Goal: Communication & Community: Answer question/provide support

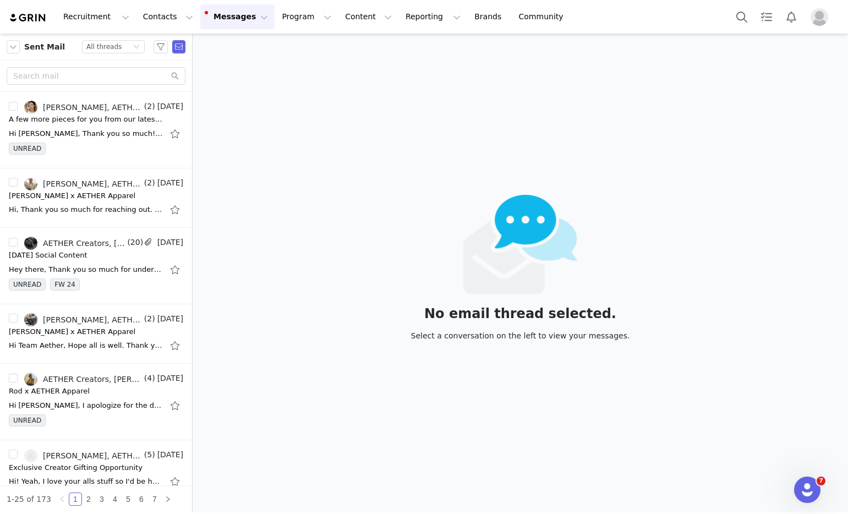
click at [227, 18] on button "Messages Messages" at bounding box center [237, 16] width 74 height 25
click at [225, 79] on link "Templates" at bounding box center [231, 89] width 87 height 20
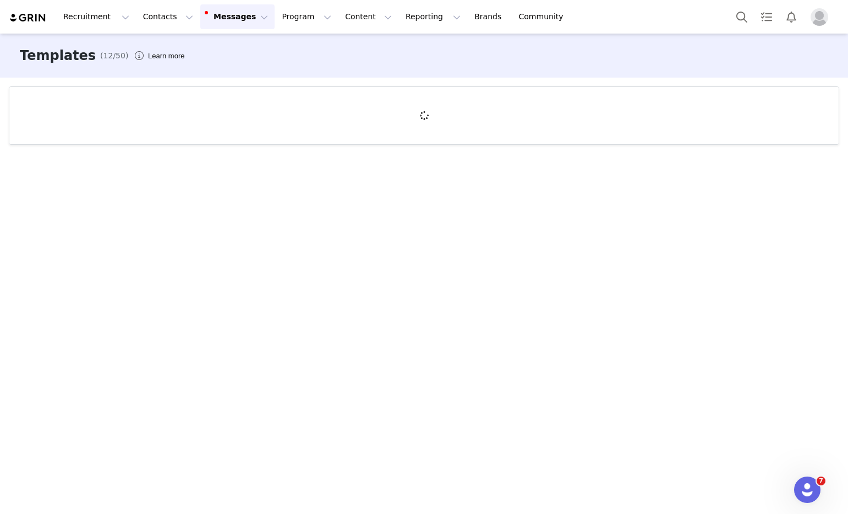
click at [216, 16] on button "Messages Messages" at bounding box center [237, 16] width 74 height 25
click at [215, 59] on link "Inbox 2" at bounding box center [231, 69] width 87 height 20
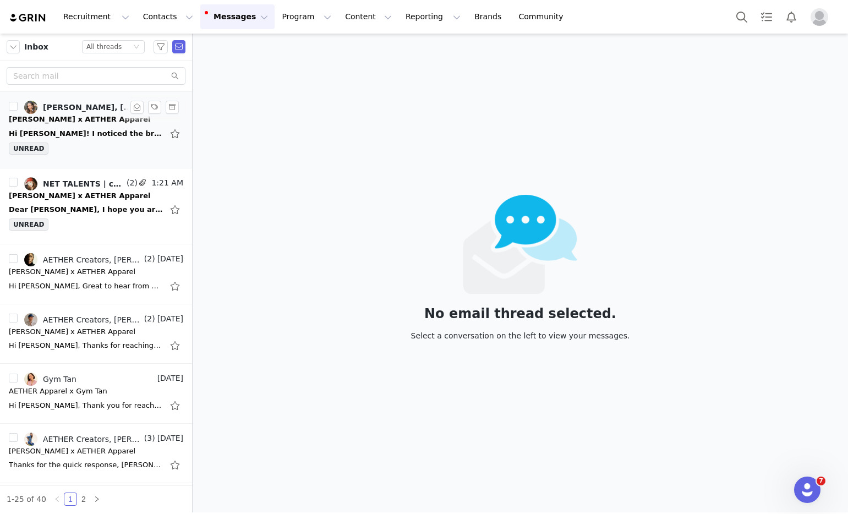
click at [65, 147] on div "UNREAD" at bounding box center [96, 151] width 174 height 17
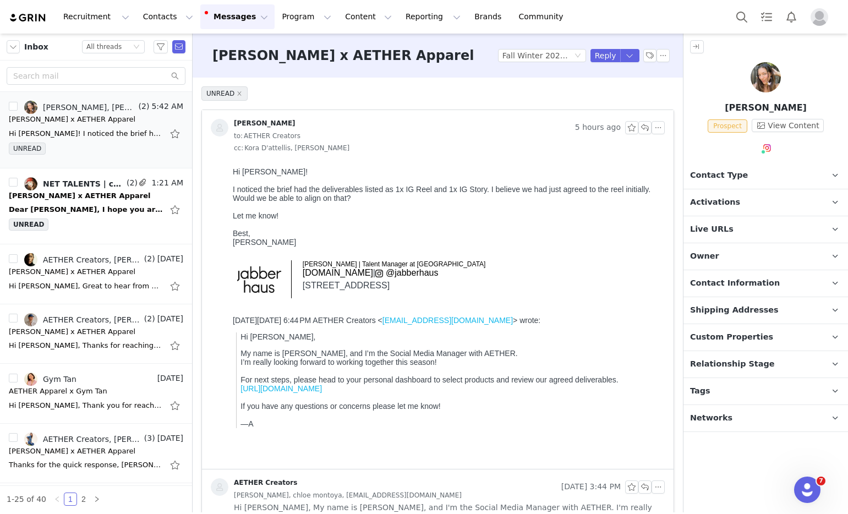
click at [373, 187] on div "I noticed the brief had the deliverables listed as 1x IG Reel and 1x IG Story. …" at bounding box center [447, 194] width 428 height 18
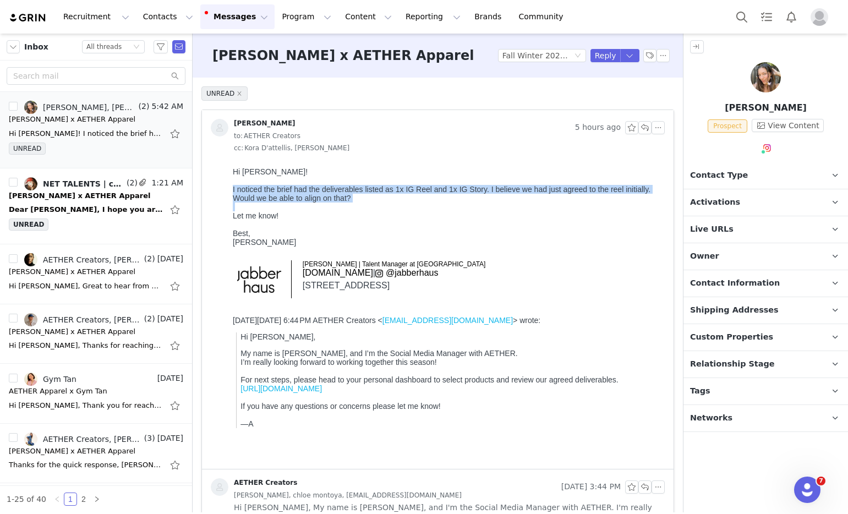
click at [373, 187] on div "I noticed the brief had the deliverables listed as 1x IG Reel and 1x IG Story. …" at bounding box center [447, 194] width 428 height 18
click at [374, 192] on div "I noticed the brief had the deliverables listed as 1x IG Reel and 1x IG Story. …" at bounding box center [447, 194] width 428 height 18
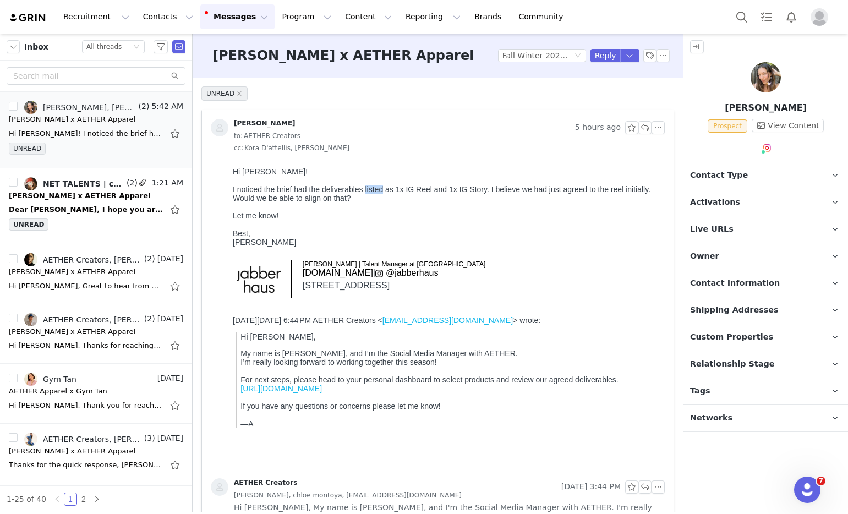
click at [374, 192] on div "I noticed the brief had the deliverables listed as 1x IG Reel and 1x IG Story. …" at bounding box center [447, 194] width 428 height 18
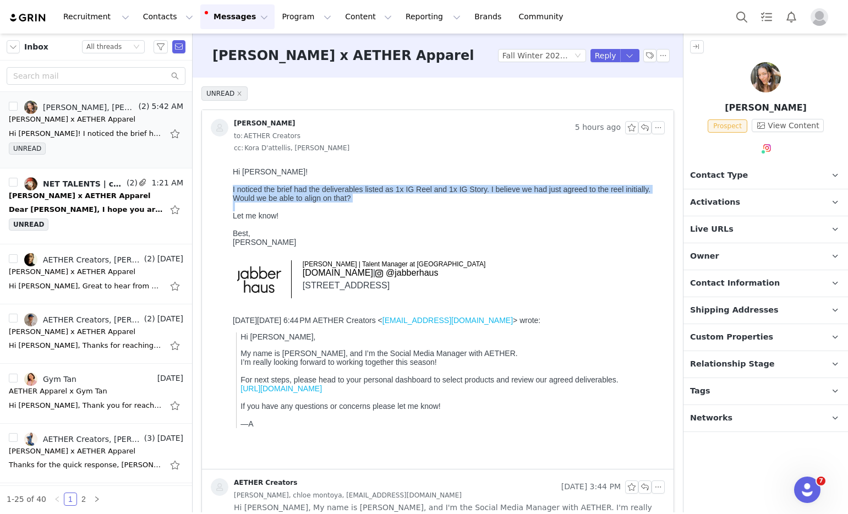
click at [374, 192] on div "I noticed the brief had the deliverables listed as 1x IG Reel and 1x IG Story. …" at bounding box center [447, 194] width 428 height 18
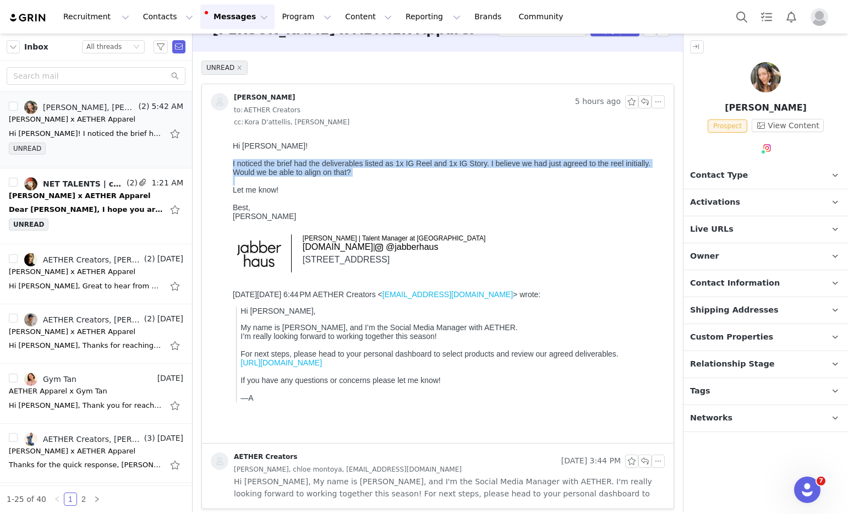
scroll to position [31, 0]
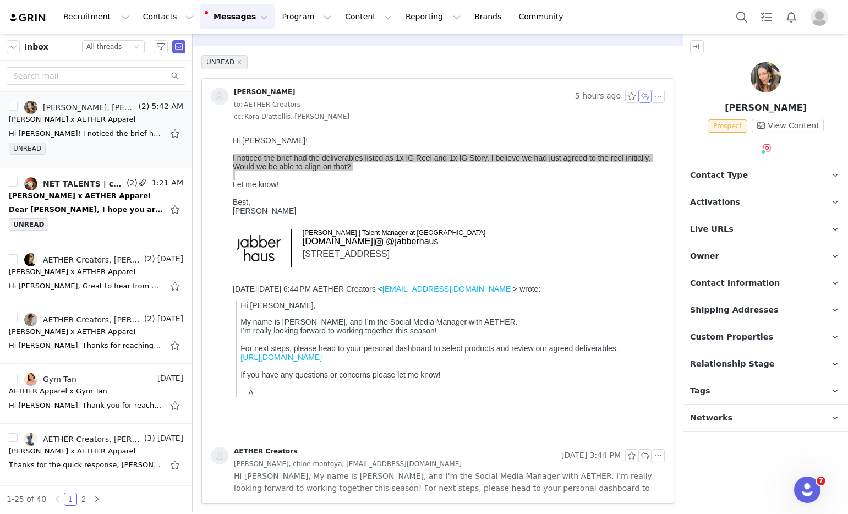
click at [638, 99] on button "button" at bounding box center [644, 96] width 13 height 13
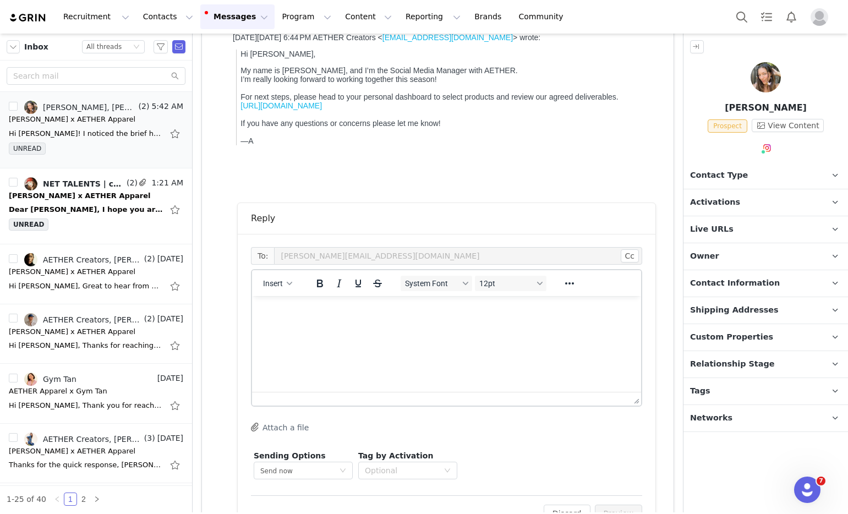
scroll to position [390, 0]
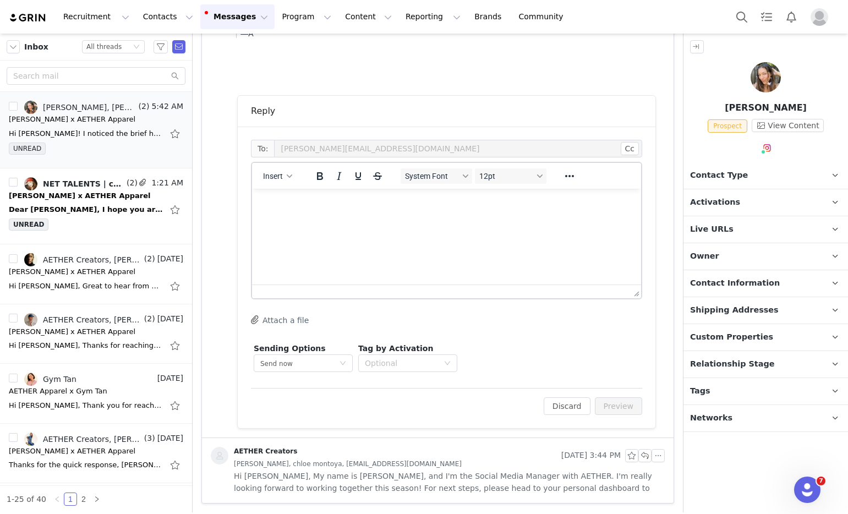
click at [330, 219] on html at bounding box center [446, 204] width 389 height 30
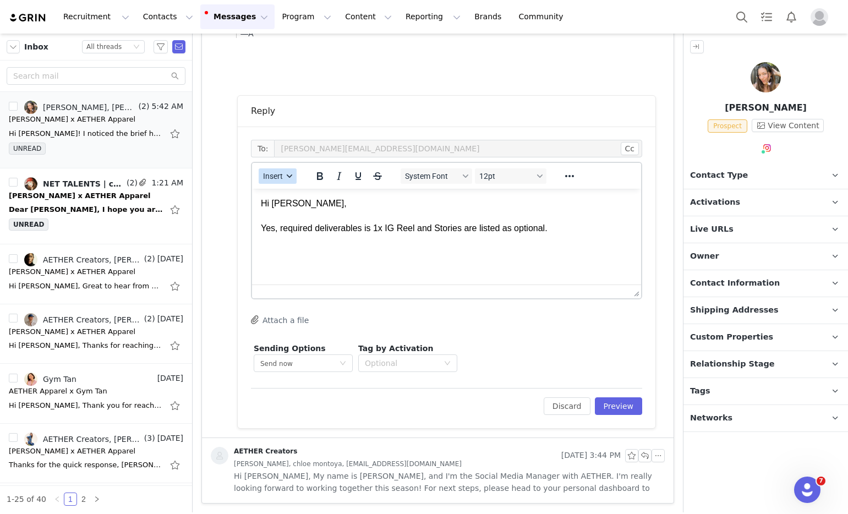
click at [267, 174] on span "Insert" at bounding box center [273, 176] width 20 height 9
click at [308, 235] on div "Insert Signature" at bounding box center [317, 230] width 99 height 13
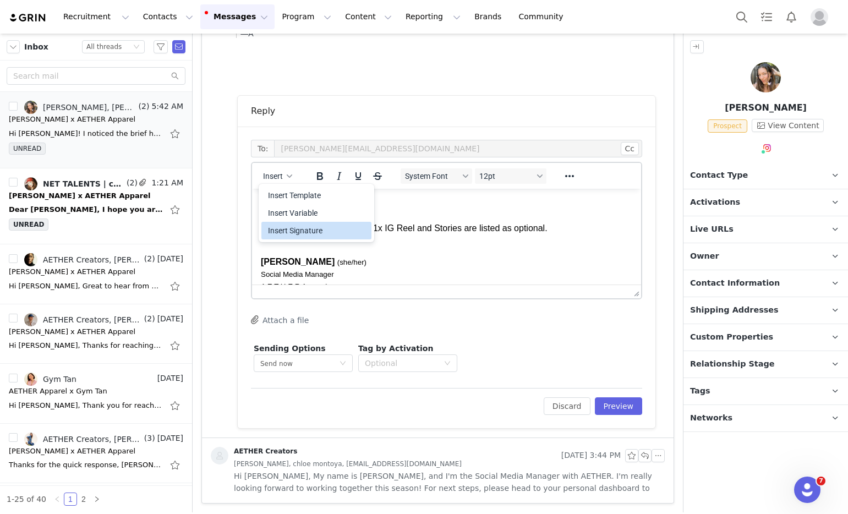
scroll to position [19, 0]
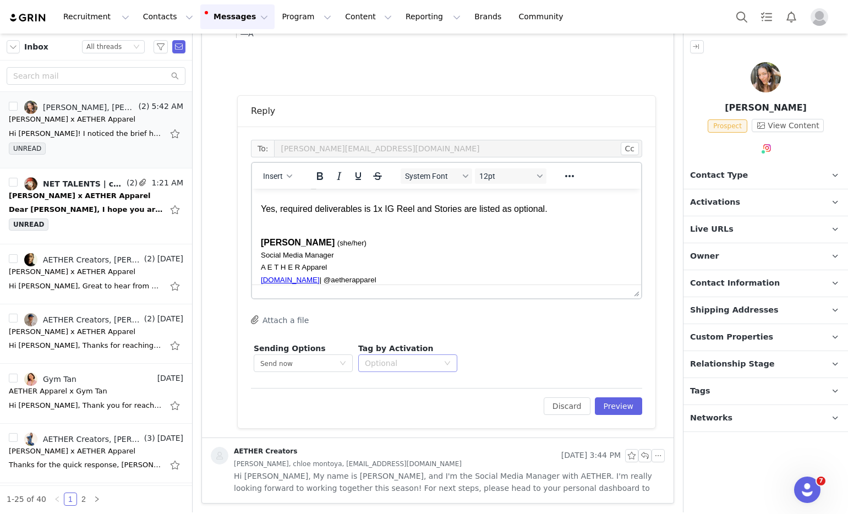
click at [387, 358] on div "Optional" at bounding box center [402, 363] width 74 height 11
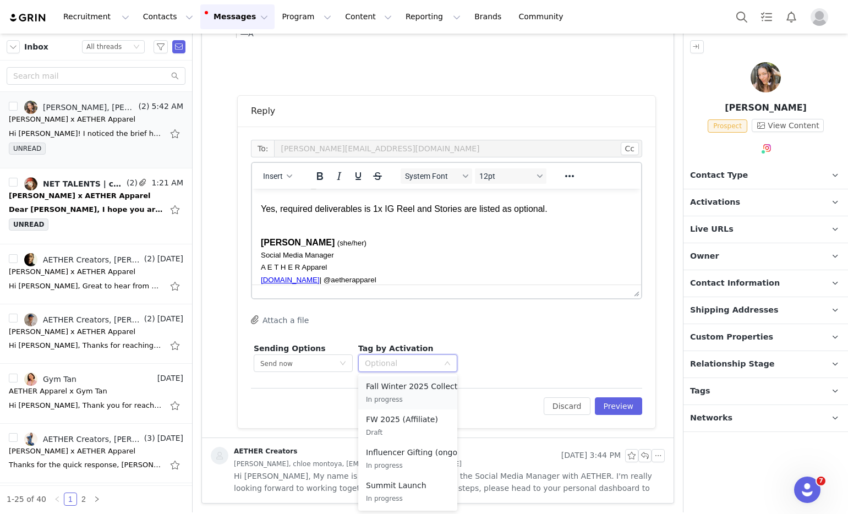
click at [409, 402] on p "In progress" at bounding box center [417, 400] width 103 height 12
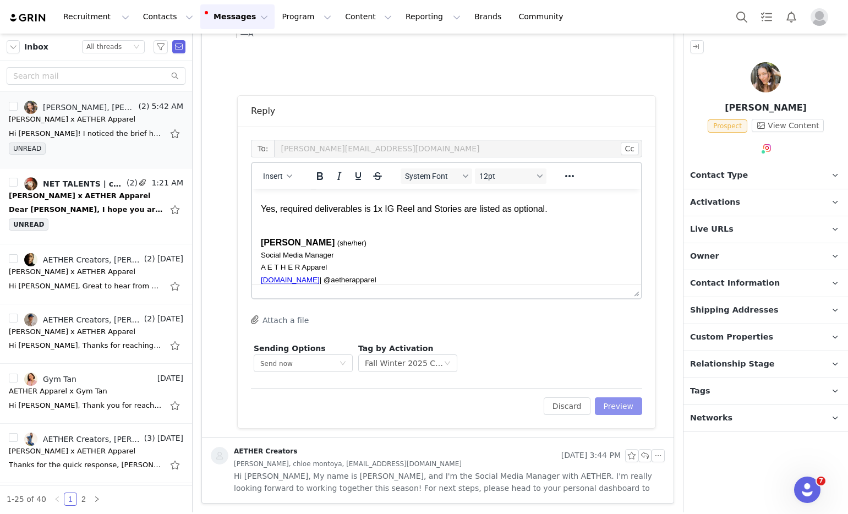
click at [616, 403] on button "Preview" at bounding box center [619, 406] width 48 height 18
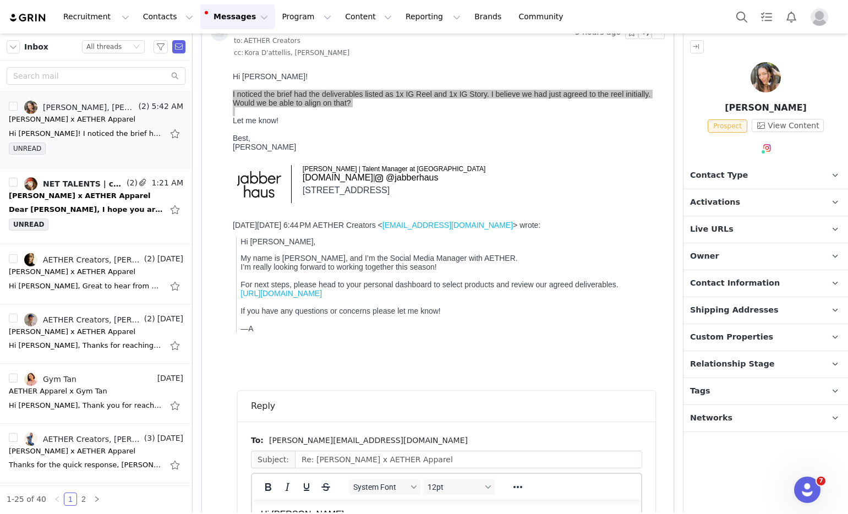
scroll to position [345, 0]
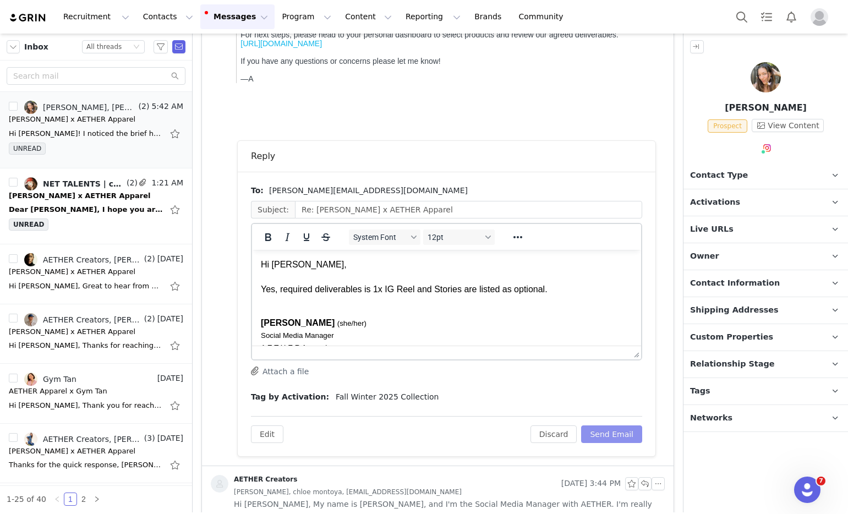
click at [604, 438] on button "Send Email" at bounding box center [611, 434] width 61 height 18
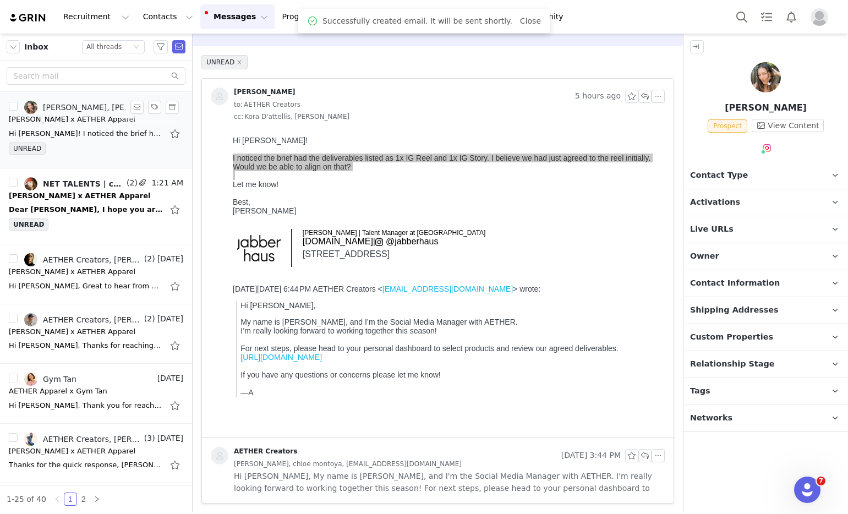
scroll to position [31, 0]
click at [118, 34] on div "Inbox Status All threads" at bounding box center [96, 47] width 192 height 27
click at [116, 44] on div "All threads" at bounding box center [103, 47] width 35 height 12
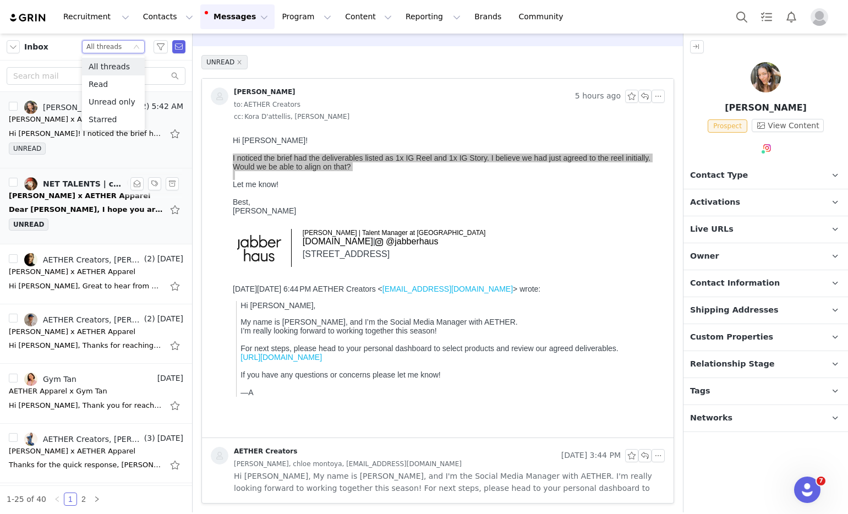
click at [74, 193] on div "[PERSON_NAME] x AETHER Apparel" at bounding box center [80, 195] width 142 height 11
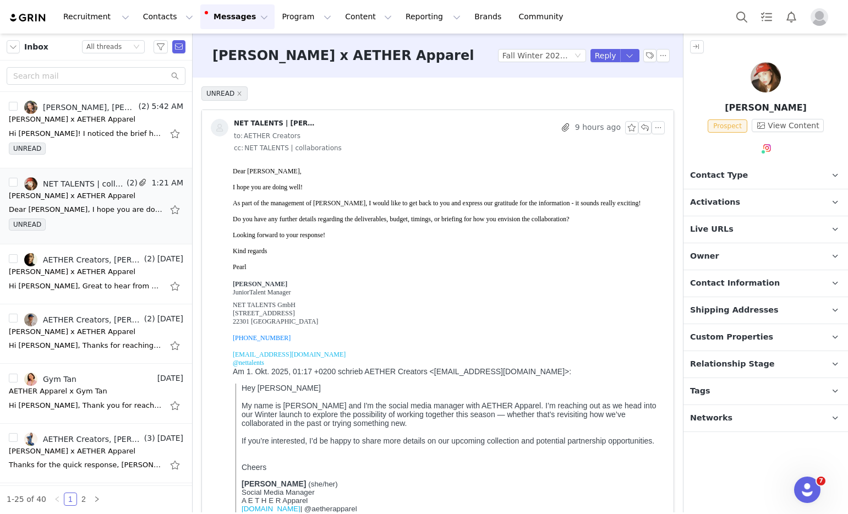
scroll to position [2, 0]
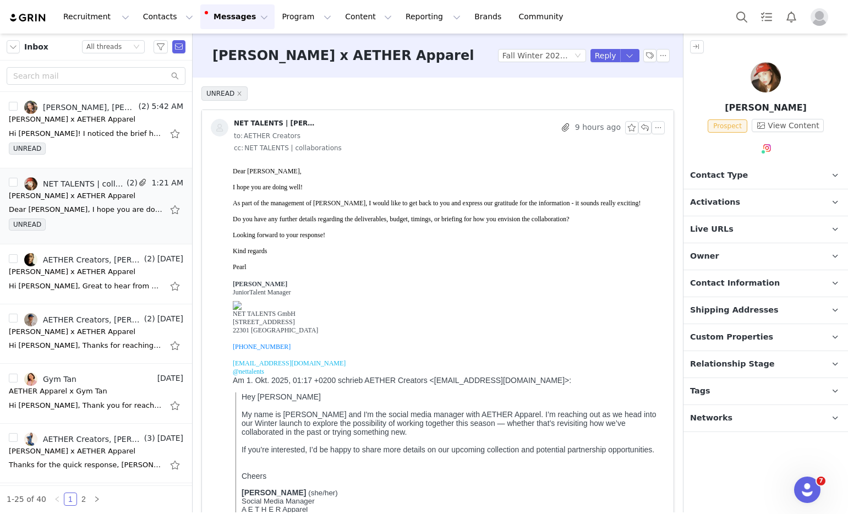
click at [341, 202] on span "As part of the management of Hanna, I would like to get back to you and express…" at bounding box center [437, 203] width 408 height 8
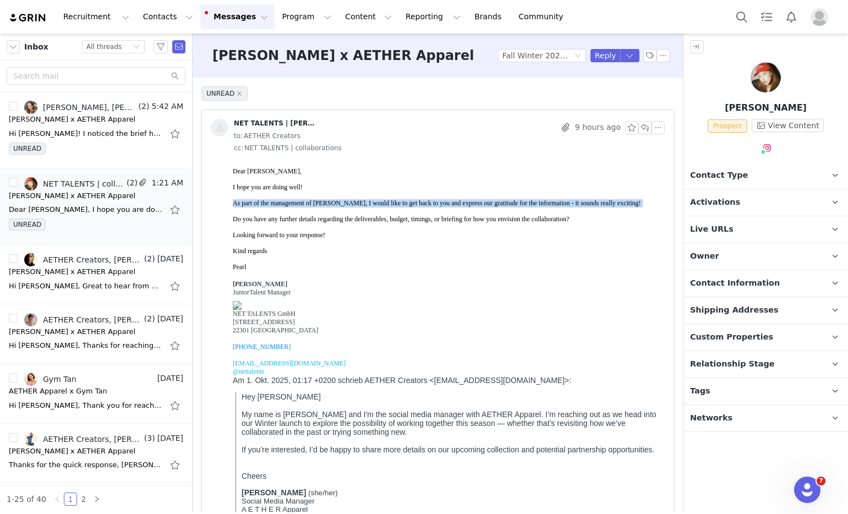
click at [341, 202] on span "As part of the management of Hanna, I would like to get back to you and express…" at bounding box center [437, 203] width 408 height 8
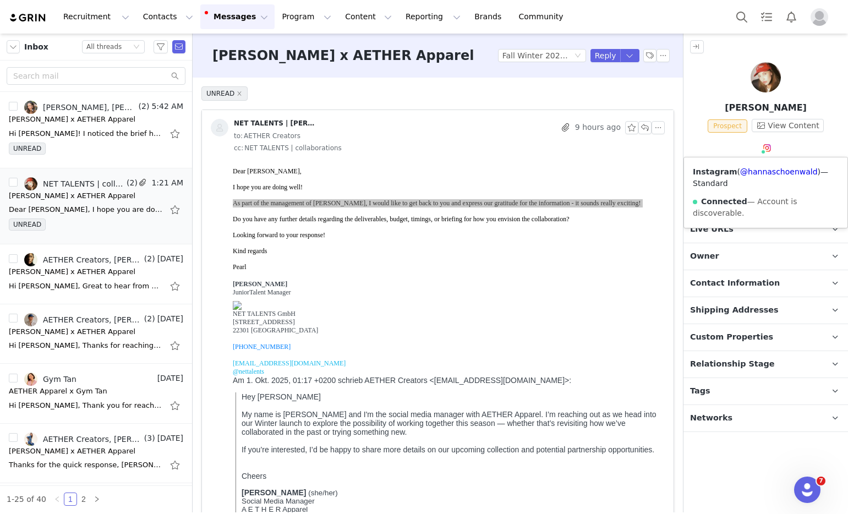
click at [771, 147] on img at bounding box center [767, 148] width 9 height 9
click at [774, 168] on link "@hannaschoenwald" at bounding box center [779, 171] width 78 height 9
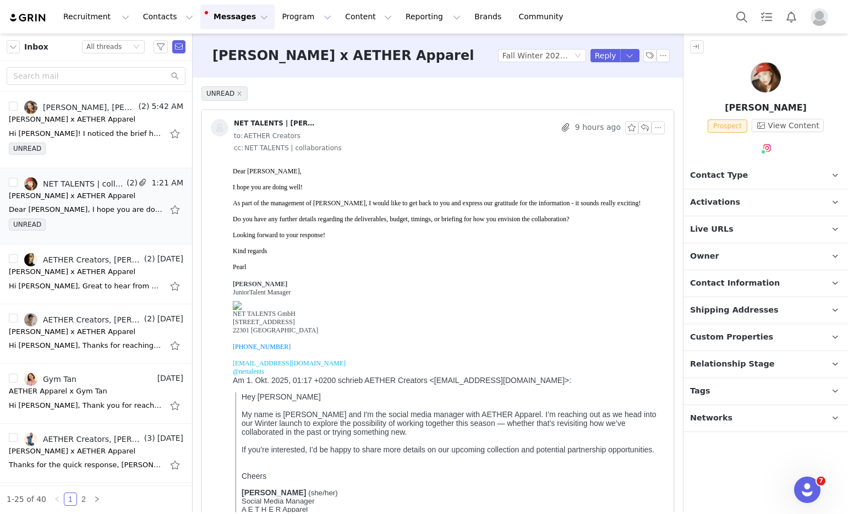
click at [356, 221] on div "Dear Amanda, I hope you are doing well! As part of the management of Hanna, I w…" at bounding box center [447, 219] width 428 height 104
click at [357, 219] on span "Do you have any further details regarding the deliverables, budget, timings, or…" at bounding box center [401, 219] width 337 height 8
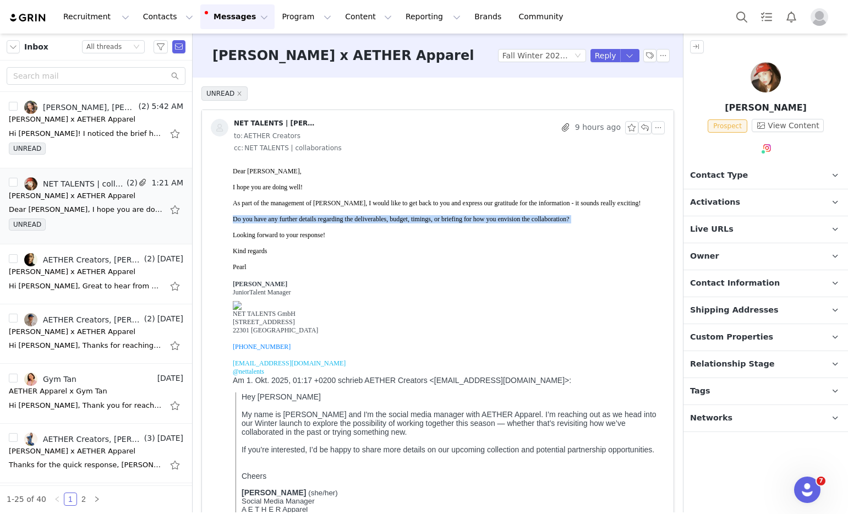
click at [356, 226] on div "Dear Amanda, I hope you are doing well! As part of the management of Hanna, I w…" at bounding box center [447, 219] width 428 height 104
click at [355, 228] on div "Dear Amanda, I hope you are doing well! As part of the management of Hanna, I w…" at bounding box center [447, 219] width 428 height 104
click at [354, 230] on div "Dear Amanda, I hope you are doing well! As part of the management of Hanna, I w…" at bounding box center [447, 219] width 428 height 104
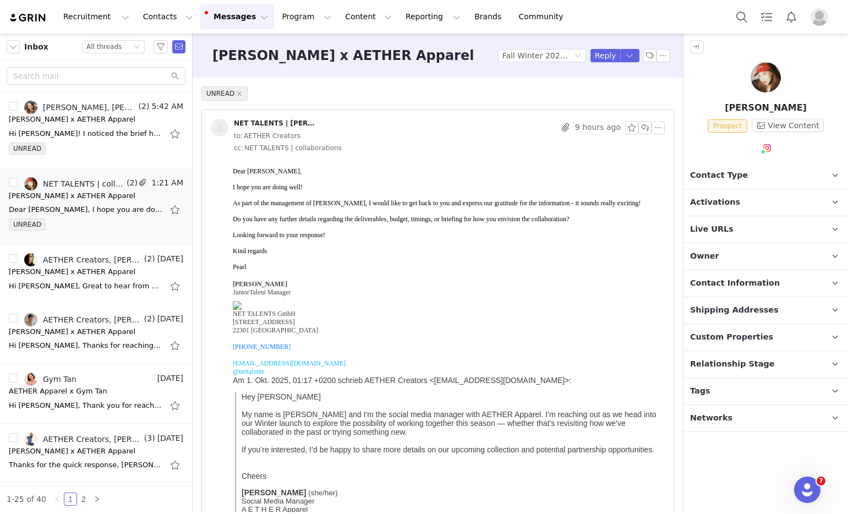
click at [353, 233] on div "Dear Amanda, I hope you are doing well! As part of the management of Hanna, I w…" at bounding box center [447, 219] width 428 height 104
click at [638, 129] on button "button" at bounding box center [644, 127] width 13 height 13
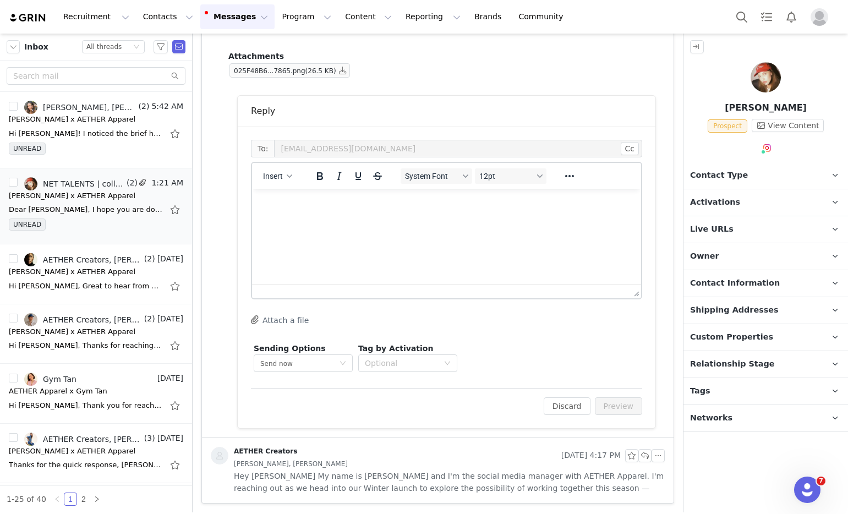
click at [456, 219] on html at bounding box center [446, 204] width 389 height 30
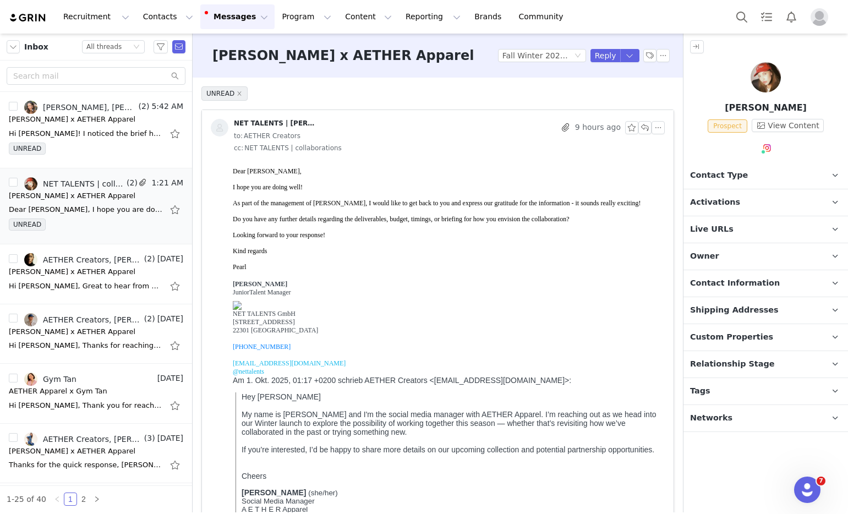
click at [488, 211] on div "Dear Amanda, I hope you are doing well! As part of the management of Hanna, I w…" at bounding box center [447, 219] width 428 height 104
click at [490, 205] on span "As part of the management of Hanna, I would like to get back to you and express…" at bounding box center [437, 203] width 408 height 8
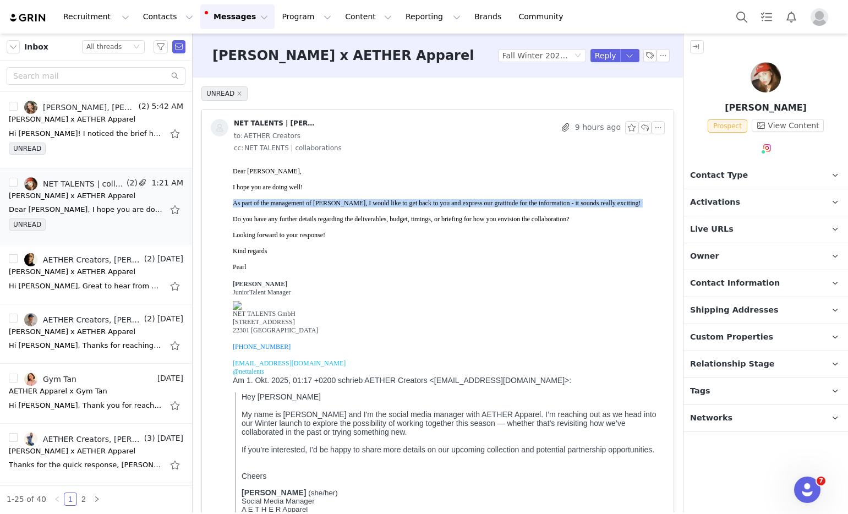
click at [490, 205] on span "As part of the management of Hanna, I would like to get back to you and express…" at bounding box center [437, 203] width 408 height 8
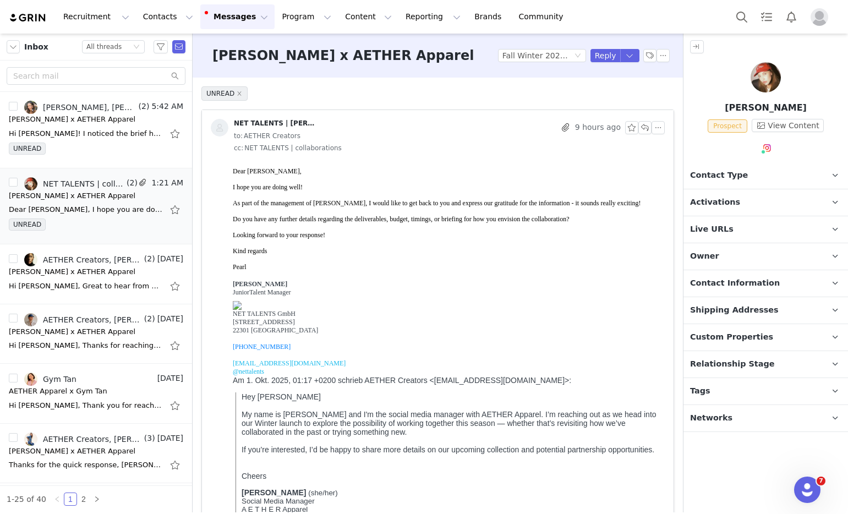
click at [487, 219] on span "Do you have any further details regarding the deliverables, budget, timings, or…" at bounding box center [401, 219] width 337 height 8
click at [490, 210] on div "Dear Amanda, I hope you are doing well! As part of the management of Hanna, I w…" at bounding box center [447, 219] width 428 height 104
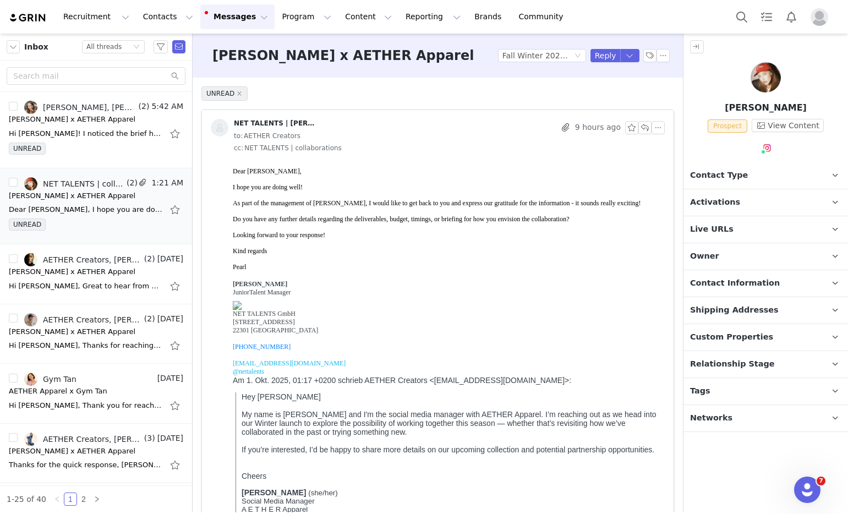
click at [356, 249] on div "Dear Amanda, I hope you are doing well! As part of the management of Hanna, I w…" at bounding box center [447, 219] width 428 height 104
click at [258, 255] on div "Dear Amanda, I hope you are doing well! As part of the management of Hanna, I w…" at bounding box center [447, 219] width 428 height 104
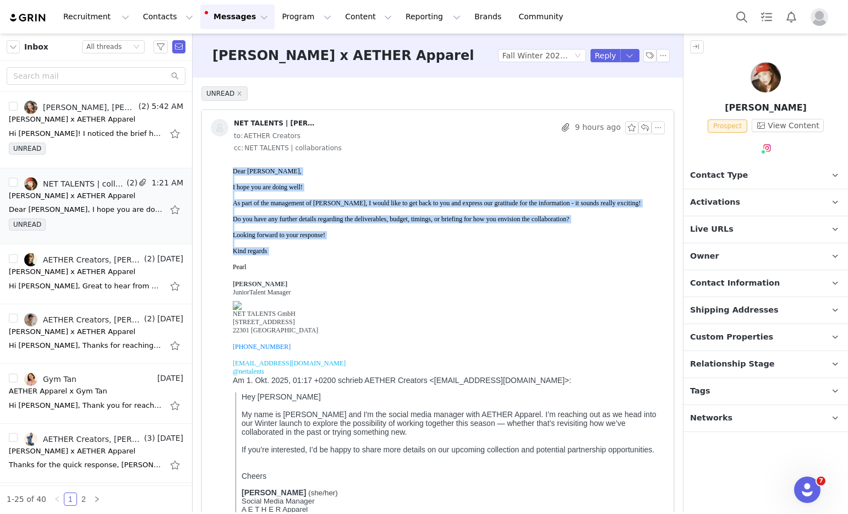
drag, startPoint x: 259, startPoint y: 257, endPoint x: 229, endPoint y: 165, distance: 97.1
click at [229, 165] on html "Dear Amanda, I hope you are doing well! As part of the management of Hanna, I w…" at bounding box center [446, 379] width 436 height 433
copy div "Dear Amanda, I hope you are doing well! As part of the management of Hanna, I w…"
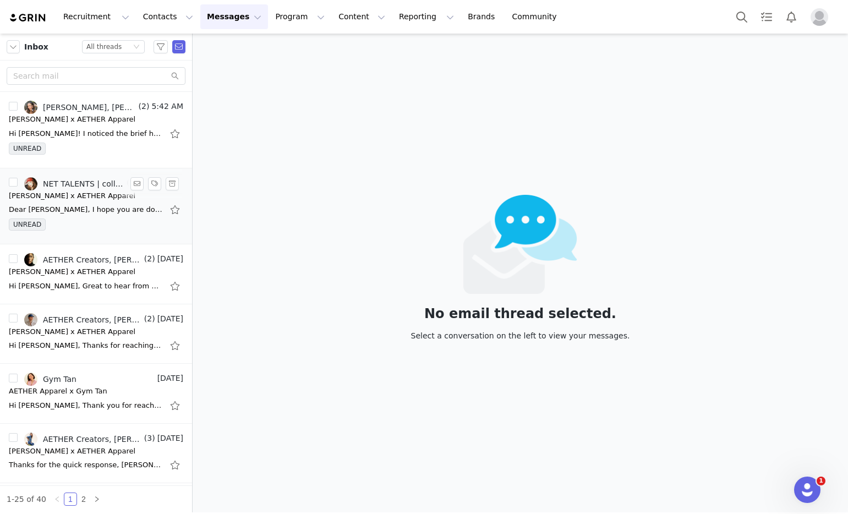
click at [80, 207] on div "Dear Amanda, I hope you are doing well! As part of the management of Hanna, I w…" at bounding box center [86, 209] width 154 height 11
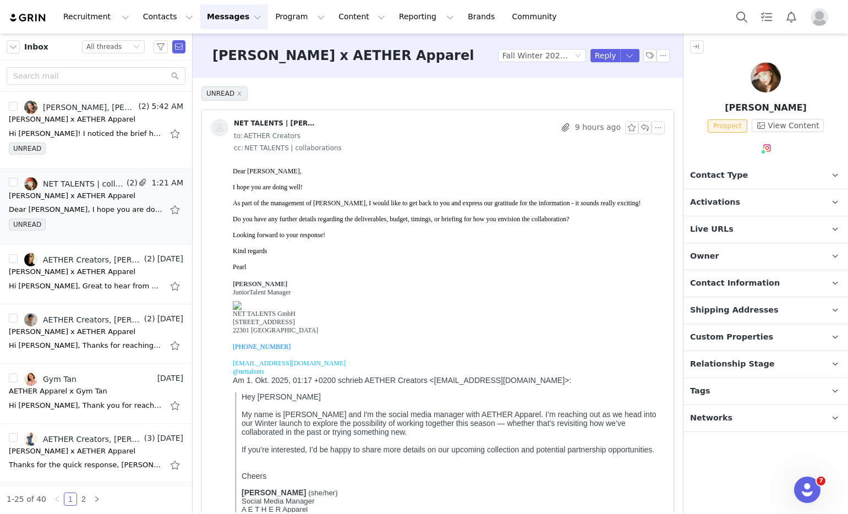
click at [242, 301] on img at bounding box center [237, 305] width 9 height 9
click at [638, 132] on button "button" at bounding box center [644, 127] width 13 height 13
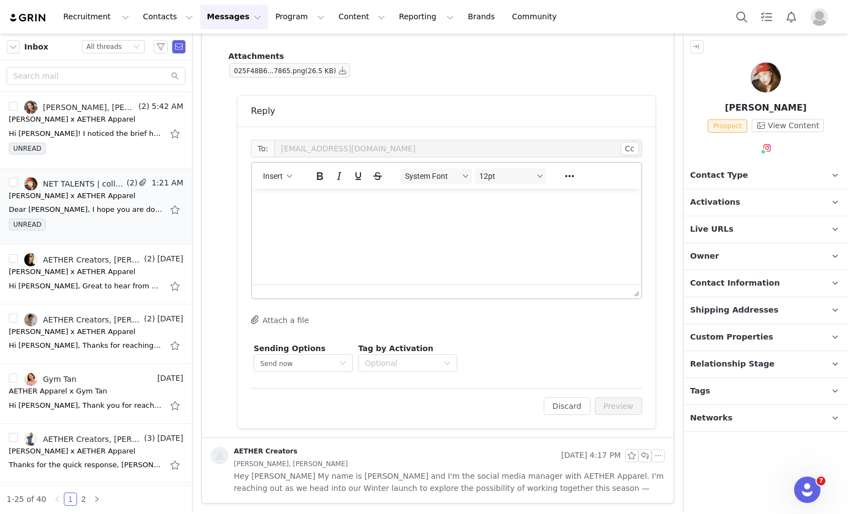
click at [365, 219] on html at bounding box center [446, 204] width 389 height 30
click at [367, 219] on html at bounding box center [446, 204] width 389 height 30
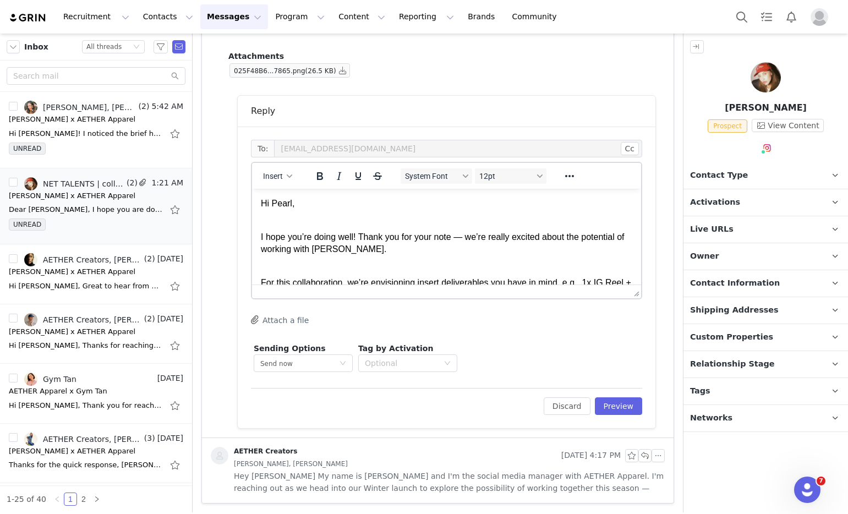
click at [363, 239] on p "I hope you’re doing well! Thank you for your note — we’re really excited about …" at bounding box center [447, 243] width 372 height 25
drag, startPoint x: 361, startPoint y: 238, endPoint x: 473, endPoint y: 237, distance: 112.8
click at [473, 237] on p "I hope you’re doing well! Thank you for your note — we’re really excited about …" at bounding box center [447, 243] width 372 height 25
click at [429, 250] on body "Hi Pearl, I hope you’re doing well! We’re really excited about the potential of…" at bounding box center [447, 301] width 372 height 207
click at [400, 242] on p "I hope you’re doing well! We’re really excited about the potential of working w…" at bounding box center [447, 243] width 372 height 25
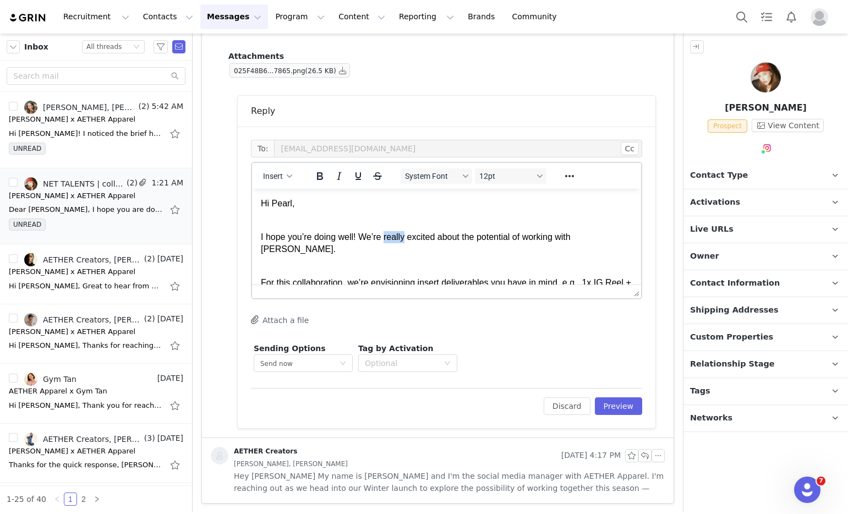
click at [400, 242] on p "I hope you’re doing well! We’re really excited about the potential of working w…" at bounding box center [447, 243] width 372 height 25
click at [419, 249] on body "Hi Pearl, I hope you’re doing well! We’re very excited about the potential of w…" at bounding box center [447, 301] width 372 height 207
click at [263, 265] on p "For this collaboration, we’re envisioning insert deliverables you have in mind,…" at bounding box center [447, 296] width 372 height 62
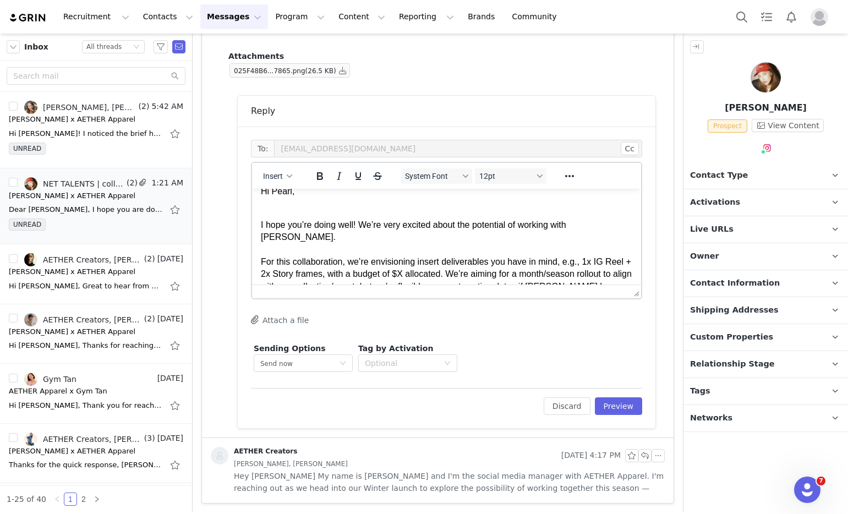
scroll to position [24, 0]
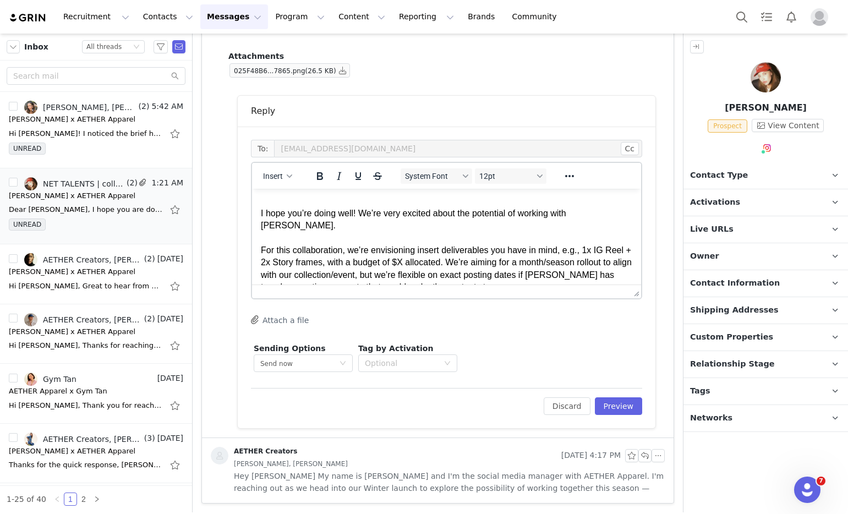
click at [484, 252] on p "I hope you’re doing well! We’re very excited about the potential of working wit…" at bounding box center [447, 250] width 372 height 86
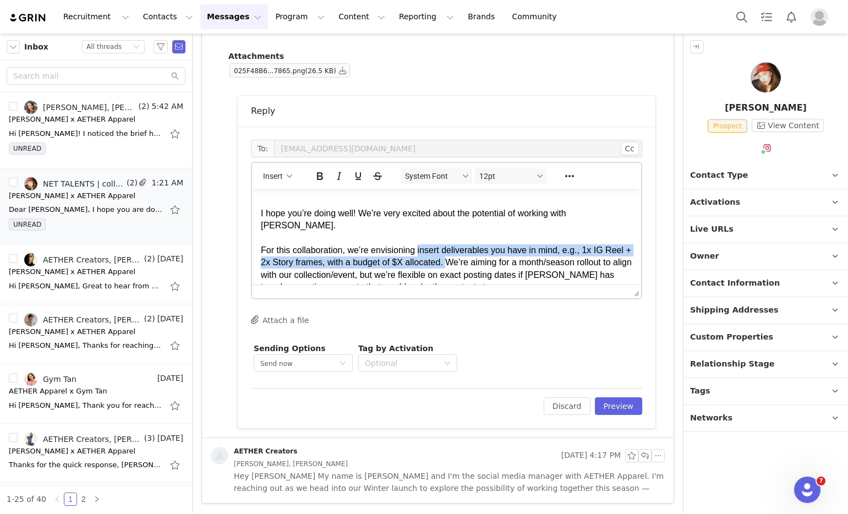
drag, startPoint x: 421, startPoint y: 236, endPoint x: 477, endPoint y: 250, distance: 57.8
click at [477, 250] on p "I hope you’re doing well! We’re very excited about the potential of working wit…" at bounding box center [447, 250] width 372 height 86
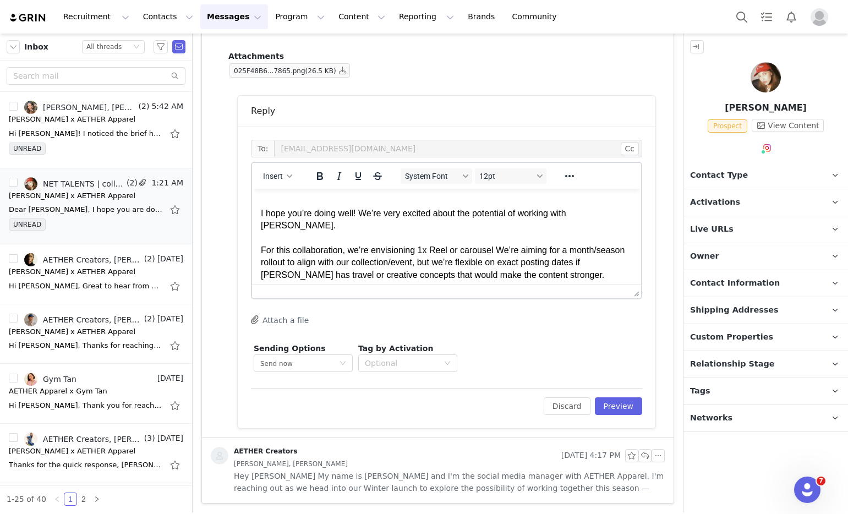
click at [376, 238] on p "I hope you’re doing well! We’re very excited about the potential of working wit…" at bounding box center [447, 244] width 372 height 74
click at [375, 240] on p "I hope you’re doing well! We’re very excited about the potential of working wit…" at bounding box center [447, 244] width 372 height 74
click at [511, 232] on p "I hope you’re doing well! We’re very excited about the potential of working wit…" at bounding box center [447, 244] width 372 height 74
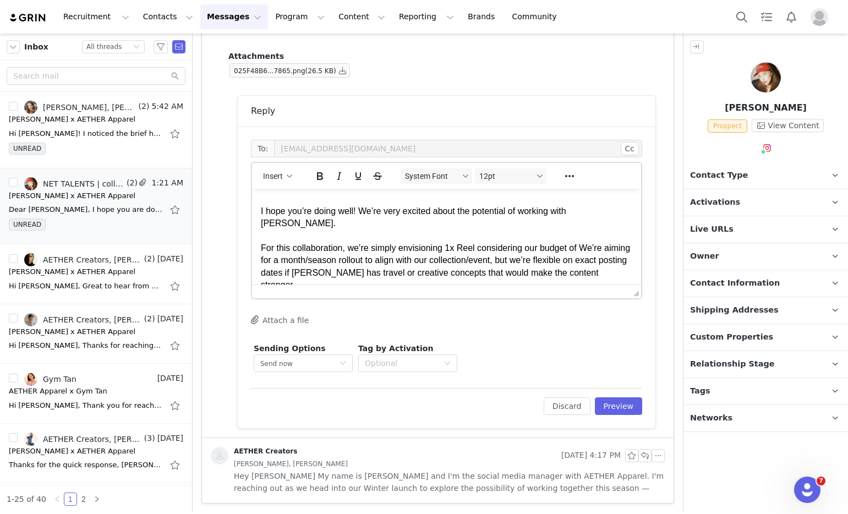
click at [582, 237] on p "I hope you’re doing well! We’re very excited about the potential of working wit…" at bounding box center [447, 248] width 372 height 86
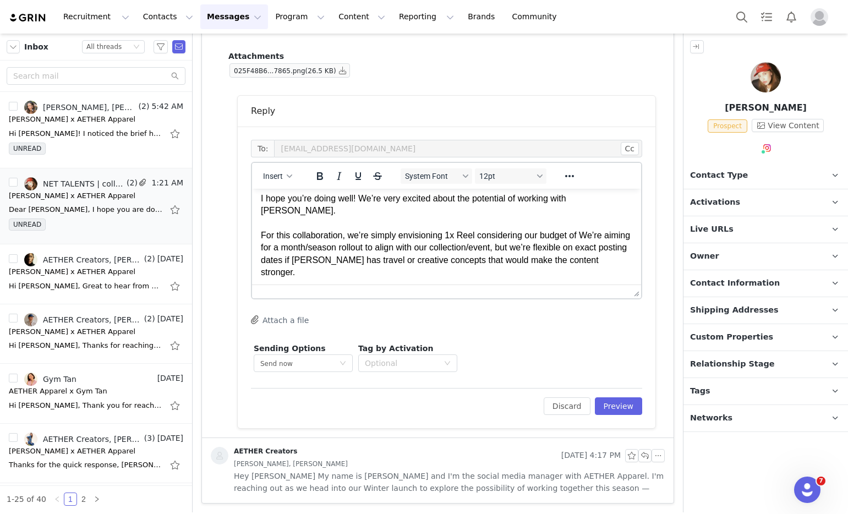
scroll to position [41, 0]
click at [359, 266] on body "Hi Pearl, I hope you’re doing well! We’re very excited about the potential of w…" at bounding box center [447, 256] width 372 height 199
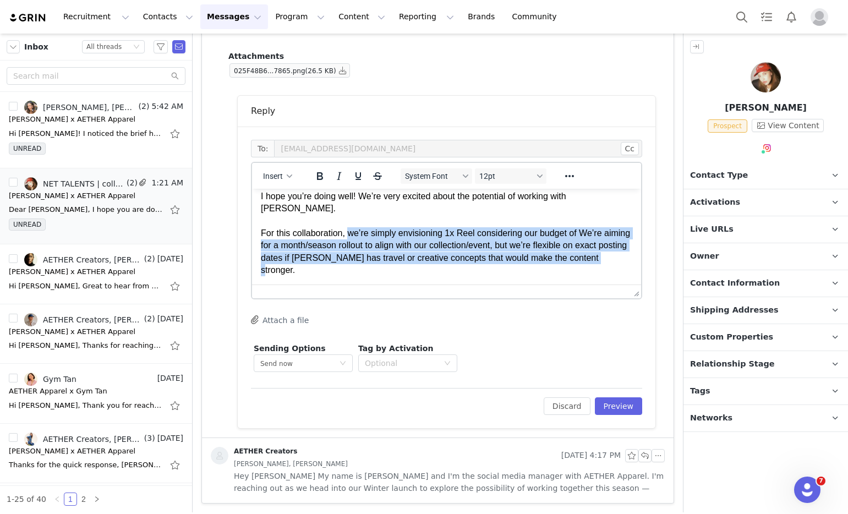
drag, startPoint x: 359, startPoint y: 261, endPoint x: 351, endPoint y: 225, distance: 37.3
click at [351, 225] on p "I hope you’re doing well! We’re very excited about the potential of working wit…" at bounding box center [447, 233] width 372 height 86
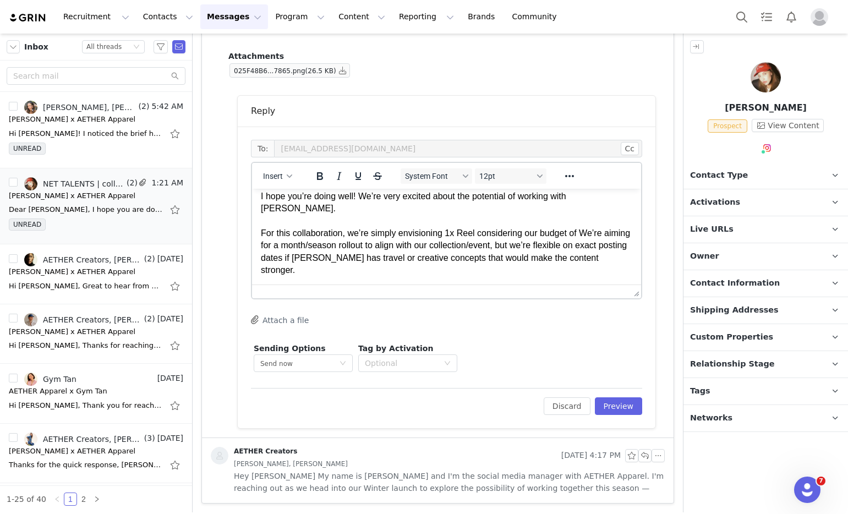
click at [406, 228] on p "I hope you’re doing well! We’re very excited about the potential of working wit…" at bounding box center [447, 233] width 372 height 86
click at [475, 226] on p "I hope you’re doing well! We’re very excited about the potential of working wit…" at bounding box center [447, 233] width 372 height 86
click at [577, 225] on p "I hope you’re doing well! We’re very excited about the potential of working wit…" at bounding box center [447, 233] width 372 height 86
drag, startPoint x: 585, startPoint y: 222, endPoint x: 479, endPoint y: 221, distance: 106.2
click at [479, 221] on p "I hope you’re doing well! We’re very excited about the potential of working wit…" at bounding box center [447, 233] width 372 height 86
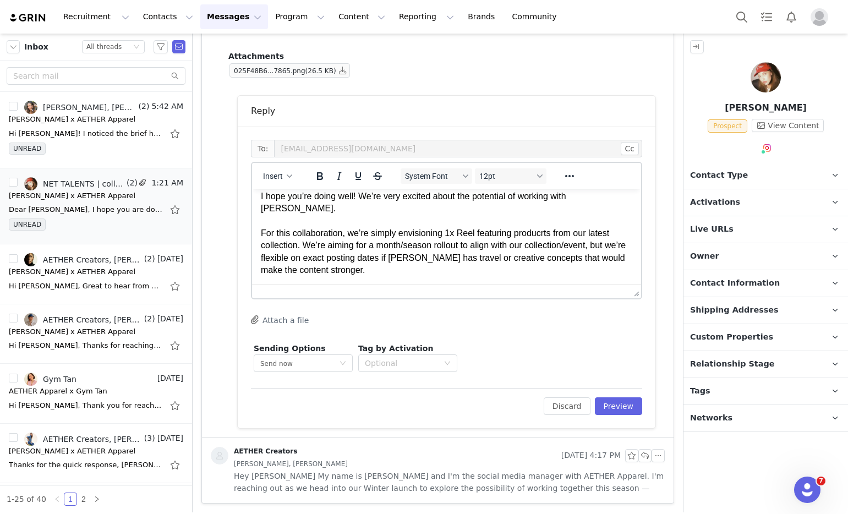
click at [380, 235] on p "I hope you’re doing well! We’re very excited about the potential of working wit…" at bounding box center [447, 233] width 372 height 86
drag, startPoint x: 304, startPoint y: 228, endPoint x: 379, endPoint y: 235, distance: 75.1
click at [379, 235] on p "I hope you’re doing well! We’re very excited about the potential of working wit…" at bounding box center [447, 233] width 372 height 86
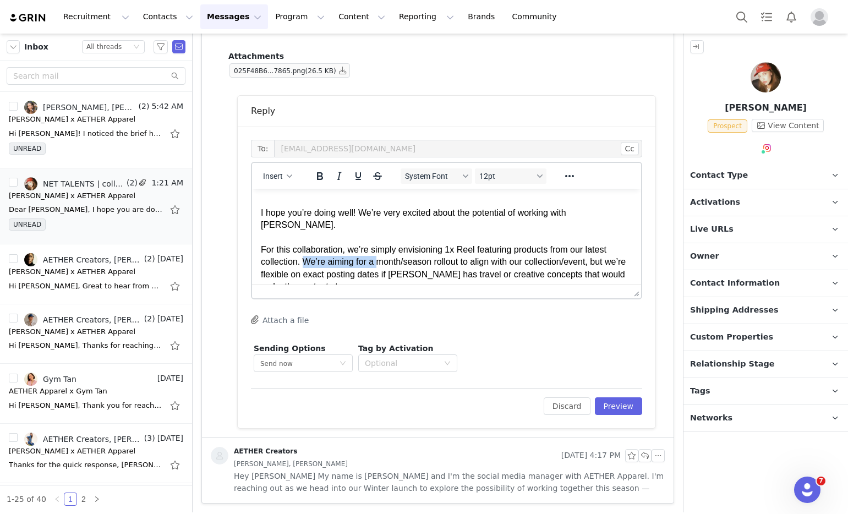
scroll to position [32, 0]
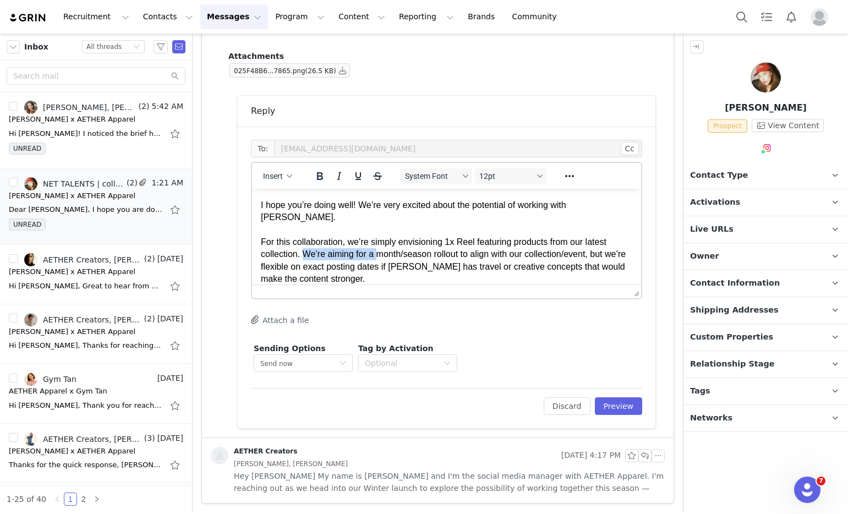
click at [380, 247] on p "I hope you’re doing well! We’re very excited about the potential of working wit…" at bounding box center [447, 242] width 372 height 86
drag, startPoint x: 378, startPoint y: 242, endPoint x: 433, endPoint y: 241, distance: 55.0
click at [434, 241] on p "I hope you’re doing well! We’re very excited about the potential of working wit…" at bounding box center [447, 242] width 372 height 86
drag, startPoint x: 526, startPoint y: 244, endPoint x: 548, endPoint y: 238, distance: 22.7
click at [550, 238] on p "I hope you’re doing well! We’re very excited about the potential of working wit…" at bounding box center [447, 242] width 372 height 86
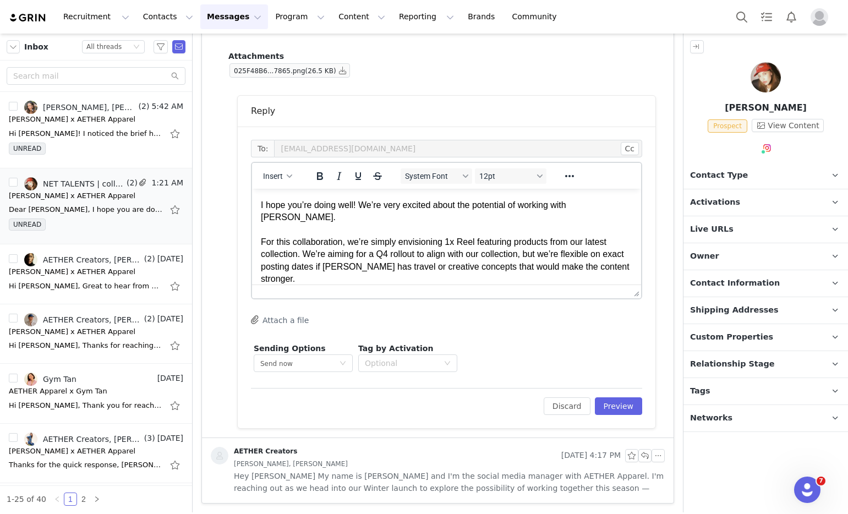
click at [394, 248] on p "I hope you’re doing well! We’re very excited about the potential of working wit…" at bounding box center [447, 242] width 372 height 86
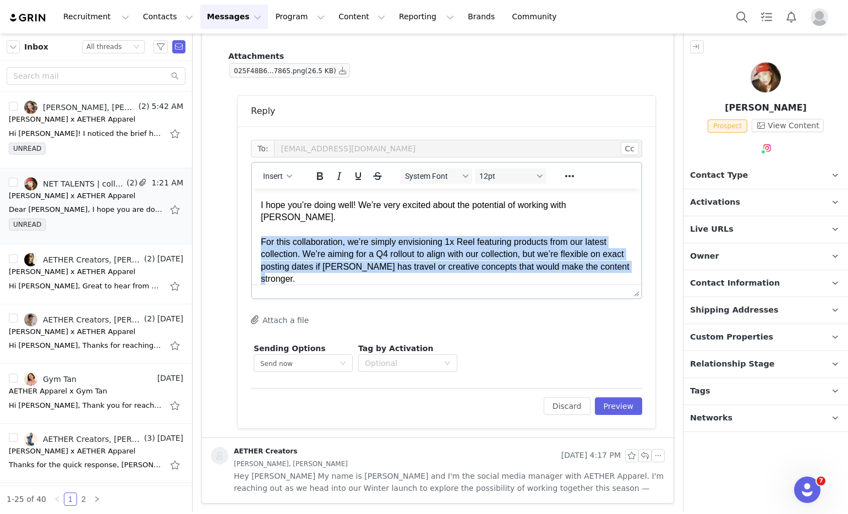
click at [394, 248] on p "I hope you’re doing well! We’re very excited about the potential of working wit…" at bounding box center [447, 242] width 372 height 86
click at [390, 247] on p "I hope you’re doing well! We’re very excited about the potential of working wit…" at bounding box center [447, 242] width 372 height 86
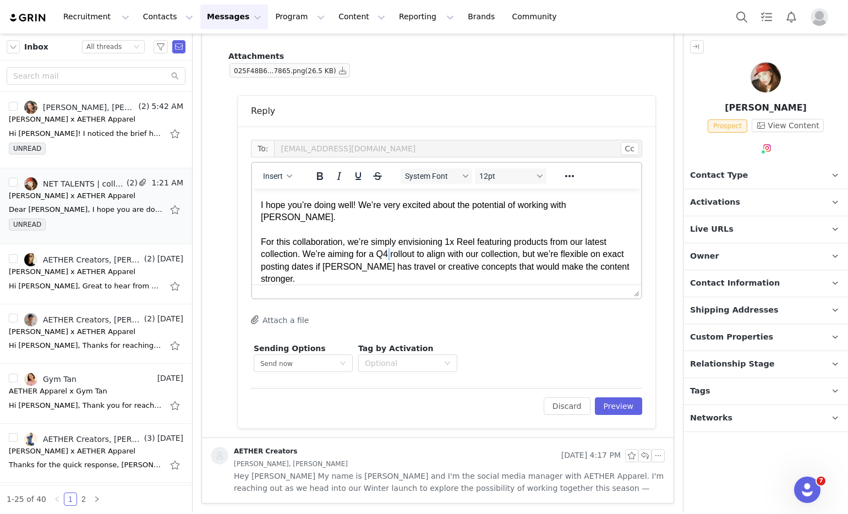
click at [390, 247] on p "I hope you’re doing well! We’re very excited about the potential of working wit…" at bounding box center [447, 242] width 372 height 86
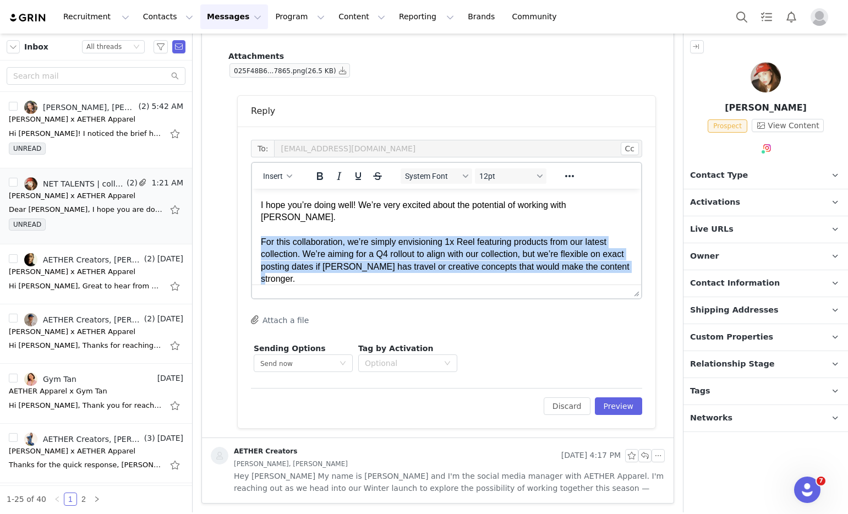
click at [390, 247] on p "I hope you’re doing well! We’re very excited about the potential of working wit…" at bounding box center [447, 242] width 372 height 86
click at [399, 253] on p "I hope you’re doing well! We’re very excited about the potential of working wit…" at bounding box center [447, 242] width 372 height 86
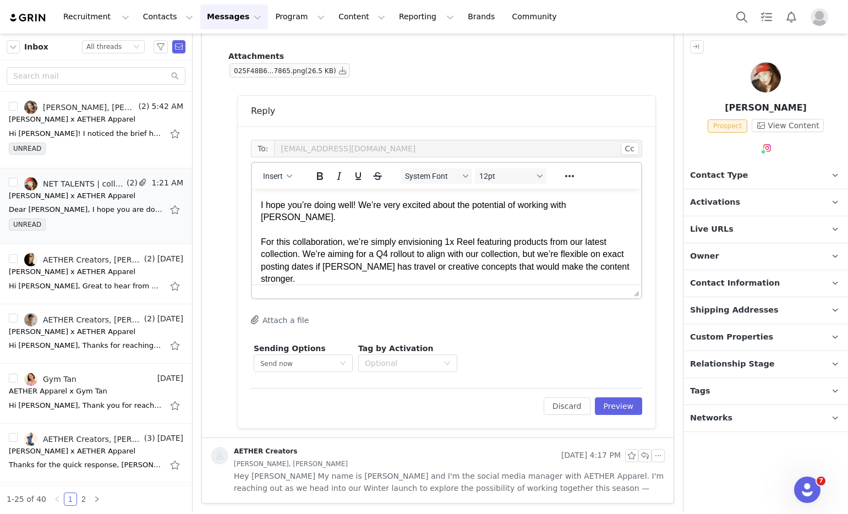
click at [399, 255] on p "I hope you’re doing well! We’re very excited about the potential of working wit…" at bounding box center [447, 242] width 372 height 86
click at [399, 254] on p "I hope you’re doing well! We’re very excited about the potential of working wit…" at bounding box center [447, 242] width 372 height 86
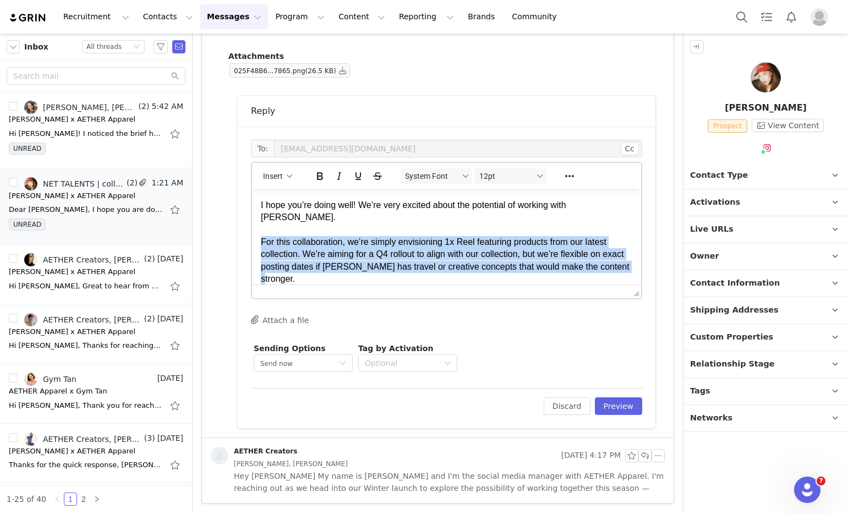
click at [399, 254] on p "I hope you’re doing well! We’re very excited about the potential of working wit…" at bounding box center [447, 242] width 372 height 86
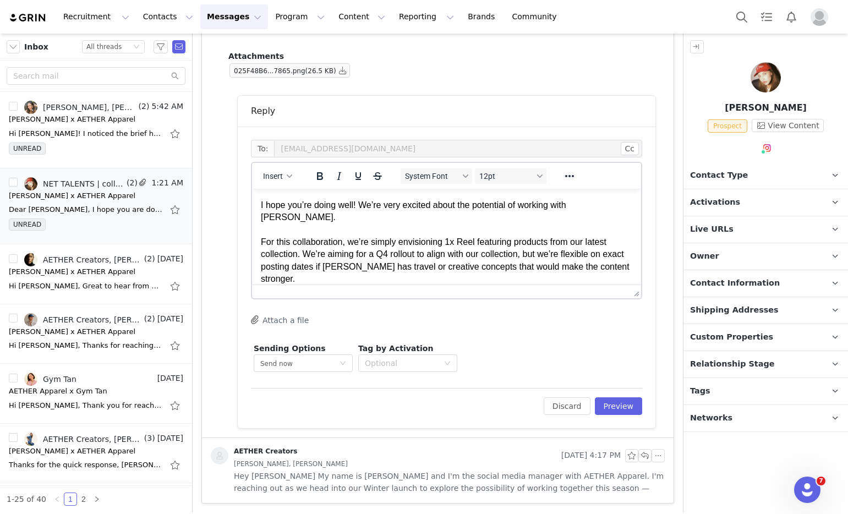
click at [391, 258] on p "I hope you’re doing well! We’re very excited about the potential of working wit…" at bounding box center [447, 242] width 372 height 86
click at [423, 253] on p "I hope you’re doing well! We’re very excited about the potential of working wit…" at bounding box center [447, 242] width 372 height 86
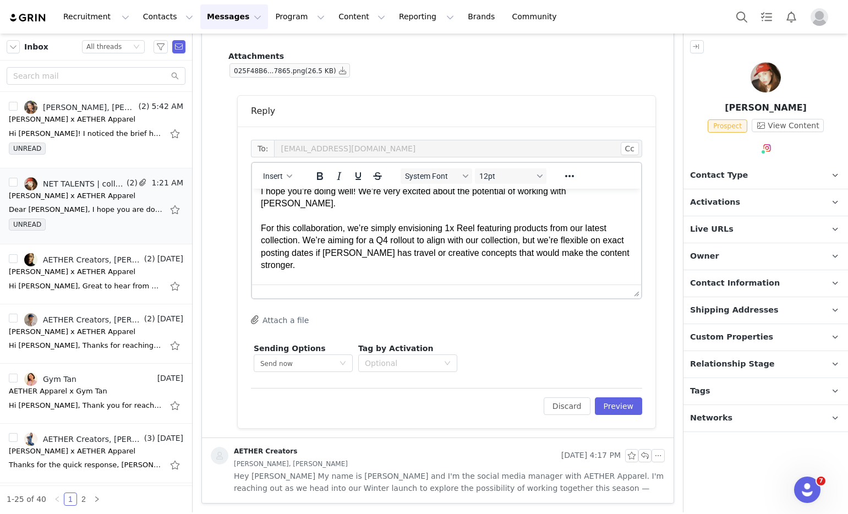
click at [423, 257] on p "I hope you’re doing well! We’re very excited about the potential of working wit…" at bounding box center [447, 228] width 372 height 86
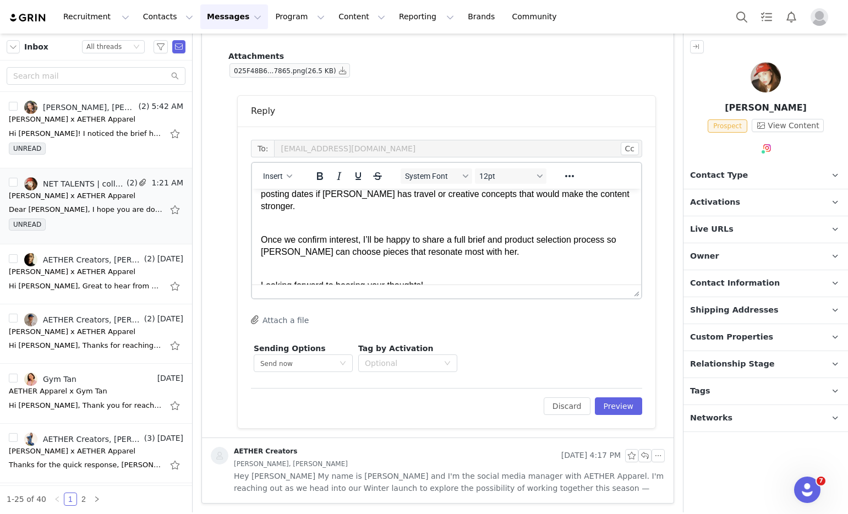
scroll to position [108, 0]
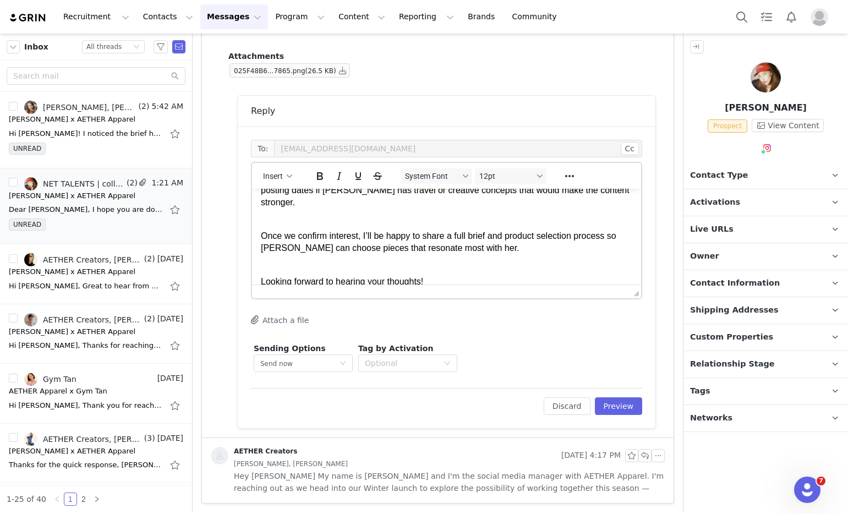
click at [302, 229] on p "Once we confirm interest, I’ll be happy to share a full brief and product selec…" at bounding box center [447, 236] width 372 height 37
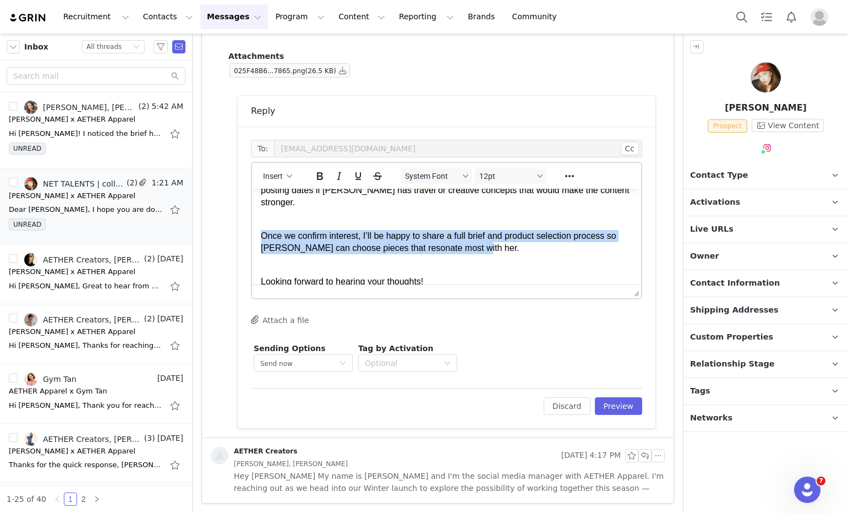
click at [302, 229] on p "Once we confirm interest, I’ll be happy to share a full brief and product selec…" at bounding box center [447, 236] width 372 height 37
click at [364, 227] on p "Once we confirm interest, I’ll be happy to share a full brief and product selec…" at bounding box center [447, 236] width 372 height 37
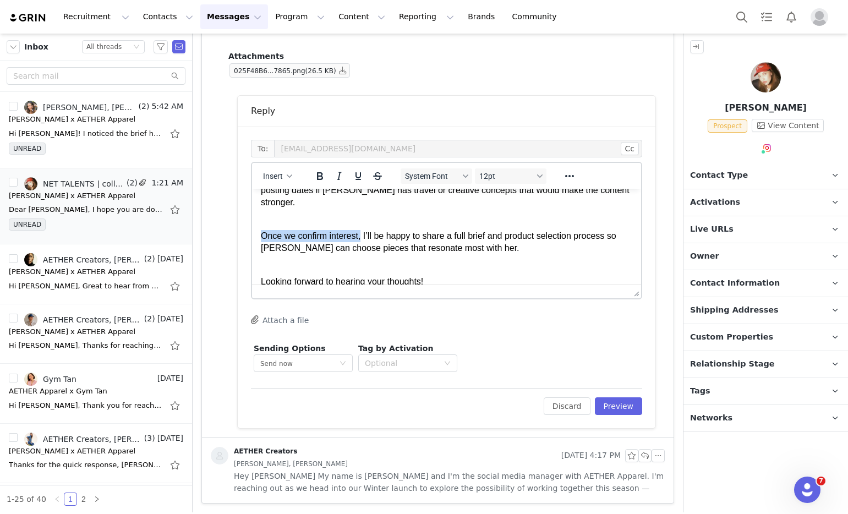
drag, startPoint x: 364, startPoint y: 225, endPoint x: 260, endPoint y: 227, distance: 104.6
click at [260, 227] on html "Hi Pearl, I hope you’re doing well! We’re very excited about the potential of w…" at bounding box center [446, 188] width 389 height 216
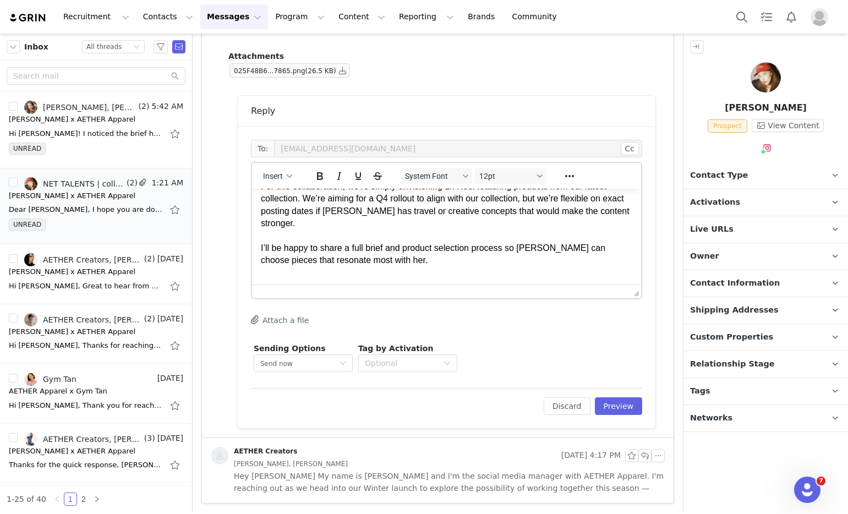
scroll to position [100, 0]
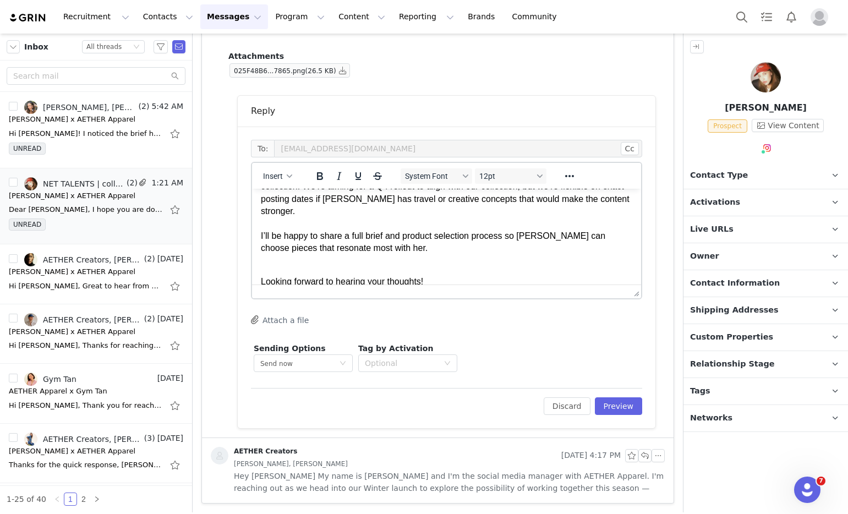
click at [430, 238] on p "I hope you’re doing well! We’re very excited about the potential of working wit…" at bounding box center [447, 193] width 372 height 123
click at [463, 243] on body "Hi Pearl, I hope you’re doing well! We’re very excited about the potential of w…" at bounding box center [447, 193] width 372 height 190
click at [471, 239] on p "I hope you’re doing well! We’re very excited about the potential of working wit…" at bounding box center [447, 193] width 372 height 123
click at [474, 237] on p "I hope you’re doing well! We’re very excited about the potential of working wit…" at bounding box center [447, 193] width 372 height 123
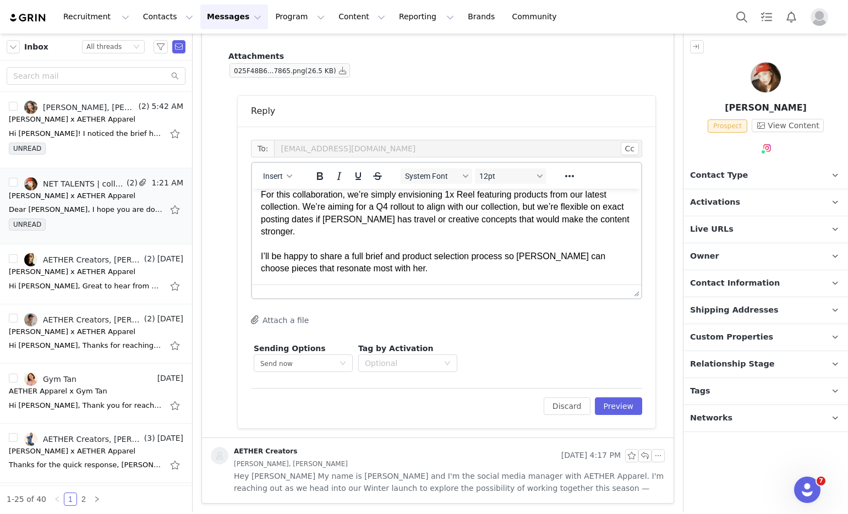
scroll to position [79, 0]
click at [459, 259] on p "I hope you’re doing well! We’re very excited about the potential of working wit…" at bounding box center [447, 213] width 372 height 123
drag, startPoint x: 470, startPoint y: 256, endPoint x: 512, endPoint y: 247, distance: 43.5
click at [512, 247] on p "I hope you’re doing well! We’re very excited about the potential of working wit…" at bounding box center [447, 213] width 372 height 123
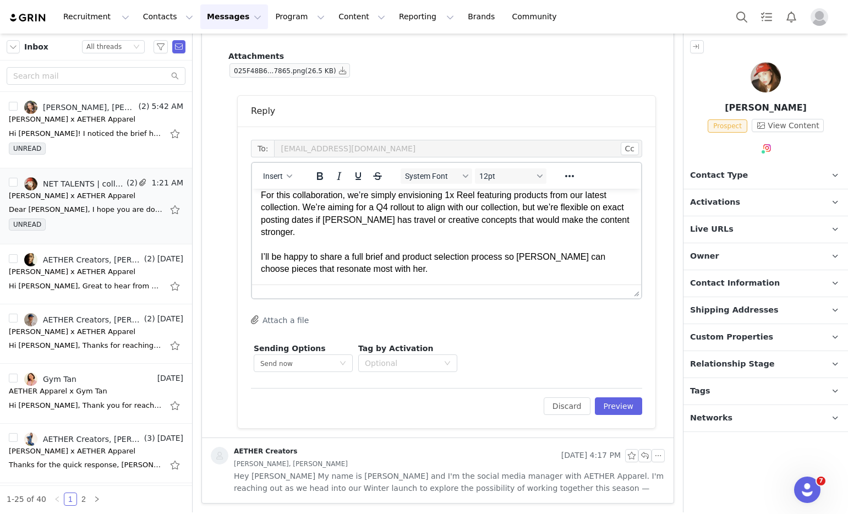
click at [512, 247] on p "I hope you’re doing well! We’re very excited about the potential of working wit…" at bounding box center [447, 213] width 372 height 123
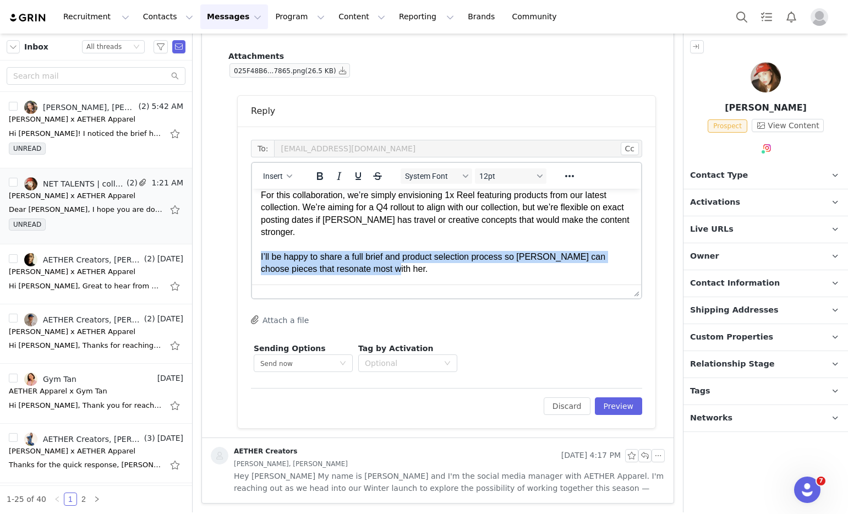
click at [512, 247] on p "I hope you’re doing well! We’re very excited about the potential of working wit…" at bounding box center [447, 213] width 372 height 123
click at [511, 247] on p "I hope you’re doing well! We’re very excited about the potential of working wit…" at bounding box center [447, 213] width 372 height 123
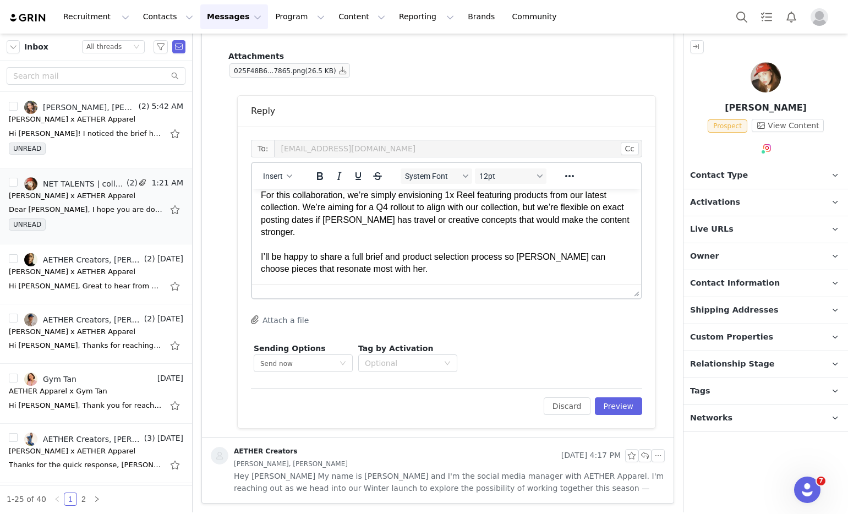
drag, startPoint x: 501, startPoint y: 255, endPoint x: 478, endPoint y: 252, distance: 22.8
click at [478, 252] on p "I hope you’re doing well! We’re very excited about the potential of working wit…" at bounding box center [447, 213] width 372 height 123
click at [501, 259] on p "I hope you’re doing well! We’re very excited about the potential of working wit…" at bounding box center [447, 213] width 372 height 123
drag, startPoint x: 505, startPoint y: 253, endPoint x: 511, endPoint y: 245, distance: 9.5
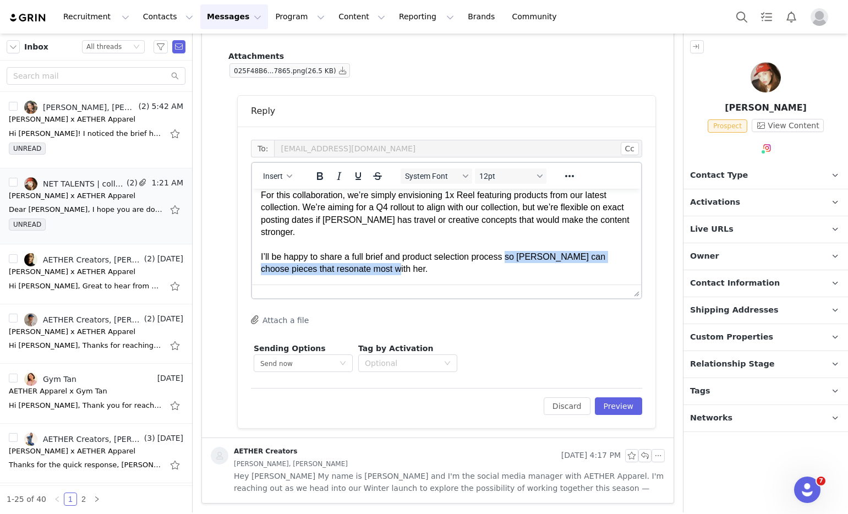
click at [511, 245] on p "I hope you’re doing well! We’re very excited about the potential of working wit…" at bounding box center [447, 213] width 372 height 123
click at [507, 253] on p "I hope you’re doing well! We’re very excited about the potential of working wit…" at bounding box center [447, 213] width 372 height 123
drag, startPoint x: 472, startPoint y: 260, endPoint x: 405, endPoint y: 248, distance: 68.2
click at [405, 248] on p "I hope you’re doing well! We’re very excited about the potential of working wit…" at bounding box center [447, 213] width 372 height 123
click at [405, 258] on p "I hope you’re doing well! We’re very excited about the potential of working wit…" at bounding box center [447, 213] width 372 height 123
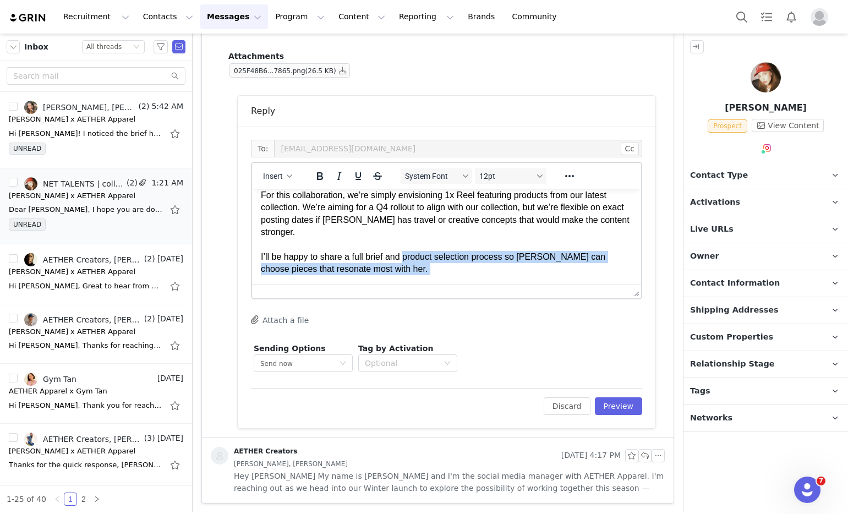
drag, startPoint x: 405, startPoint y: 258, endPoint x: 406, endPoint y: 248, distance: 10.0
click at [406, 248] on p "I hope you’re doing well! We’re very excited about the potential of working wit…" at bounding box center [447, 213] width 372 height 123
click at [405, 252] on p "I hope you’re doing well! We’re very excited about the potential of working wit…" at bounding box center [447, 213] width 372 height 123
drag, startPoint x: 406, startPoint y: 254, endPoint x: 389, endPoint y: 245, distance: 19.7
click at [389, 245] on p "I hope you’re doing well! We’re very excited about the potential of working wit…" at bounding box center [447, 213] width 372 height 123
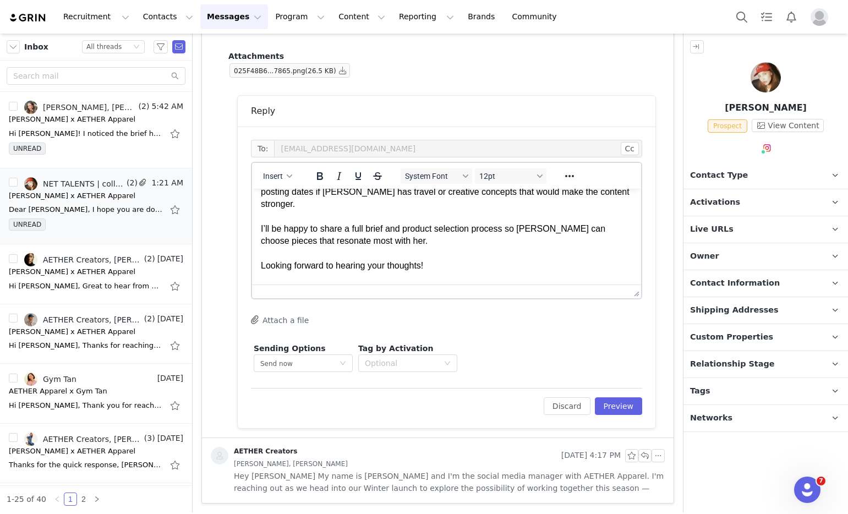
scroll to position [119, 0]
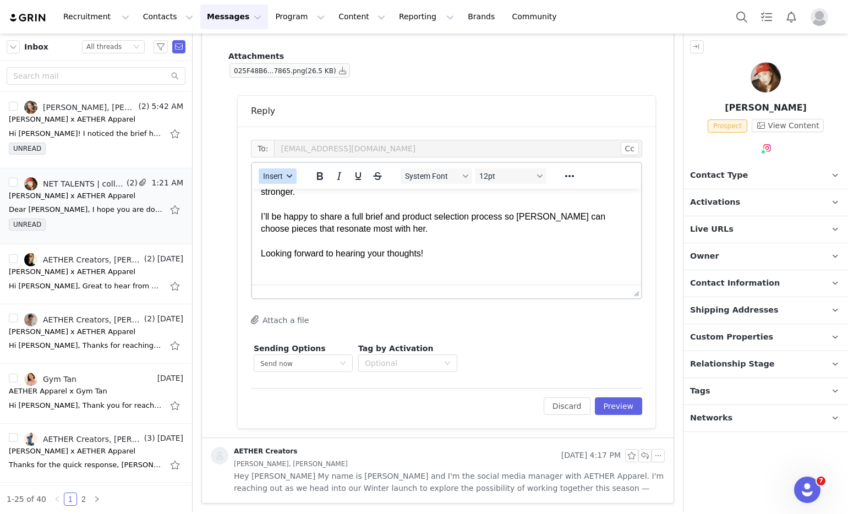
click at [282, 178] on span "Insert" at bounding box center [273, 176] width 20 height 9
click at [305, 229] on div "Insert Signature" at bounding box center [317, 230] width 99 height 13
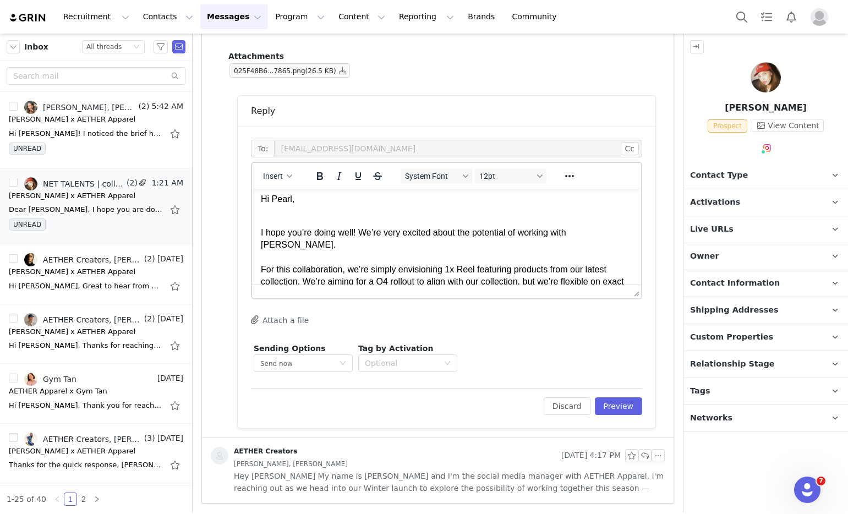
scroll to position [0, 0]
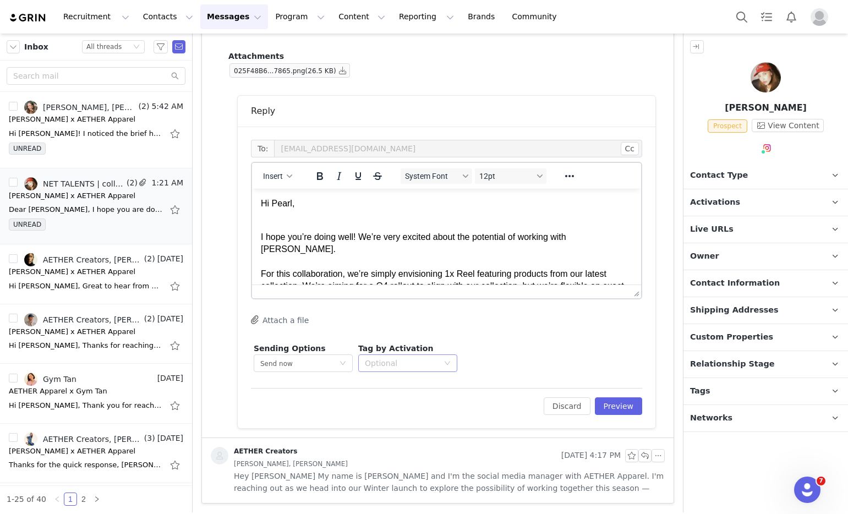
click at [397, 366] on div "Optional" at bounding box center [402, 363] width 74 height 11
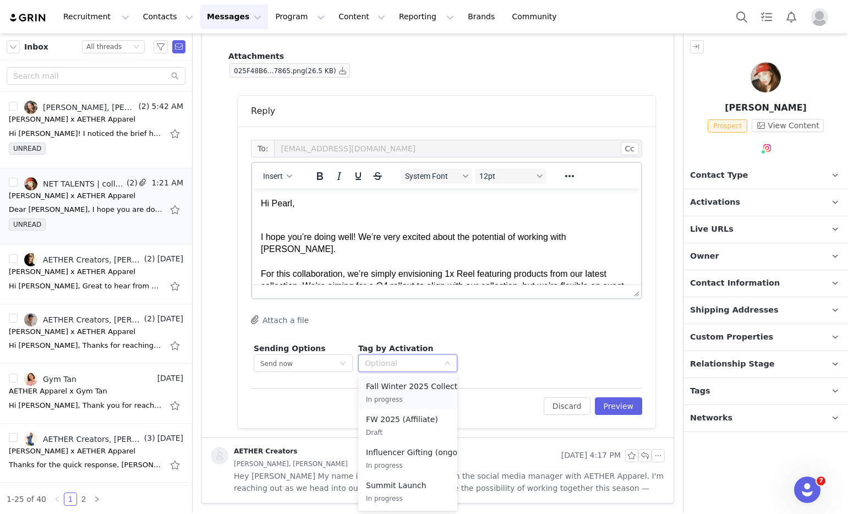
click at [405, 398] on p "In progress" at bounding box center [417, 400] width 103 height 12
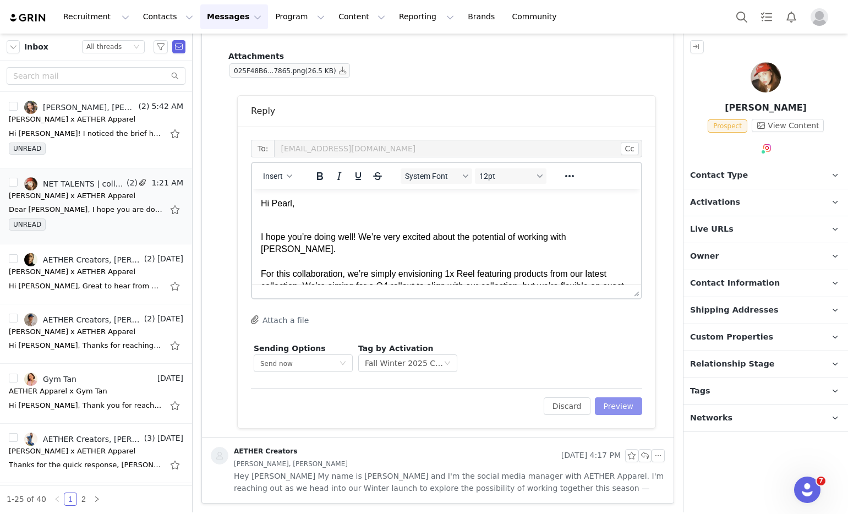
click at [609, 400] on button "Preview" at bounding box center [619, 406] width 48 height 18
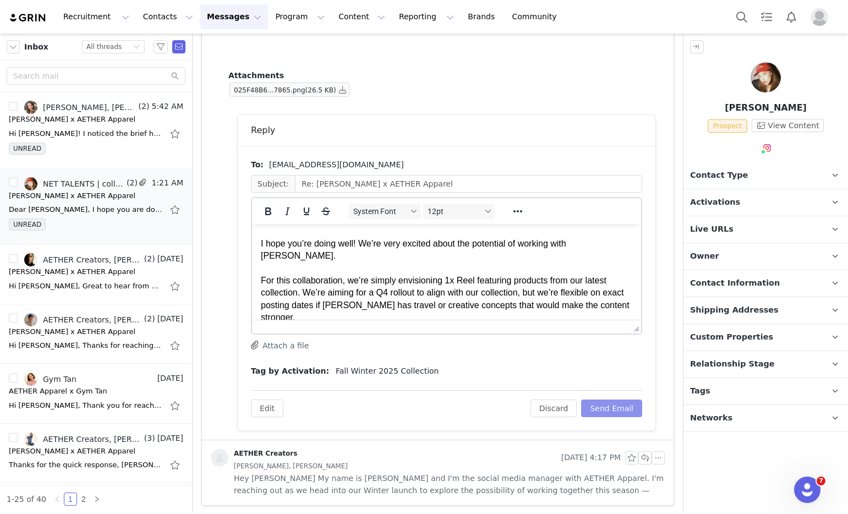
scroll to position [40, 0]
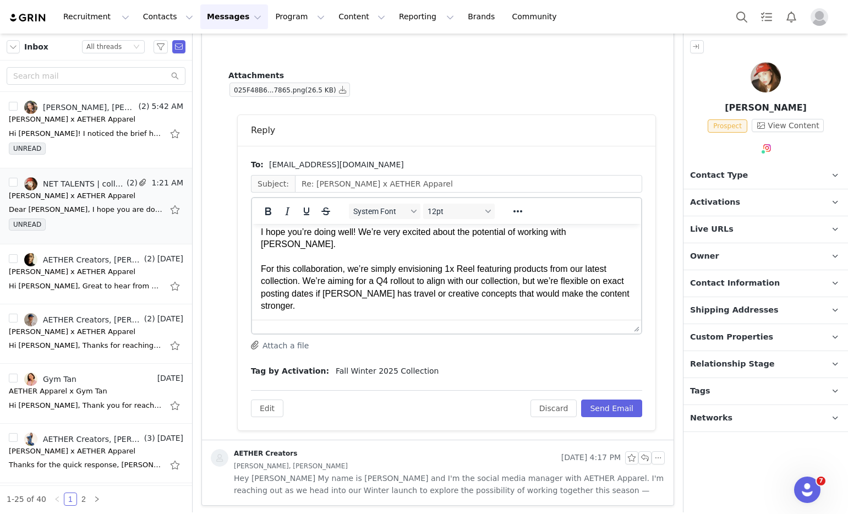
click at [423, 277] on p "I hope you’re doing well! We’re very excited about the potential of working wit…" at bounding box center [447, 312] width 372 height 172
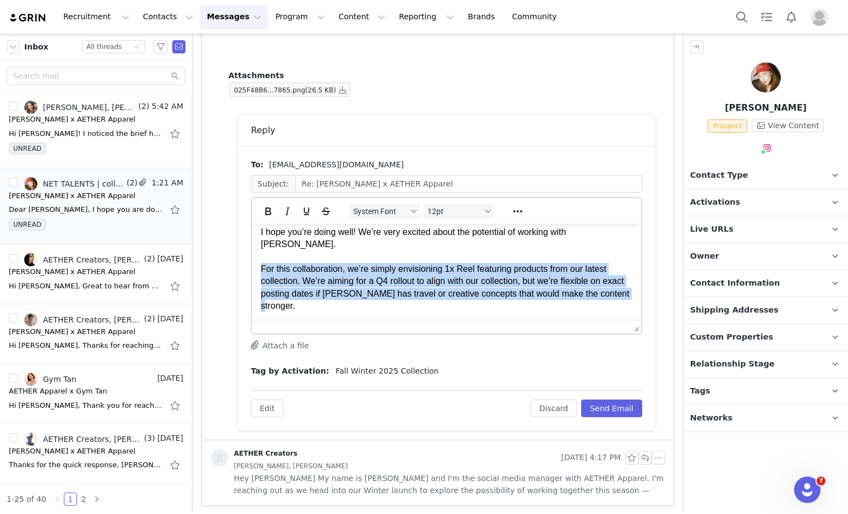
click at [423, 277] on p "I hope you’re doing well! We’re very excited about the potential of working wit…" at bounding box center [447, 312] width 372 height 172
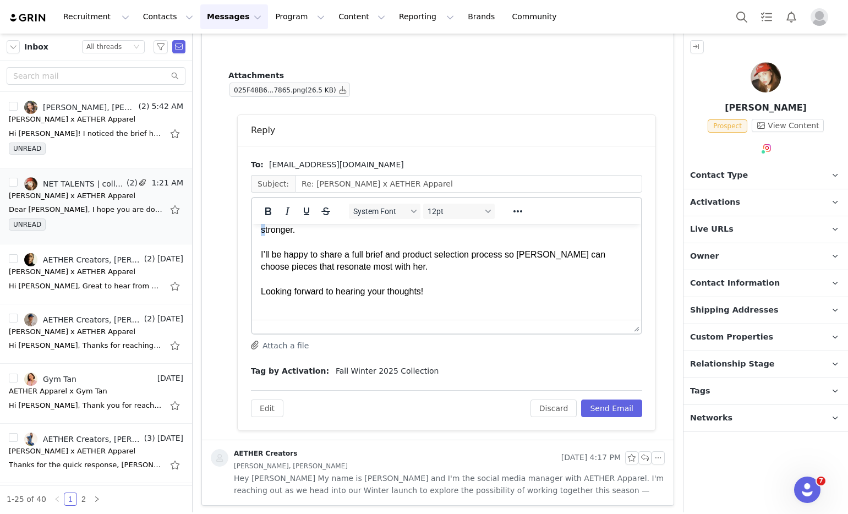
scroll to position [127, 0]
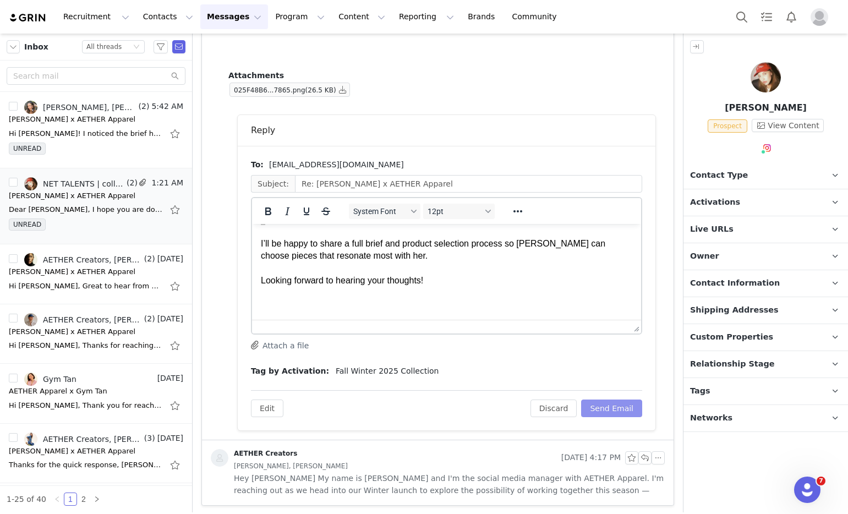
click at [601, 401] on button "Send Email" at bounding box center [611, 409] width 61 height 18
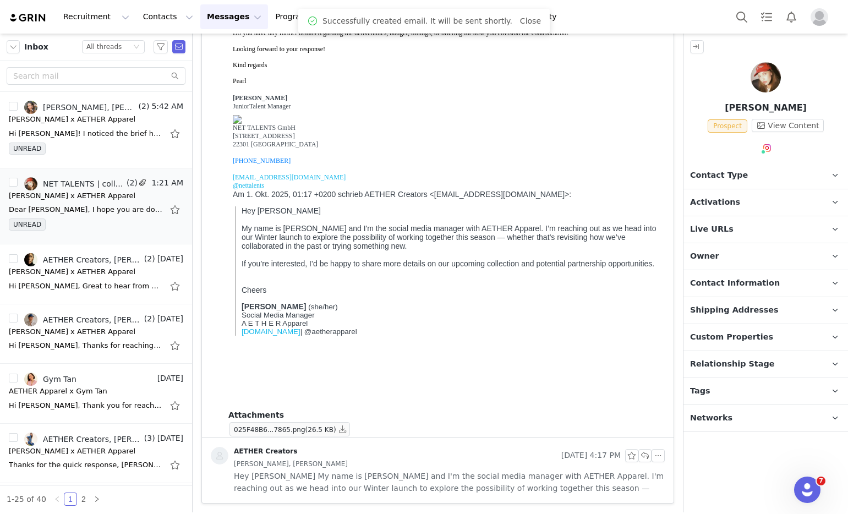
scroll to position [186, 0]
click at [85, 261] on div "AETHER Creators, [PERSON_NAME], [PERSON_NAME]" at bounding box center [92, 259] width 99 height 9
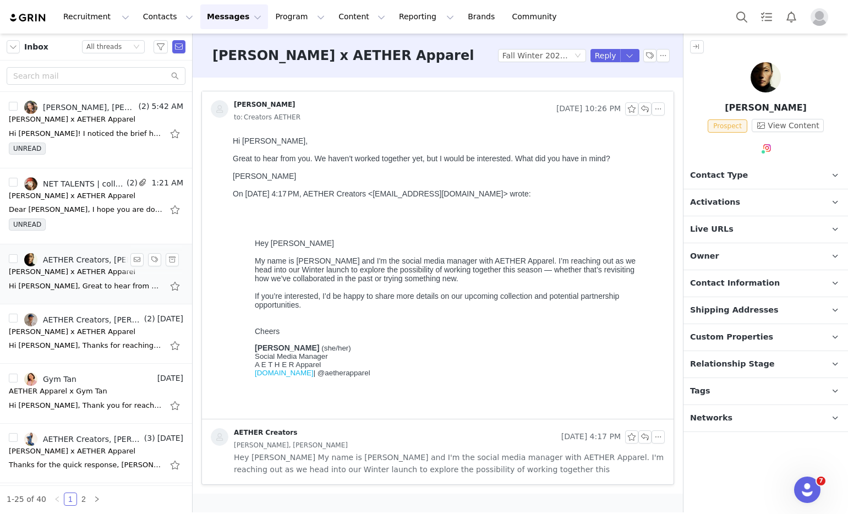
scroll to position [0, 0]
click at [85, 149] on div "UNREAD" at bounding box center [96, 151] width 174 height 17
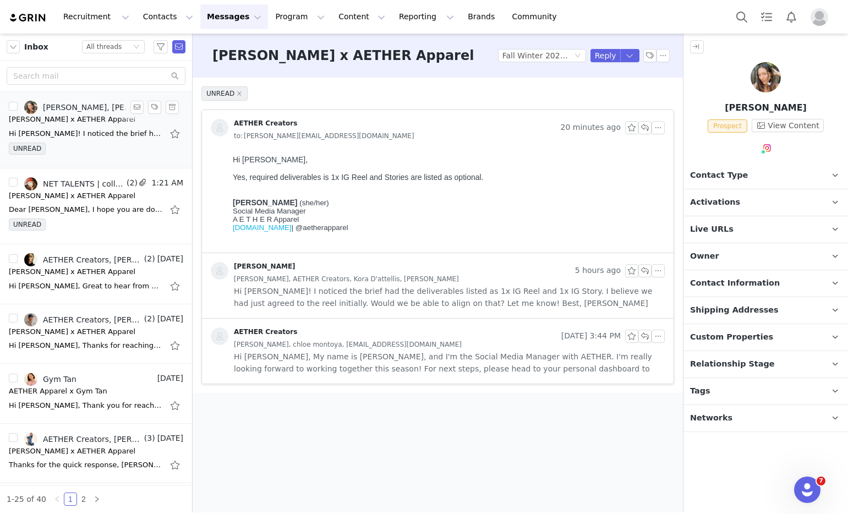
click at [43, 134] on div "Hi Amanda! I noticed the brief had the deliverables listed as 1x IG Reel and 1x…" at bounding box center [86, 133] width 154 height 11
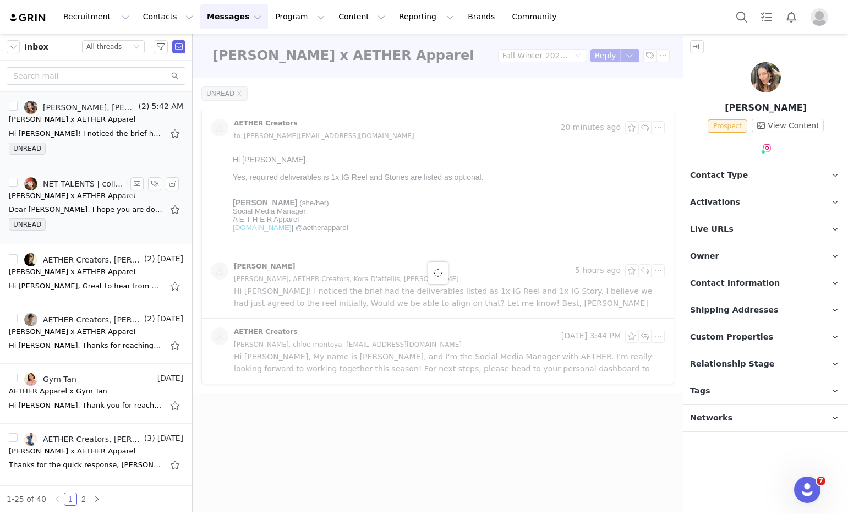
click at [53, 190] on div "[PERSON_NAME] x AETHER Apparel" at bounding box center [72, 195] width 127 height 11
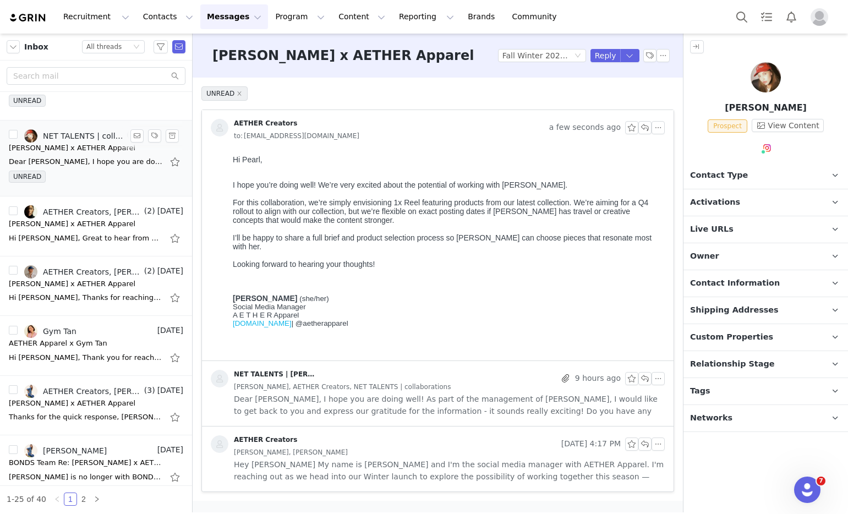
scroll to position [48, 0]
click at [78, 247] on li "AETHER Creators, Meredith Peck, Meredith Peck (2) Sep 30 Meredith x AETHER Appa…" at bounding box center [96, 226] width 192 height 60
click at [80, 237] on div "Hi Amanda, Great to hear from you. We haven't worked together yet, but I would …" at bounding box center [86, 237] width 154 height 11
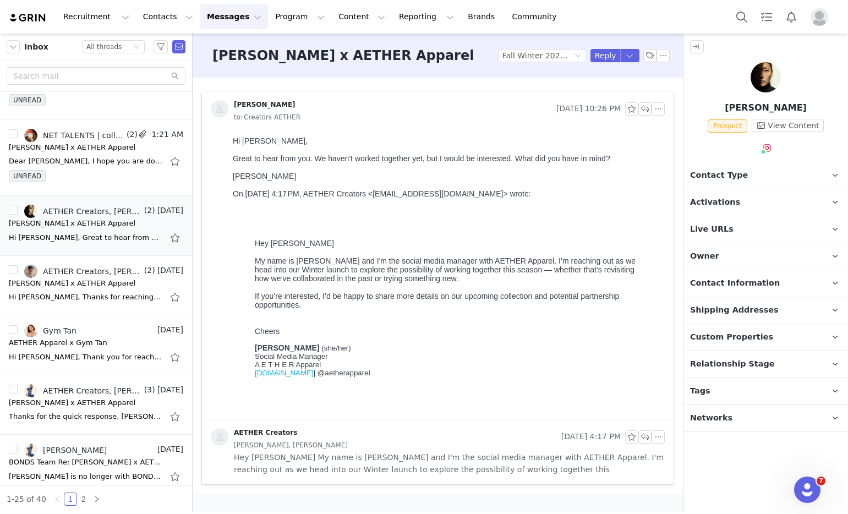
scroll to position [0, 0]
click at [407, 176] on div "MEREDITH" at bounding box center [447, 176] width 428 height 9
click at [410, 166] on div at bounding box center [447, 167] width 428 height 9
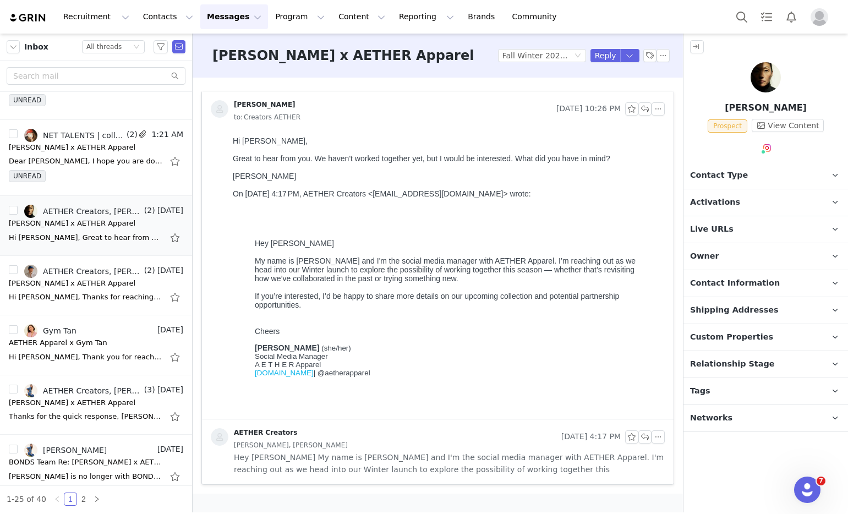
click at [412, 161] on div "Great to hear from you. We haven't worked together yet, but I would be interest…" at bounding box center [447, 158] width 428 height 9
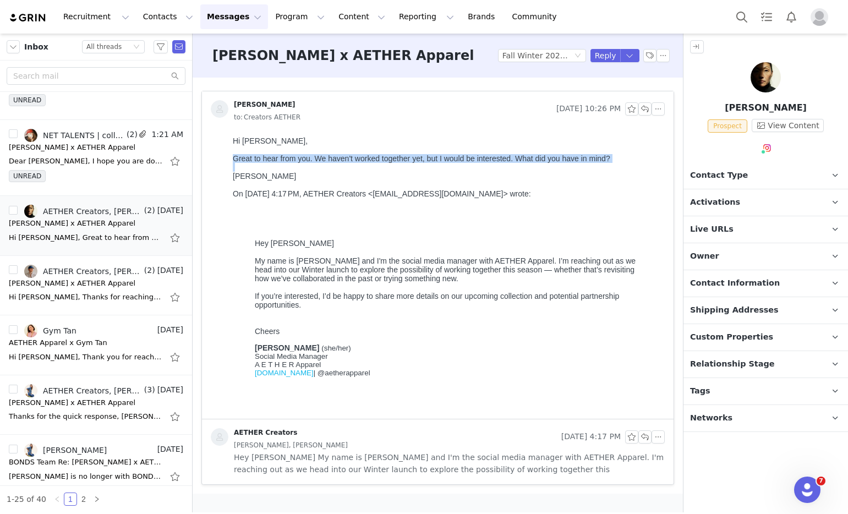
click at [412, 162] on div "Great to hear from you. We haven't worked together yet, but I would be interest…" at bounding box center [447, 158] width 428 height 9
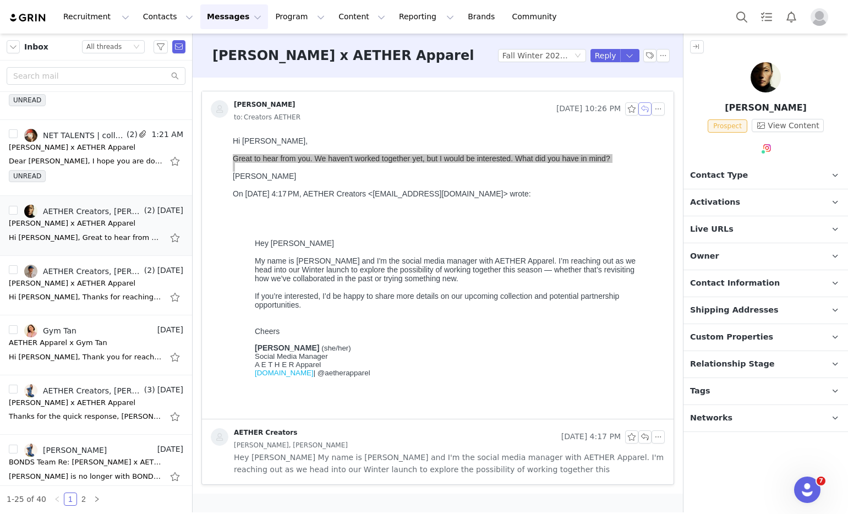
click at [648, 112] on button "button" at bounding box center [644, 108] width 13 height 13
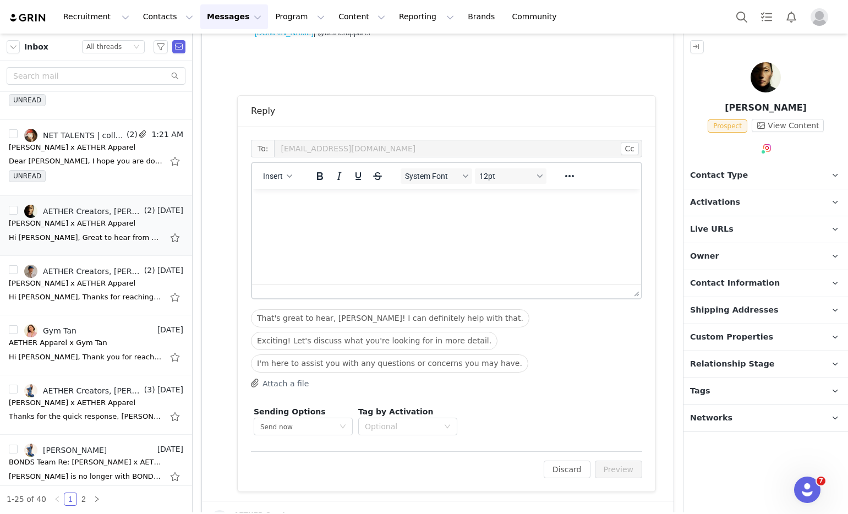
click at [451, 219] on html at bounding box center [446, 204] width 389 height 30
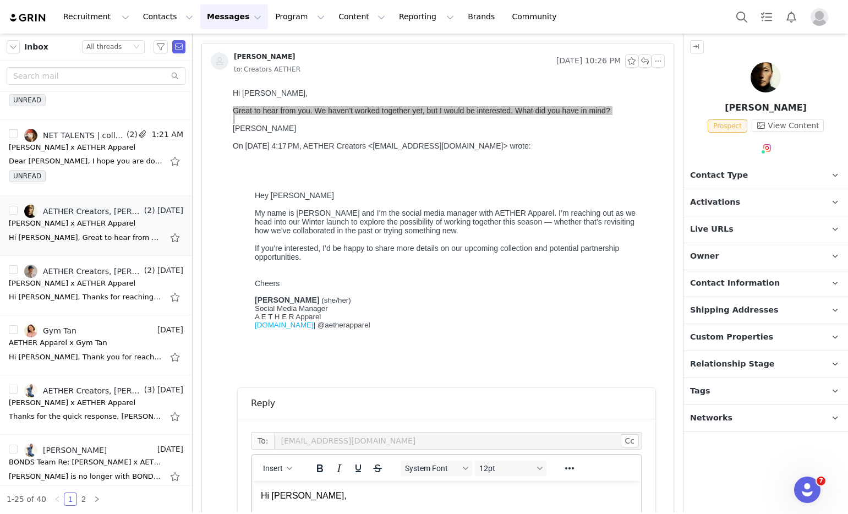
scroll to position [245, 0]
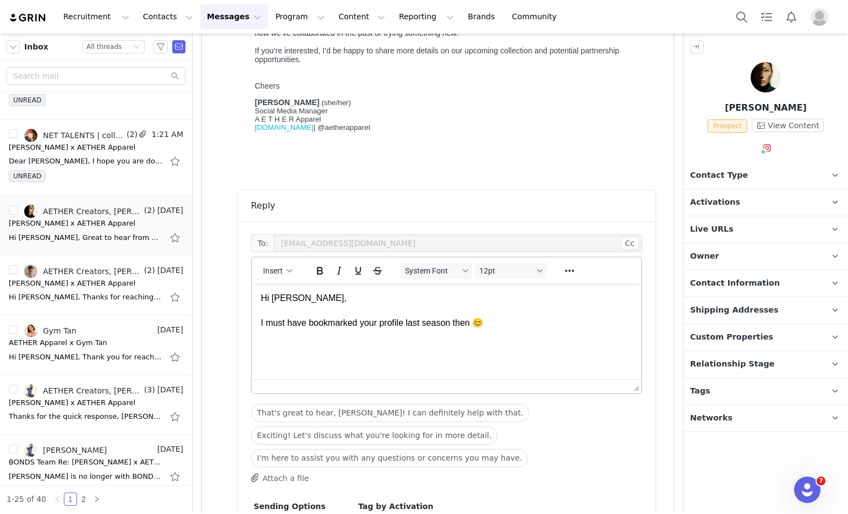
click at [527, 338] on html "Hi Meredith, I must have bookmarked your profile last season then 😊" at bounding box center [446, 310] width 389 height 54
click at [401, 349] on p "Hi Meredith, I must have bookmarked your profile last season then 😊 We" at bounding box center [447, 323] width 372 height 62
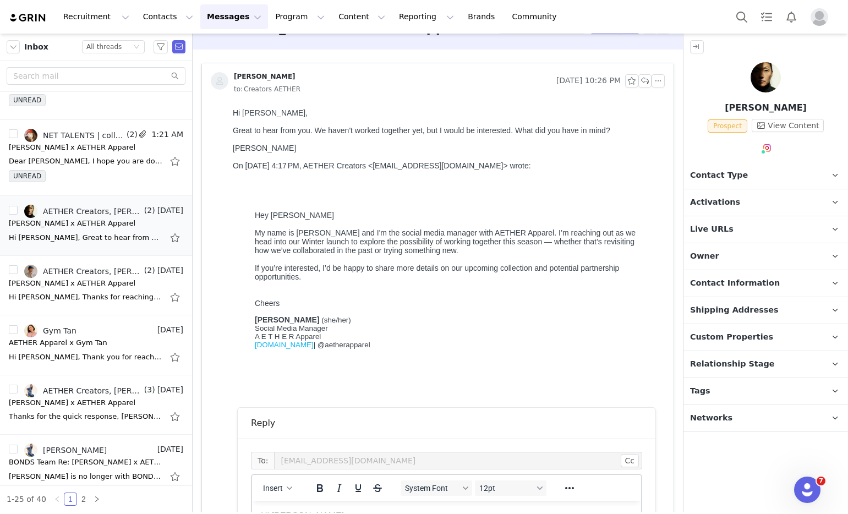
click at [368, 283] on p "Hey Meredith My name is Amanda and I'm the social media manager with AETHER App…" at bounding box center [447, 259] width 384 height 97
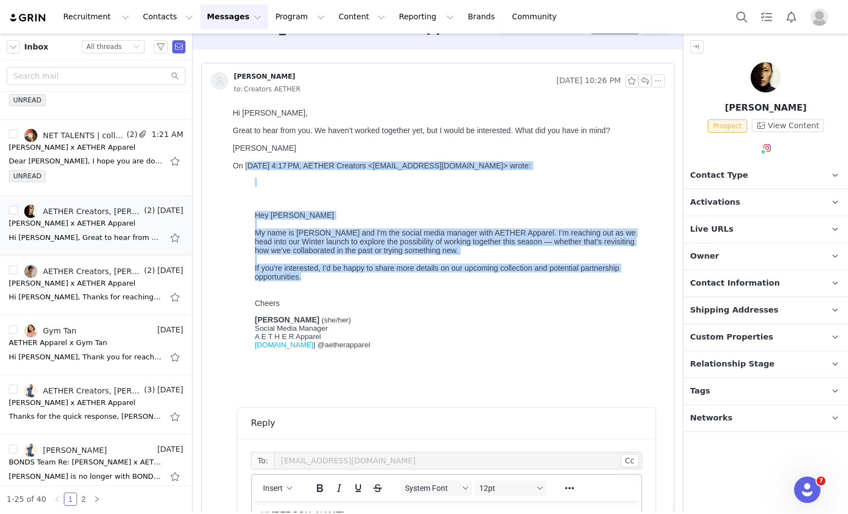
drag, startPoint x: 336, startPoint y: 278, endPoint x: 247, endPoint y: 155, distance: 152.6
click at [247, 155] on body "Hi Amanda, Great to hear from you. We haven't worked together yet, but I would …" at bounding box center [447, 245] width 428 height 275
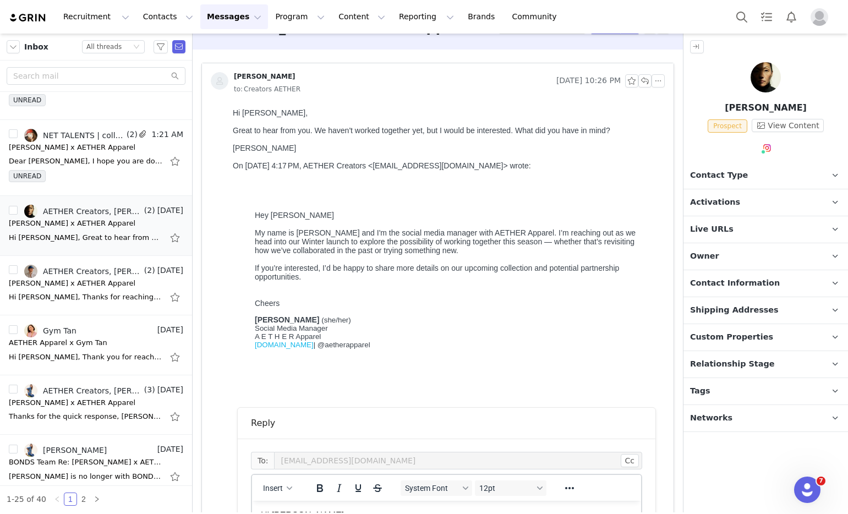
click at [237, 110] on div "Hi [PERSON_NAME]," at bounding box center [447, 112] width 428 height 9
drag, startPoint x: 233, startPoint y: 111, endPoint x: 461, endPoint y: 347, distance: 327.8
click at [461, 347] on body "Hi Amanda, Great to hear from you. We haven't worked together yet, but I would …" at bounding box center [447, 245] width 428 height 275
copy body "Hi Amanda, Great to hear from you. We haven't worked together yet, but I would …"
click at [361, 277] on p "Hey Meredith My name is Amanda and I'm the social media manager with AETHER App…" at bounding box center [447, 259] width 384 height 97
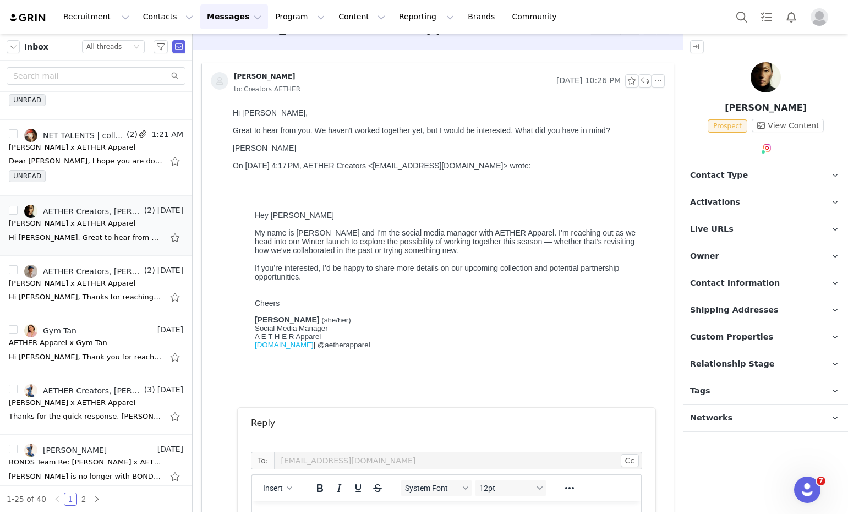
scroll to position [403, 0]
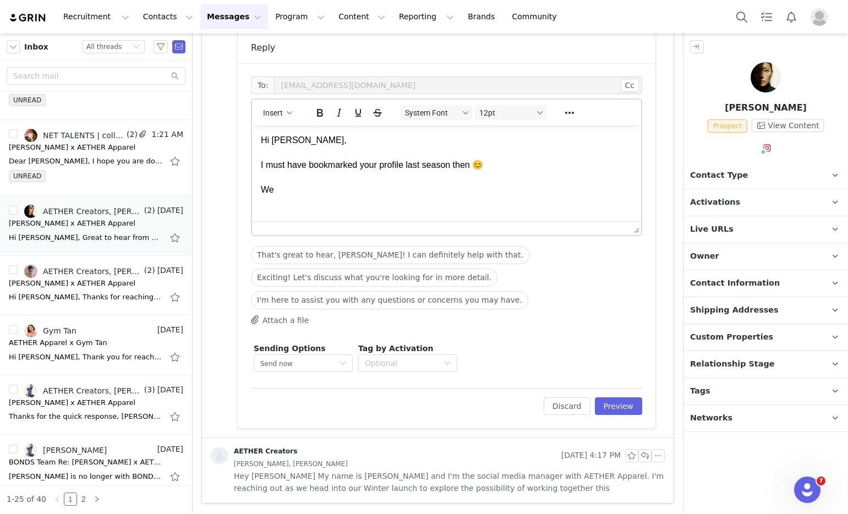
drag, startPoint x: 288, startPoint y: 194, endPoint x: 206, endPoint y: 187, distance: 81.7
click at [252, 187] on html "Hi Meredith, I must have bookmarked your profile last season then 😊 We" at bounding box center [446, 164] width 389 height 79
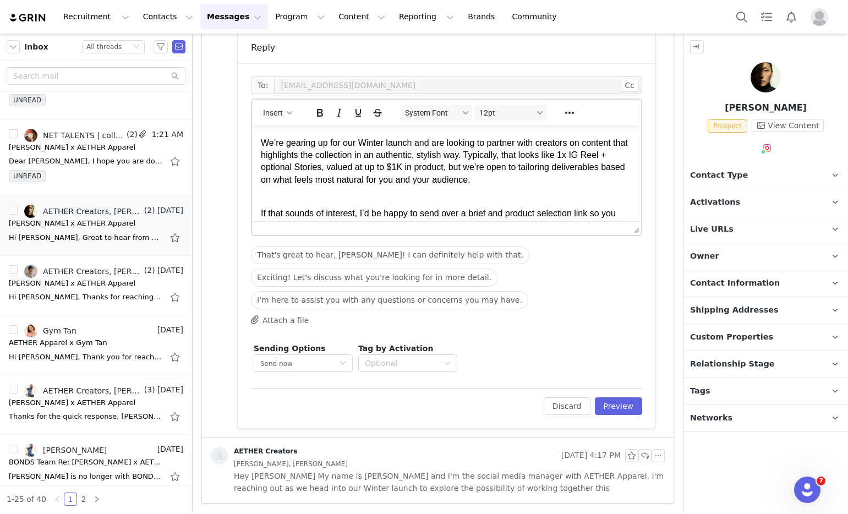
scroll to position [54, 0]
click at [390, 173] on p "We’re gearing up for our Winter launch and are looking to partner with creators…" at bounding box center [447, 163] width 372 height 50
click at [379, 143] on p "We’re gearing up for our Winter launch and are looking to partner with creators…" at bounding box center [447, 163] width 372 height 50
click at [347, 161] on p "We’re gearing up for our Winter launch and are looking to partner with creators…" at bounding box center [447, 163] width 372 height 50
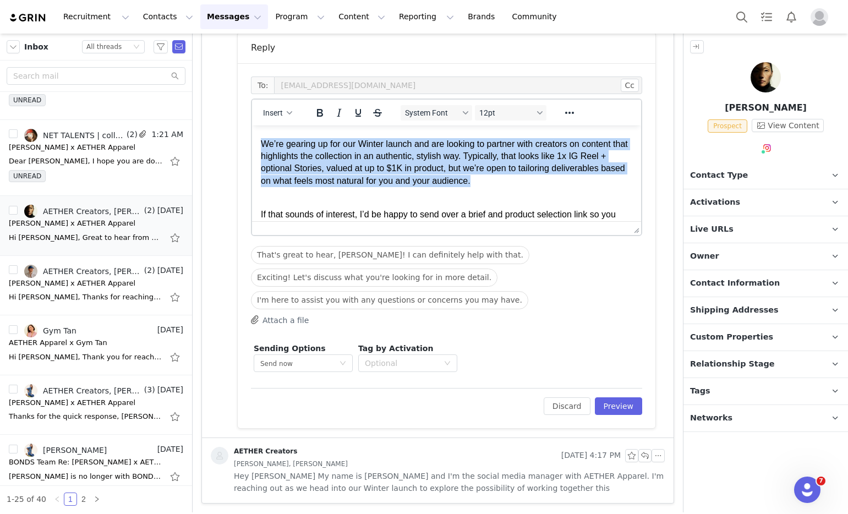
click at [347, 161] on p "We’re gearing up for our Winter launch and are looking to partner with creators…" at bounding box center [447, 163] width 372 height 50
click at [345, 157] on p "We’re gearing up for our Winter launch and are looking to partner with creators…" at bounding box center [447, 163] width 372 height 50
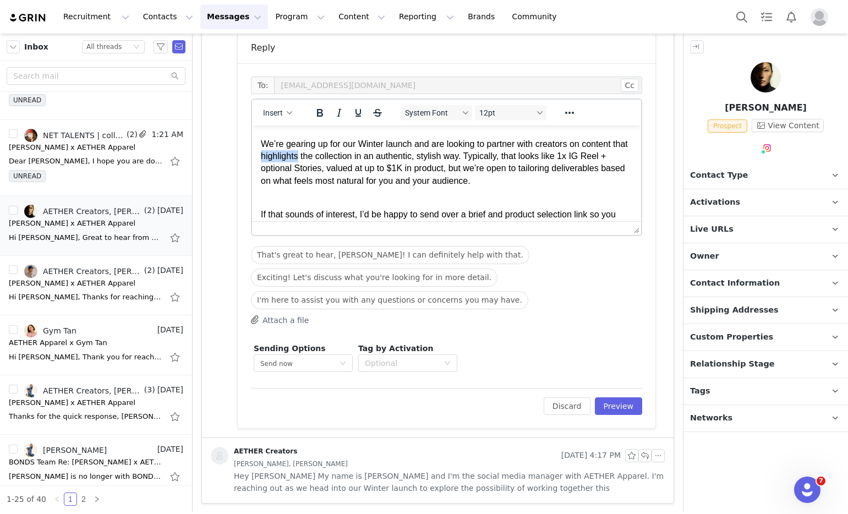
click at [345, 157] on p "We’re gearing up for our Winter launch and are looking to partner with creators…" at bounding box center [447, 163] width 372 height 50
click at [435, 149] on p "We’re gearing up for our Winter launch and are looking to partner with creators…" at bounding box center [447, 163] width 372 height 50
click at [505, 161] on p "We’re gearing up for our Winter launch and are looking to partner with creators…" at bounding box center [447, 163] width 372 height 50
click at [517, 156] on p "We’re gearing up for our Winter launch and are looking to partner with creators…" at bounding box center [447, 163] width 372 height 50
click at [310, 175] on p "We’re gearing up for our Winter launch and are looking to partner with creators…" at bounding box center [447, 163] width 372 height 50
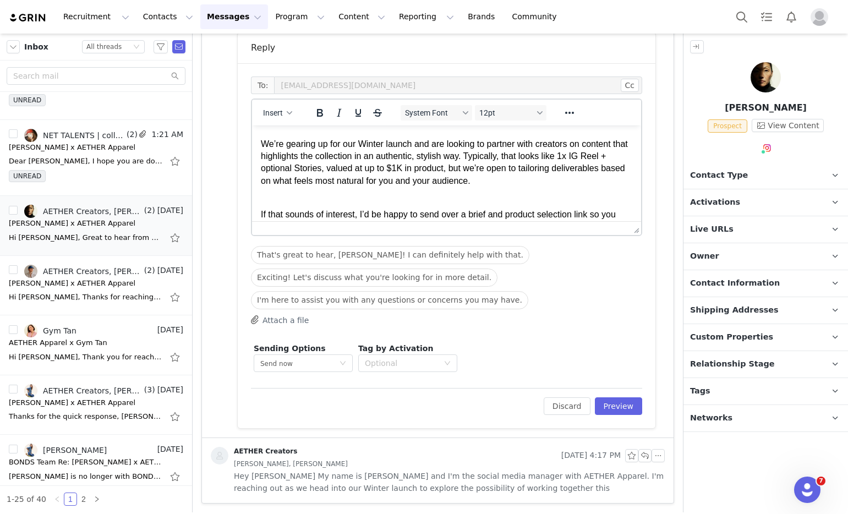
click at [378, 167] on p "We’re gearing up for our Winter launch and are looking to partner with creators…" at bounding box center [447, 163] width 372 height 50
drag, startPoint x: 375, startPoint y: 169, endPoint x: 505, endPoint y: 169, distance: 129.3
click at [505, 169] on p "We’re gearing up for our Winter launch and are looking to partner with creators…" at bounding box center [447, 163] width 372 height 50
click at [501, 169] on p "We’re gearing up for our Winter launch and are looking to partner with creators…" at bounding box center [447, 163] width 372 height 50
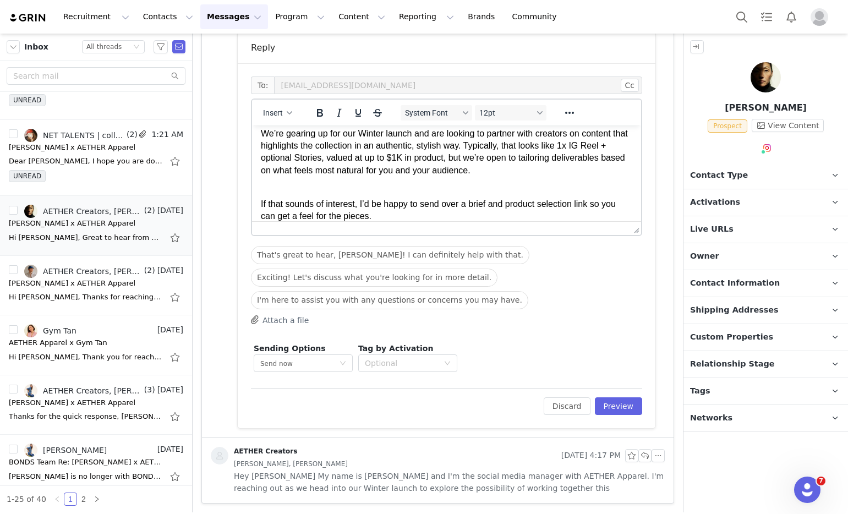
scroll to position [75, 0]
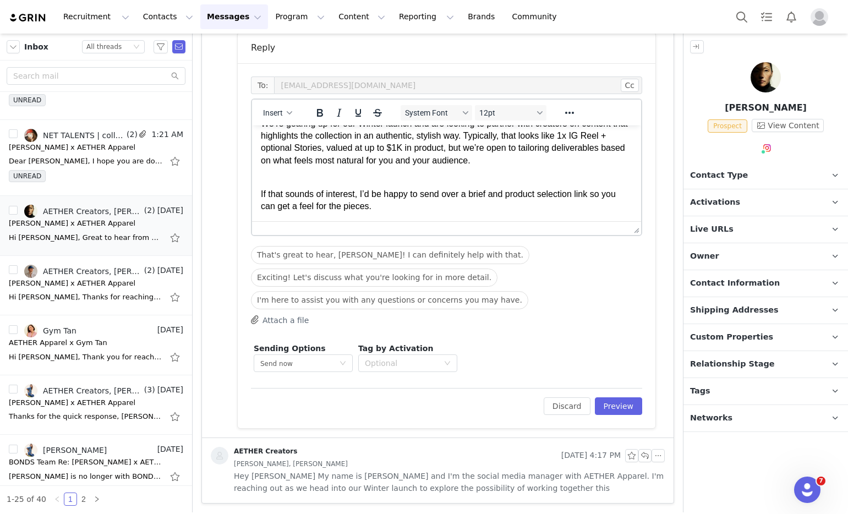
click at [481, 150] on p "We’re gearing up for our Winter launch and are looking to partner with creators…" at bounding box center [447, 143] width 372 height 50
click at [480, 151] on p "We’re gearing up for our Winter launch and are looking to partner with creators…" at bounding box center [447, 143] width 372 height 50
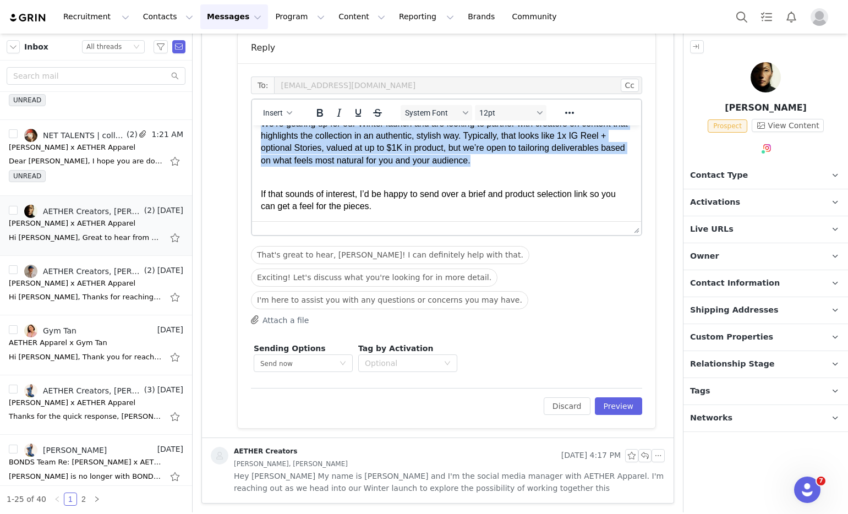
click at [480, 151] on p "We’re gearing up for our Winter launch and are looking to partner with creators…" at bounding box center [447, 143] width 372 height 50
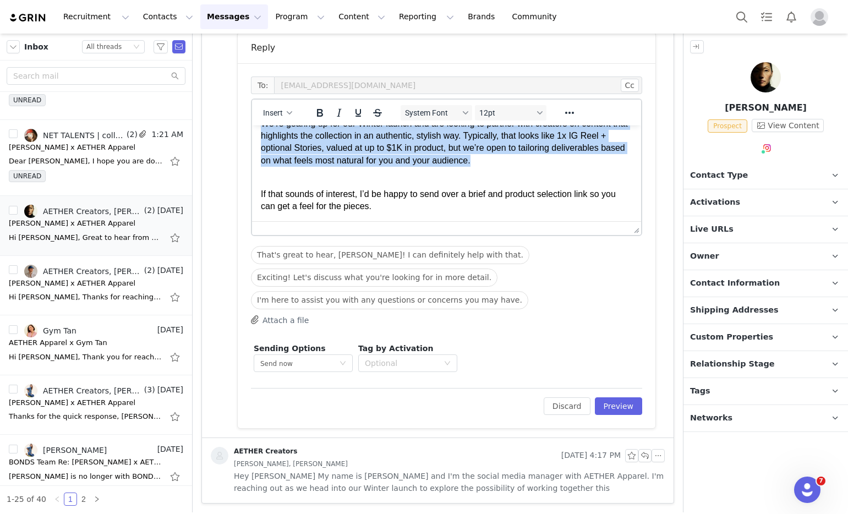
click at [444, 151] on p "We’re gearing up for our Winter launch and are looking to partner with creators…" at bounding box center [447, 143] width 372 height 50
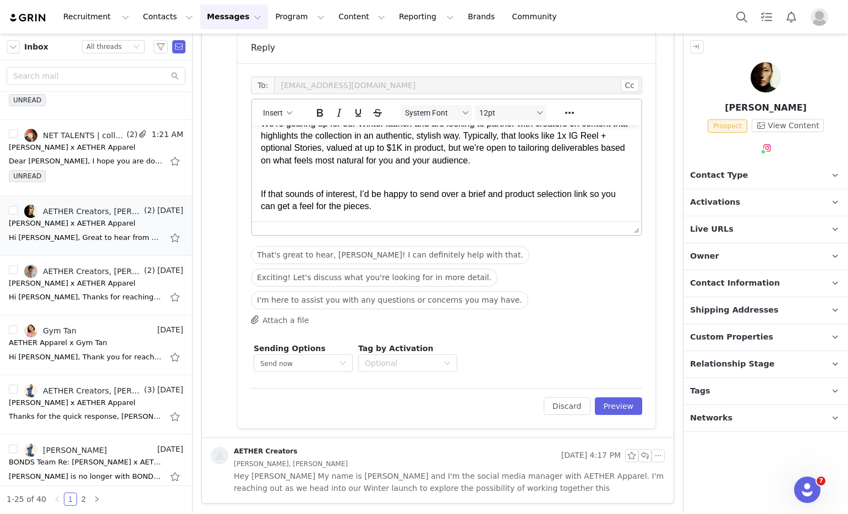
click at [446, 149] on p "We’re gearing up for our Winter launch and are looking to partner with creators…" at bounding box center [447, 143] width 372 height 50
click at [402, 210] on p "If that sounds of interest, I’d be happy to send over a brief and product selec…" at bounding box center [447, 194] width 372 height 37
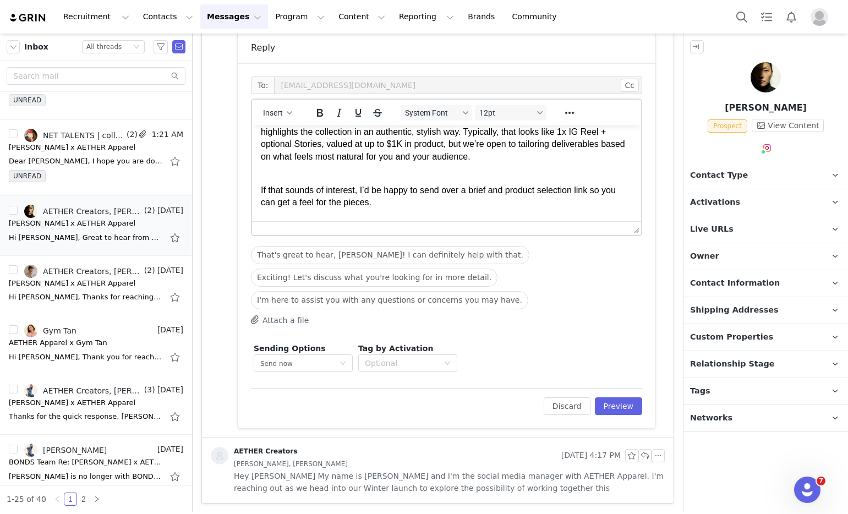
scroll to position [91, 0]
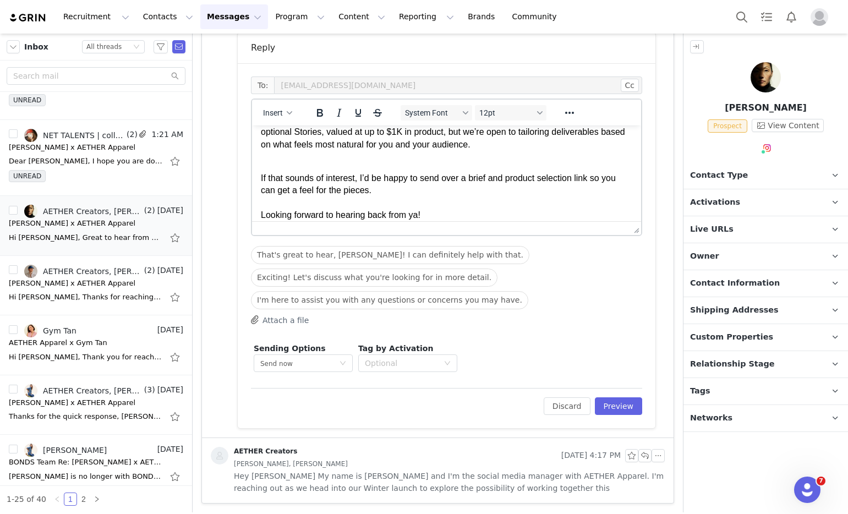
click at [264, 177] on p "If that sounds of interest, I’d be happy to send over a brief and product selec…" at bounding box center [447, 191] width 372 height 62
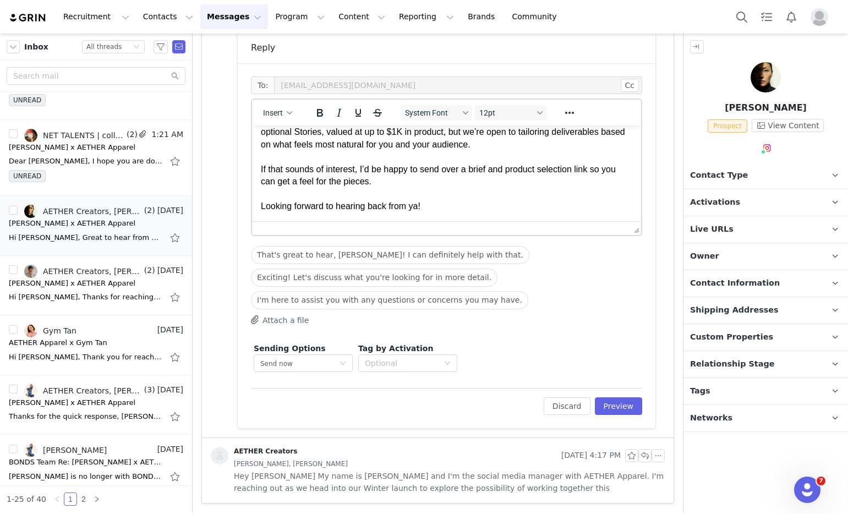
click at [457, 205] on p "We’re gearing up for our Winter launch and are looking to partner with creators…" at bounding box center [447, 157] width 372 height 111
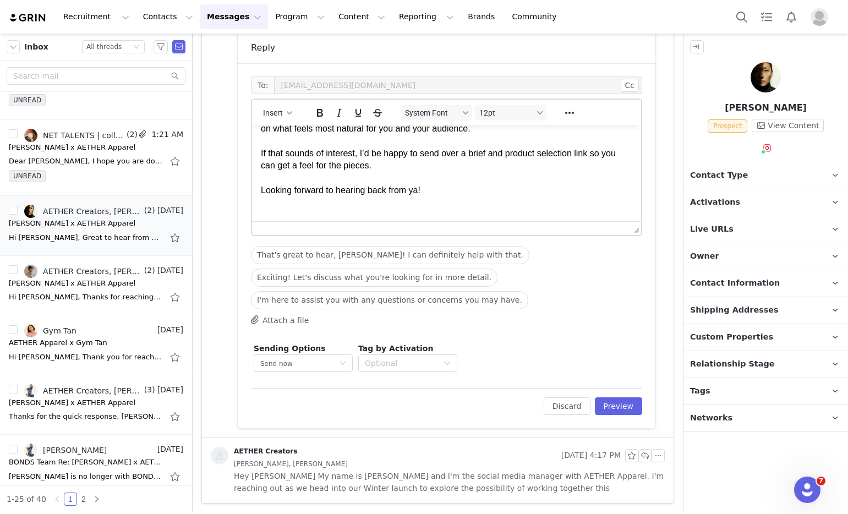
scroll to position [119, 0]
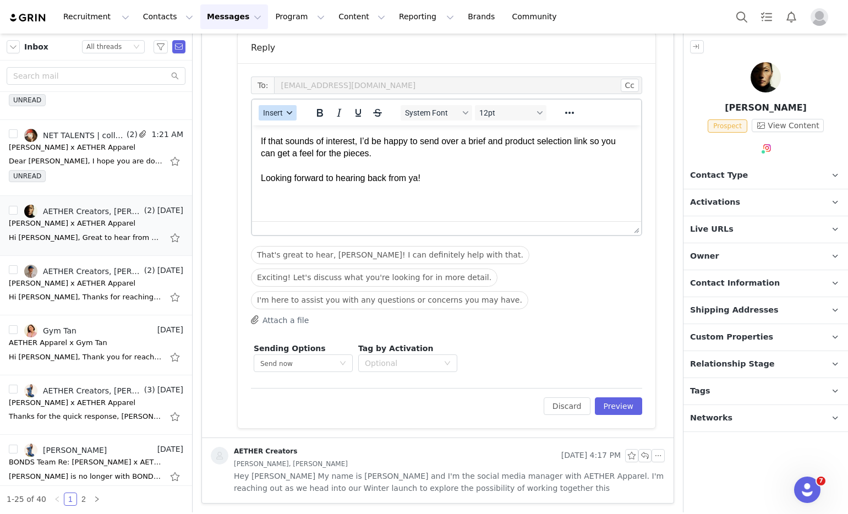
click at [285, 106] on button "Insert" at bounding box center [278, 112] width 38 height 15
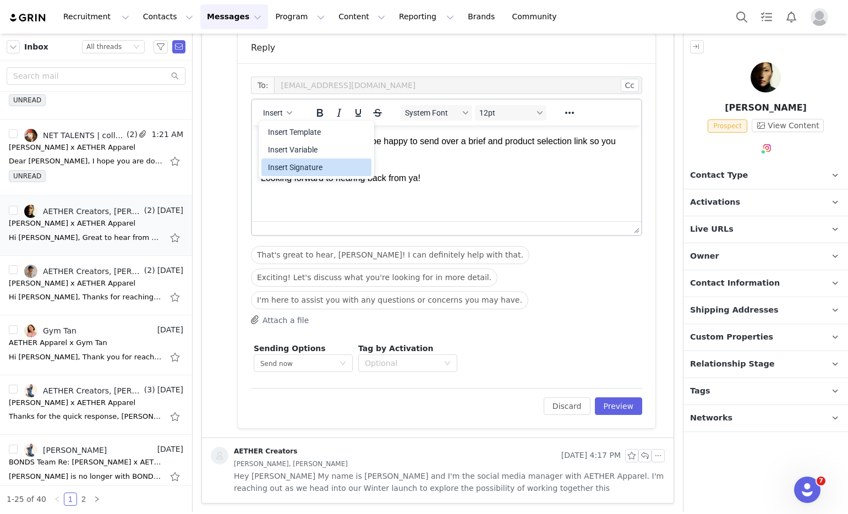
click at [290, 169] on div "Insert Signature" at bounding box center [317, 167] width 99 height 13
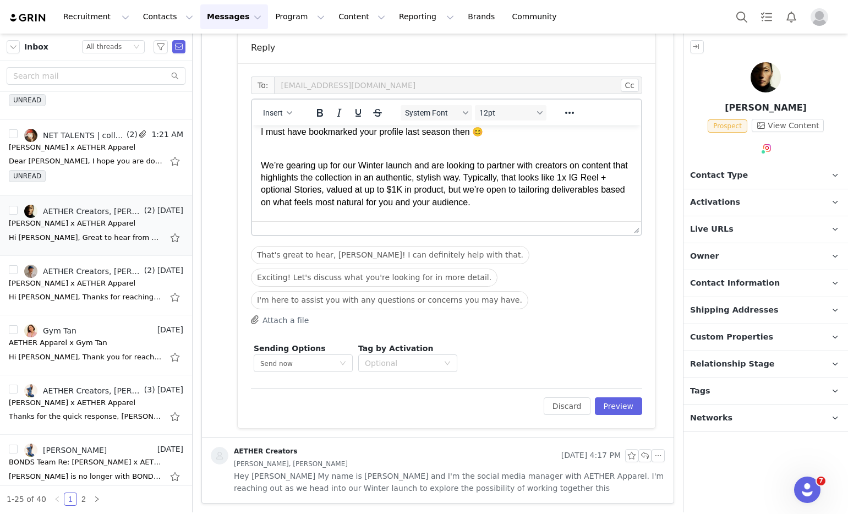
scroll to position [173, 0]
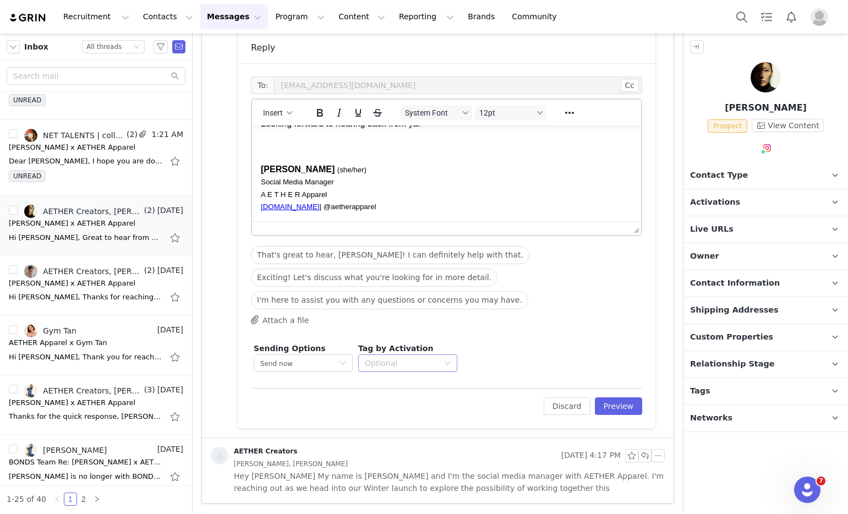
click at [414, 361] on div "Optional" at bounding box center [402, 363] width 74 height 11
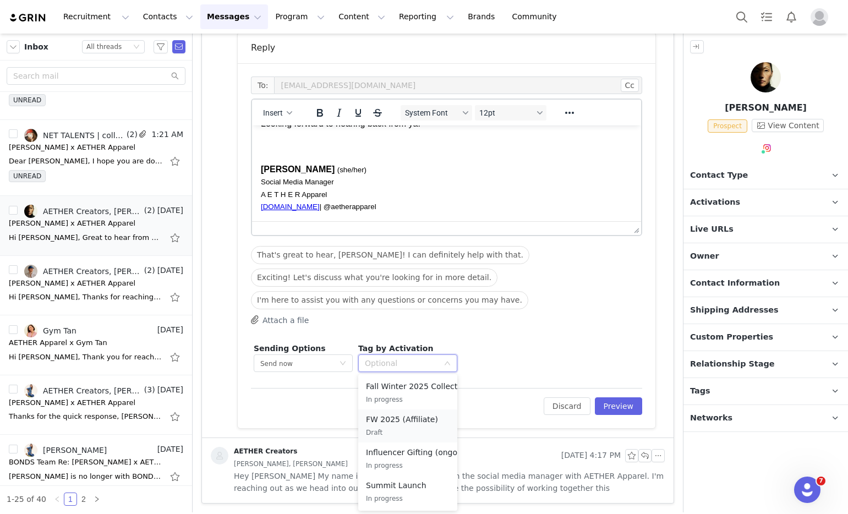
click at [416, 410] on li "FW 2025 (Affiliate) Draft" at bounding box center [407, 425] width 99 height 33
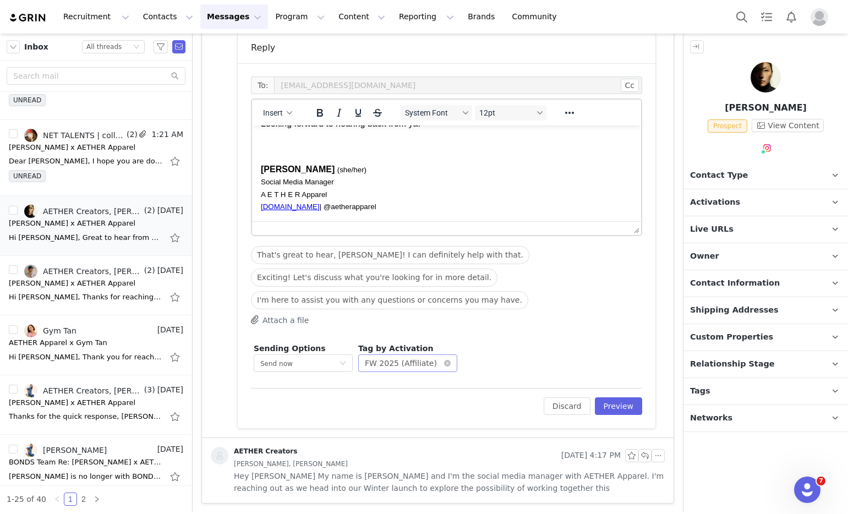
click at [416, 364] on div "FW 2025 (Affiliate)" at bounding box center [401, 363] width 72 height 17
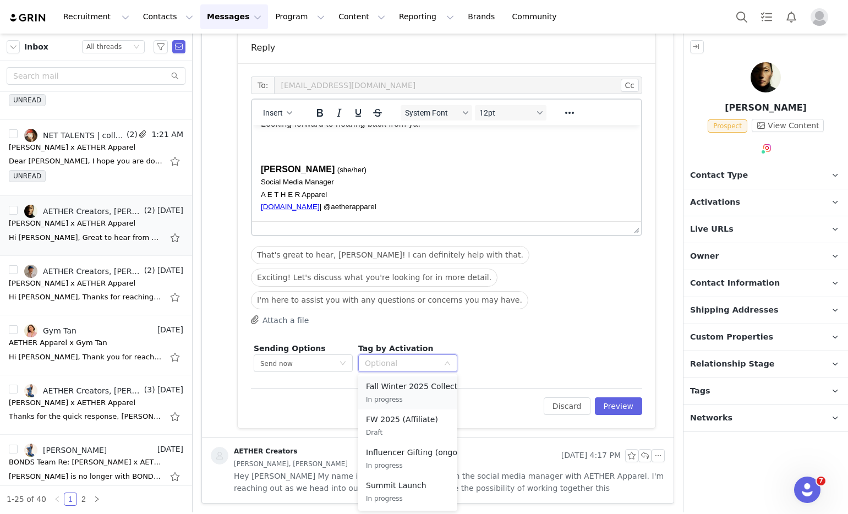
click at [417, 383] on p "Fall Winter 2025 Collection" at bounding box center [417, 386] width 103 height 12
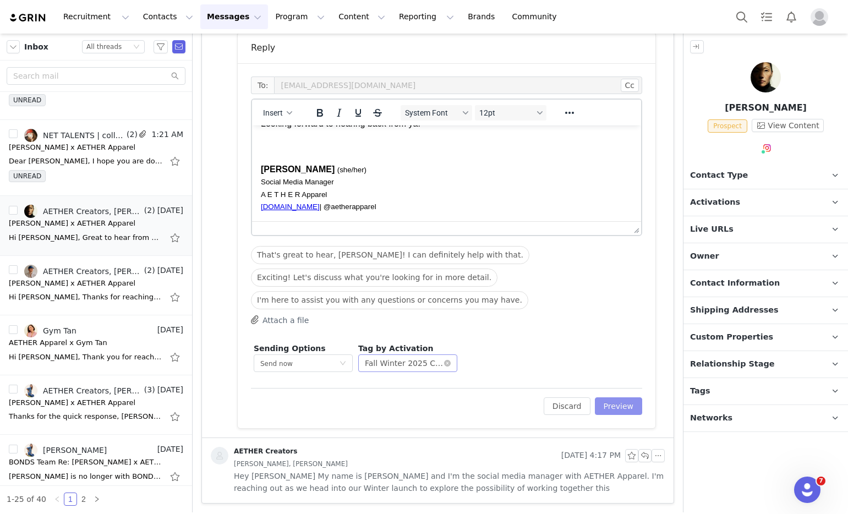
click at [626, 413] on button "Preview" at bounding box center [619, 406] width 48 height 18
click at [621, 407] on div "Discard Preview" at bounding box center [587, 406] width 111 height 18
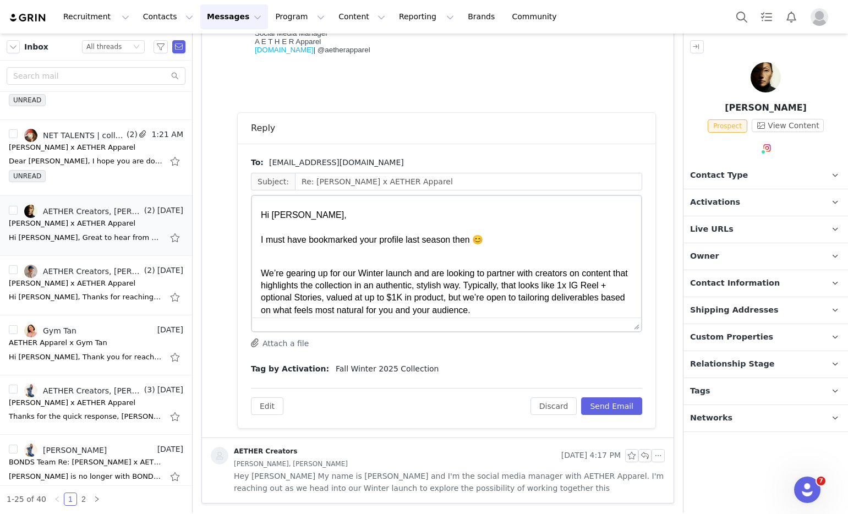
scroll to position [0, 0]
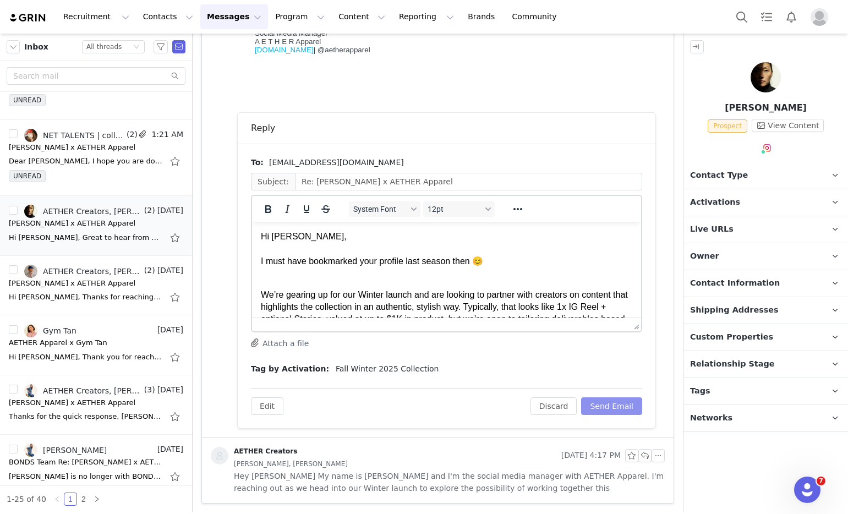
click at [620, 405] on button "Send Email" at bounding box center [611, 406] width 61 height 18
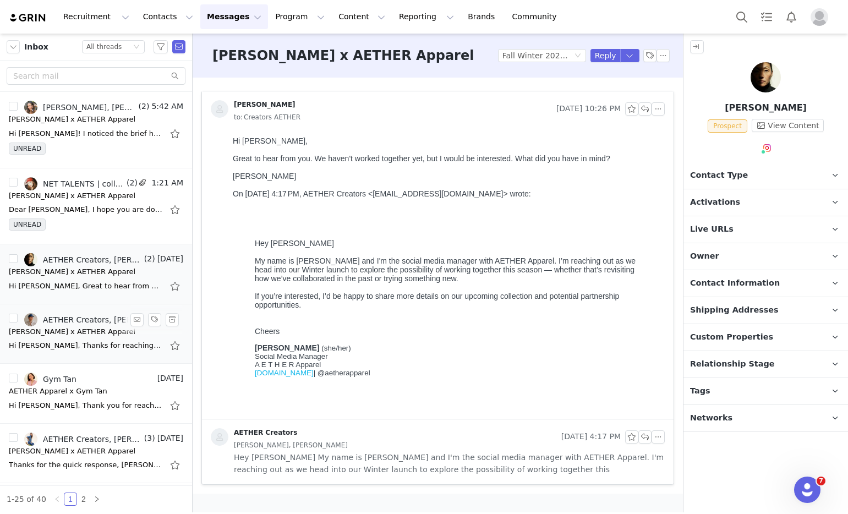
click at [65, 344] on div "Hi [PERSON_NAME], Thanks for reaching out, I hope your week has been off to a g…" at bounding box center [86, 345] width 154 height 11
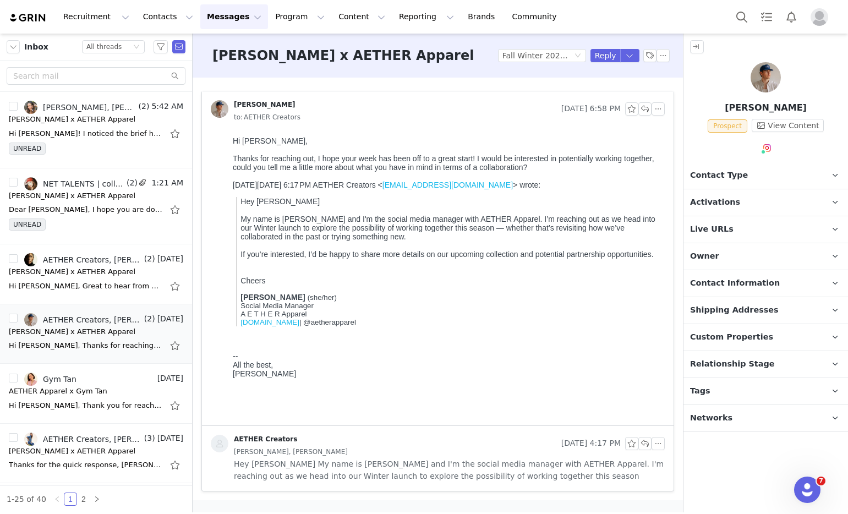
click at [479, 154] on div "Thanks for reaching out, I hope your week has been off to a great start! I woul…" at bounding box center [447, 163] width 428 height 18
click at [554, 475] on span "Hey [PERSON_NAME] My name is [PERSON_NAME] and I'm the social media manager wit…" at bounding box center [449, 470] width 431 height 24
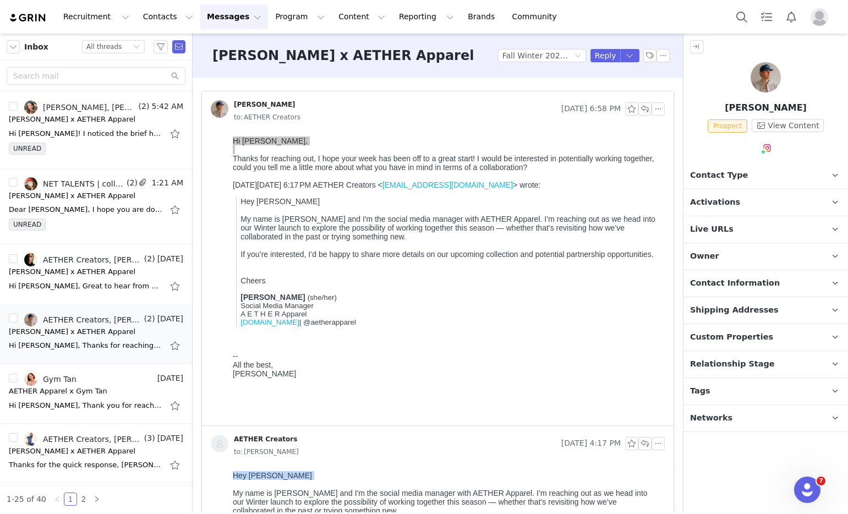
click at [554, 475] on p "Hey Parker My name is Amanda and I'm the social media manager with AETHER Appar…" at bounding box center [447, 515] width 428 height 88
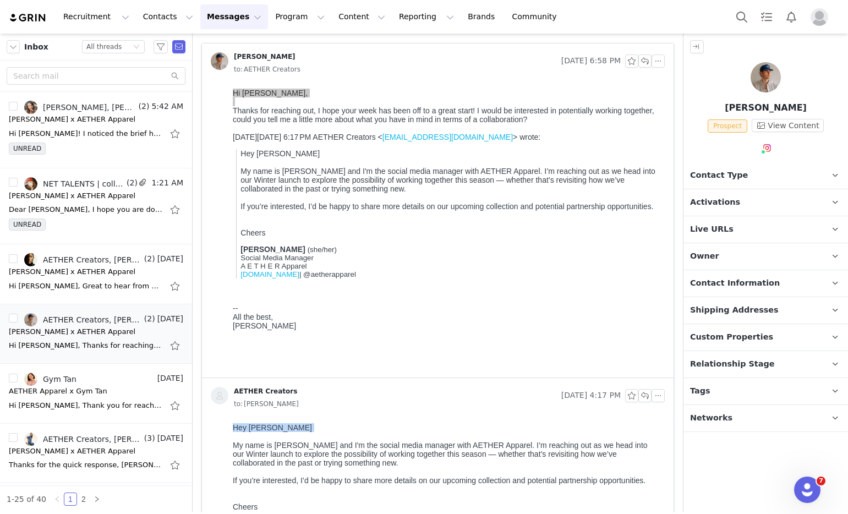
scroll to position [62, 0]
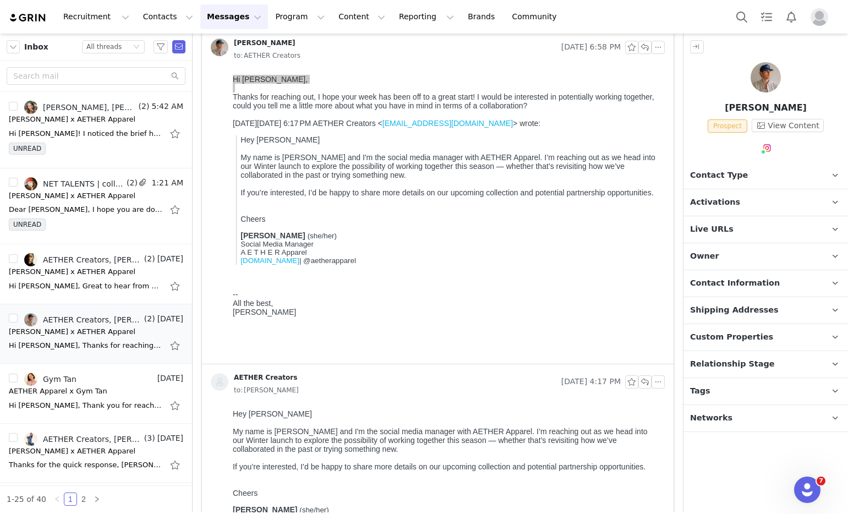
click at [496, 446] on p "Hey Parker My name is Amanda and I'm the social media manager with AETHER Appar…" at bounding box center [447, 453] width 428 height 88
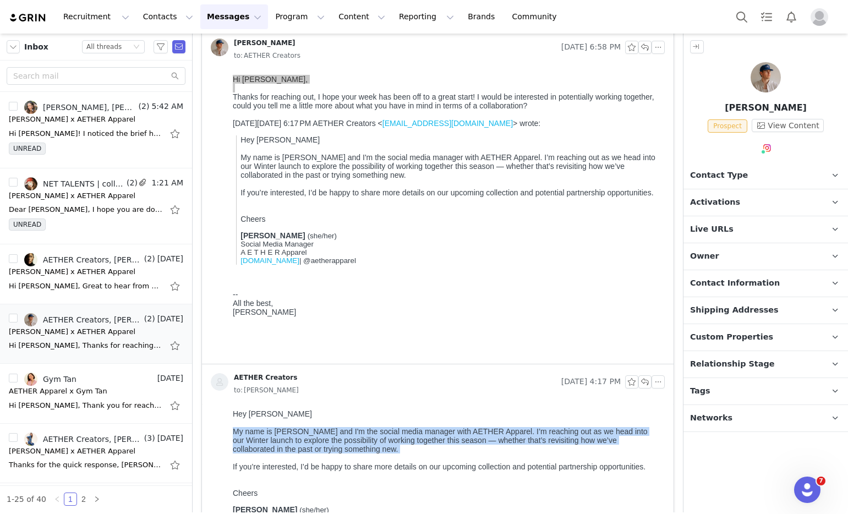
click at [496, 446] on p "Hey Parker My name is Amanda and I'm the social media manager with AETHER Appar…" at bounding box center [447, 453] width 428 height 88
click at [509, 445] on p "Hey Parker My name is Amanda and I'm the social media manager with AETHER Appar…" at bounding box center [447, 453] width 428 height 88
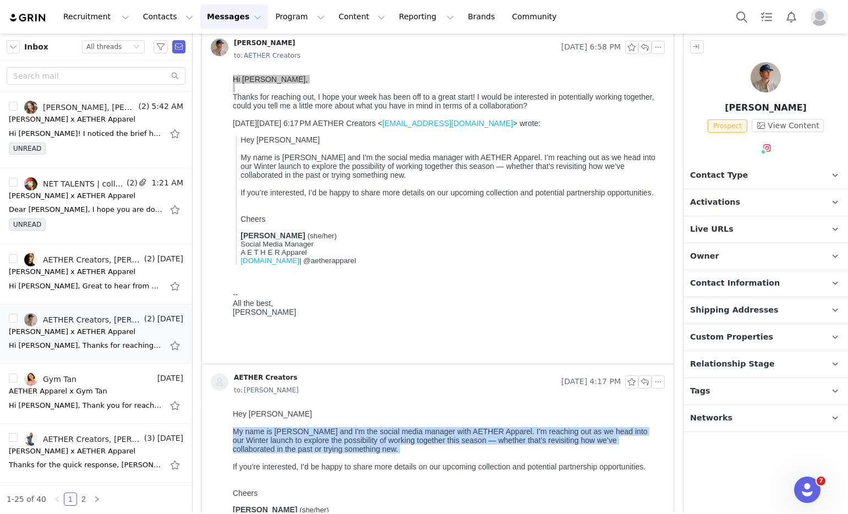
click at [509, 445] on p "Hey Parker My name is Amanda and I'm the social media manager with AETHER Appar…" at bounding box center [447, 453] width 428 height 88
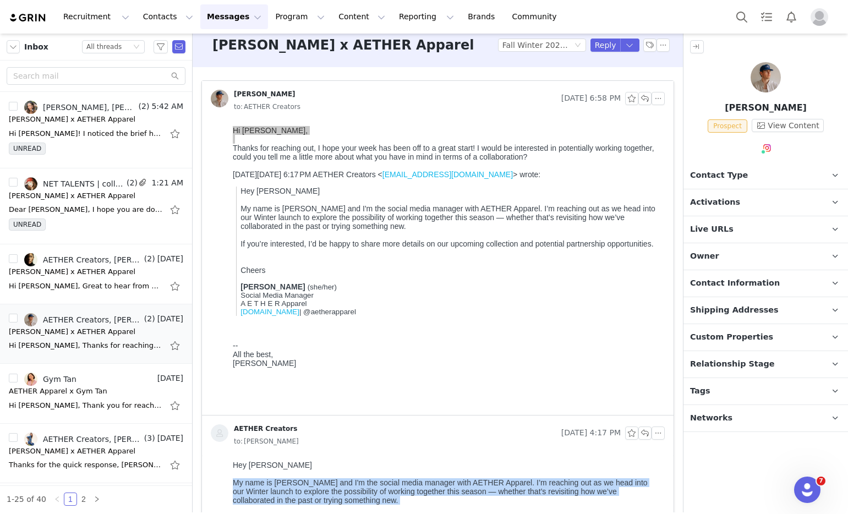
scroll to position [0, 0]
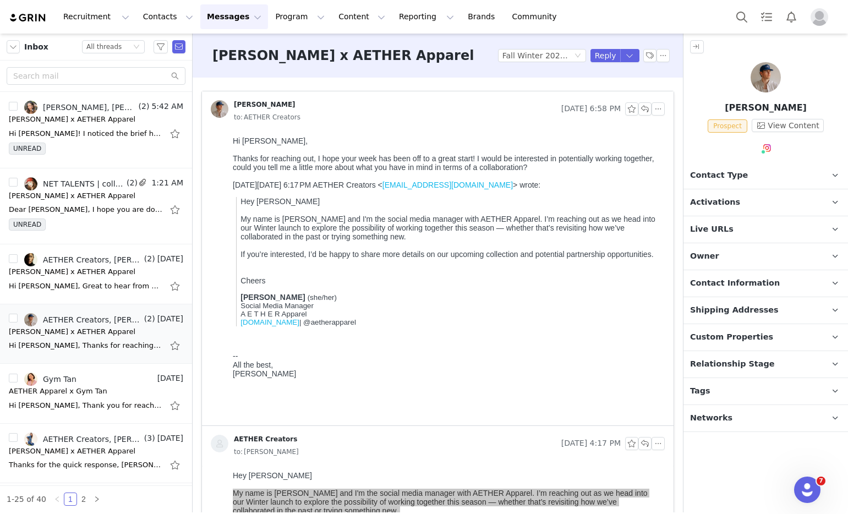
click at [457, 262] on p "Hey Parker My name is Amanda and I'm the social media manager with AETHER Appar…" at bounding box center [451, 241] width 420 height 88
drag, startPoint x: 450, startPoint y: 268, endPoint x: 580, endPoint y: 170, distance: 163.0
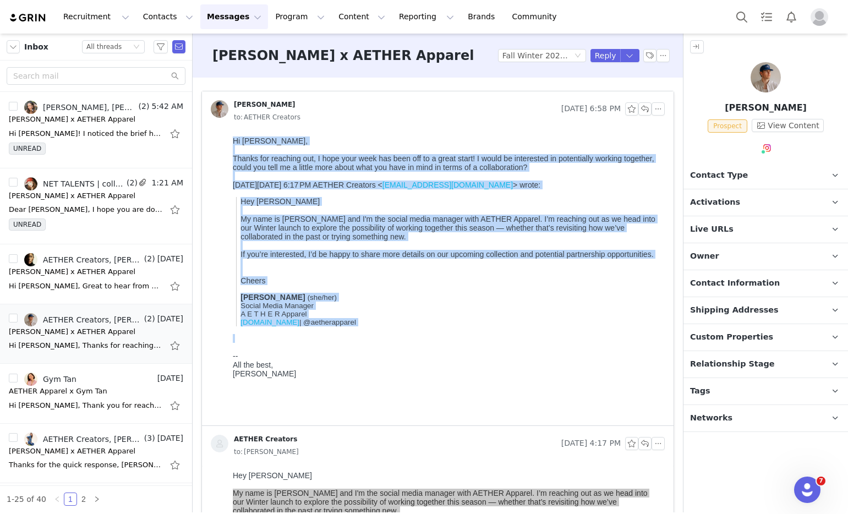
drag, startPoint x: 234, startPoint y: 138, endPoint x: 408, endPoint y: 343, distance: 268.7
click at [408, 343] on body "Hi Amanda, Thanks for reaching out, I hope your week has been off to a great st…" at bounding box center [447, 278] width 428 height 285
copy body "Hi Amanda, Thanks for reaching out, I hope your week has been off to a great st…"
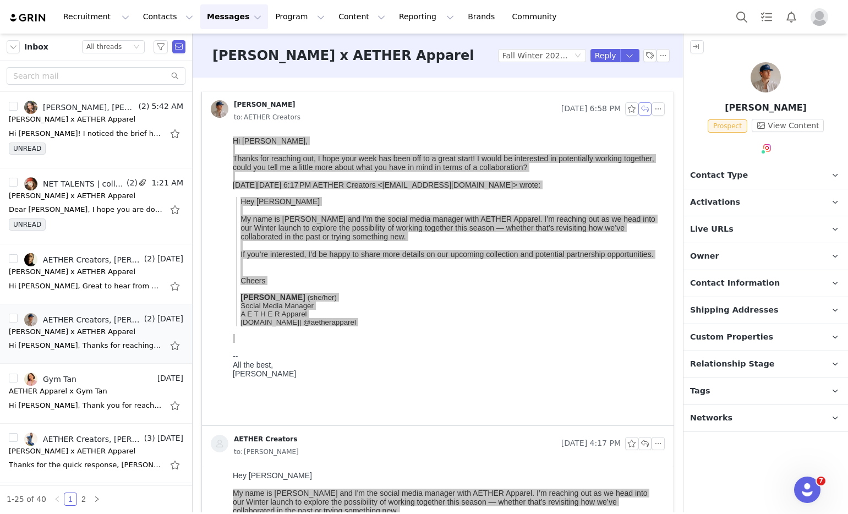
click at [638, 111] on button "button" at bounding box center [644, 108] width 13 height 13
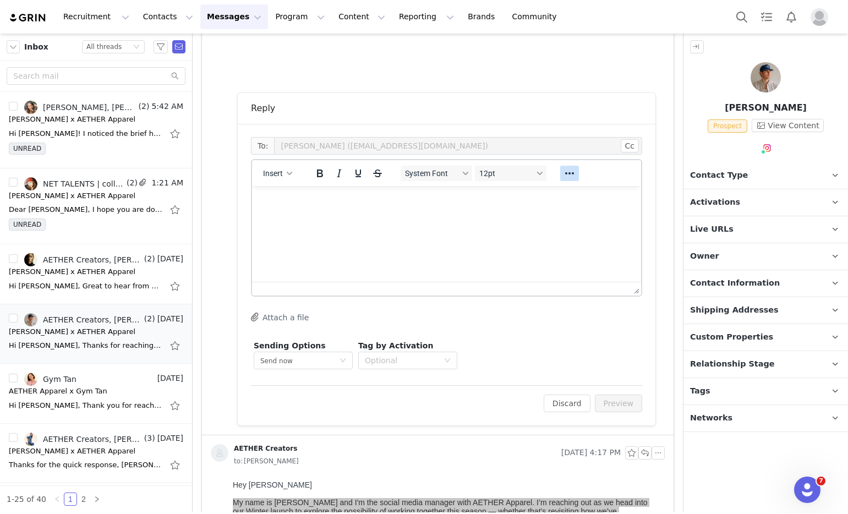
scroll to position [353, 0]
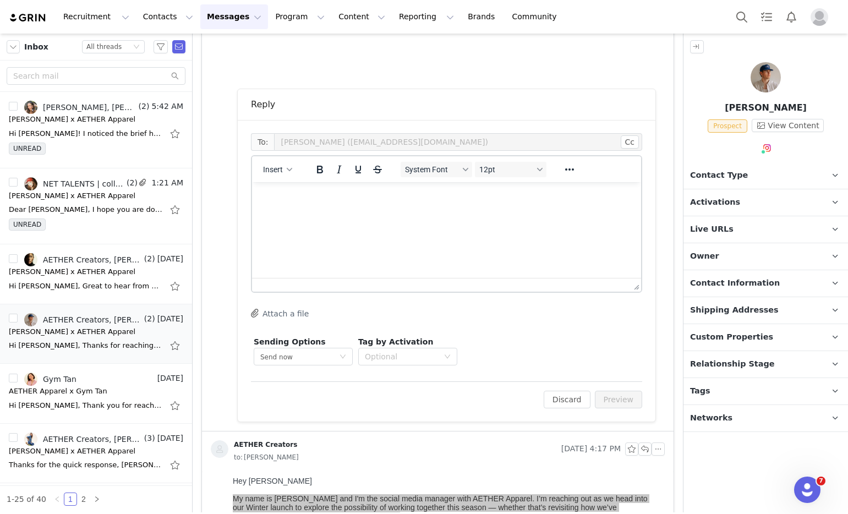
click at [505, 212] on html at bounding box center [446, 197] width 389 height 30
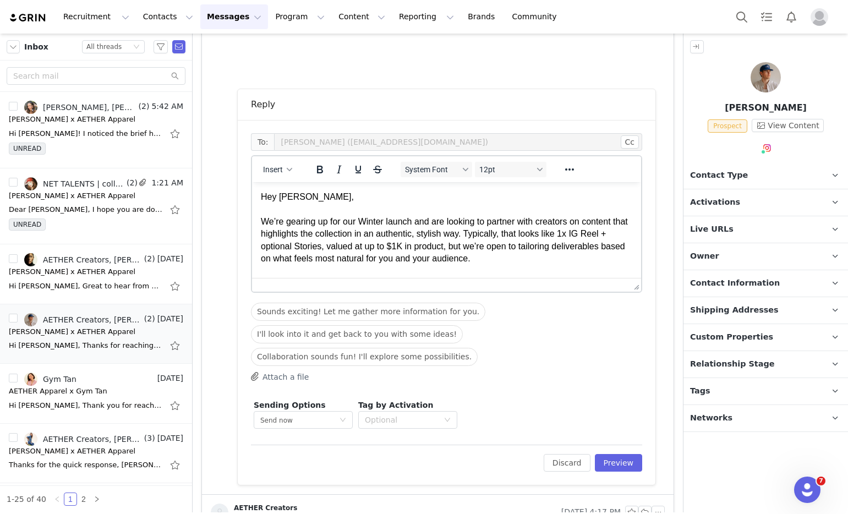
click at [383, 233] on p "Hey Parker, We’re gearing up for our Winter launch and are looking to partner w…" at bounding box center [447, 228] width 372 height 74
click at [488, 235] on p "Hey Parker, We’re gearing up for our Winter launch and are looking to partner w…" at bounding box center [447, 228] width 372 height 74
click at [321, 242] on p "Hey Parker, We’re gearing up for our Winter launch and are looking to partner w…" at bounding box center [447, 228] width 372 height 74
click at [431, 254] on p "Hey Parker, We’re gearing up for our Winter launch and are looking to partner w…" at bounding box center [447, 228] width 372 height 74
click at [459, 248] on p "Hey Parker, We’re gearing up for our Winter launch and are looking to partner w…" at bounding box center [447, 228] width 372 height 74
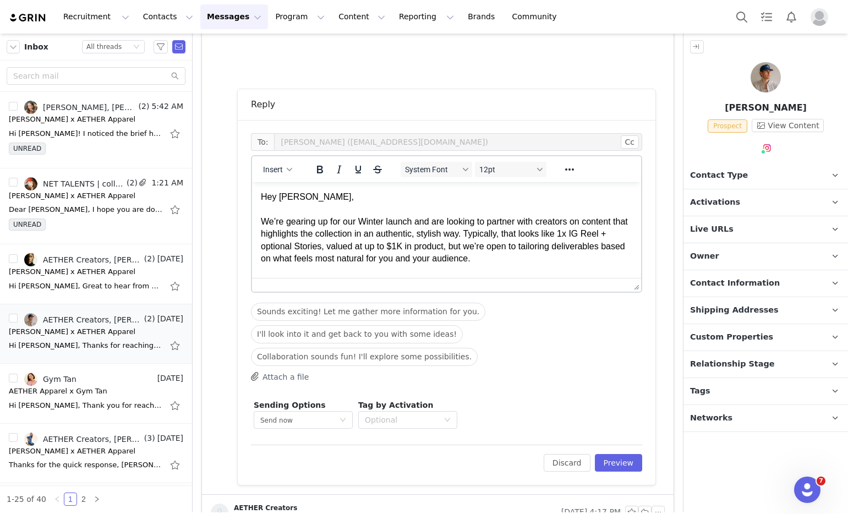
click at [518, 259] on p "Hey Parker, We’re gearing up for our Winter launch and are looking to partner w…" at bounding box center [447, 228] width 372 height 74
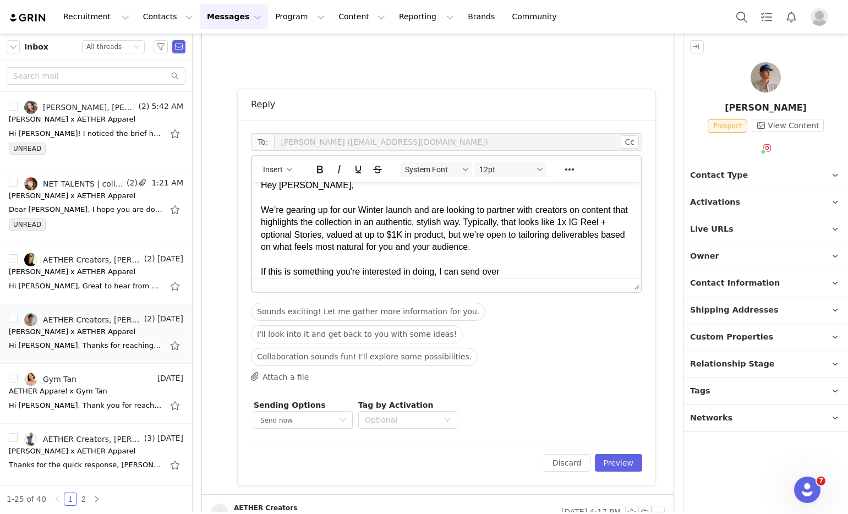
click at [361, 276] on p "Hey Parker, We’re gearing up for our Winter launch and are looking to partner w…" at bounding box center [447, 228] width 372 height 99
click at [466, 267] on p "Hey Parker, We’re gearing up for our Winter launch and are looking to partner w…" at bounding box center [447, 228] width 372 height 99
click at [528, 276] on p "Hey Parker, We’re gearing up for our Winter launch and are looking to partner w…" at bounding box center [447, 228] width 372 height 99
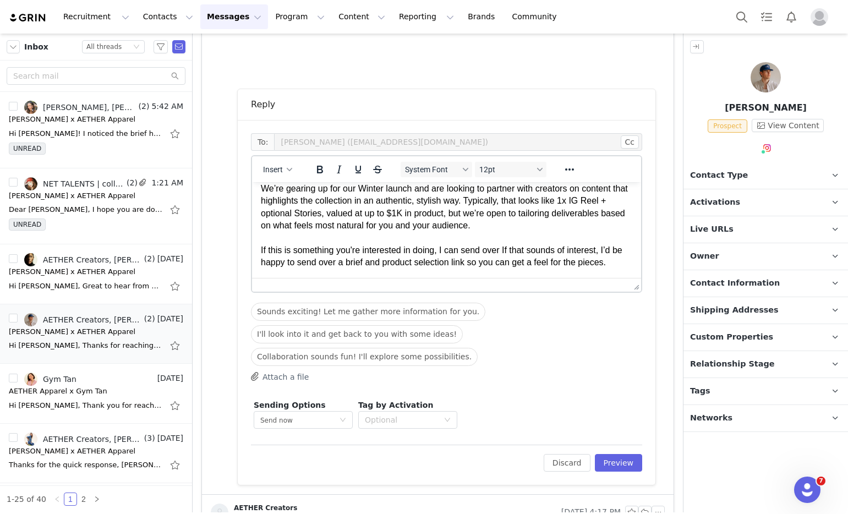
click at [525, 264] on p "Hey Parker, We’re gearing up for our Winter launch and are looking to partner w…" at bounding box center [447, 213] width 372 height 111
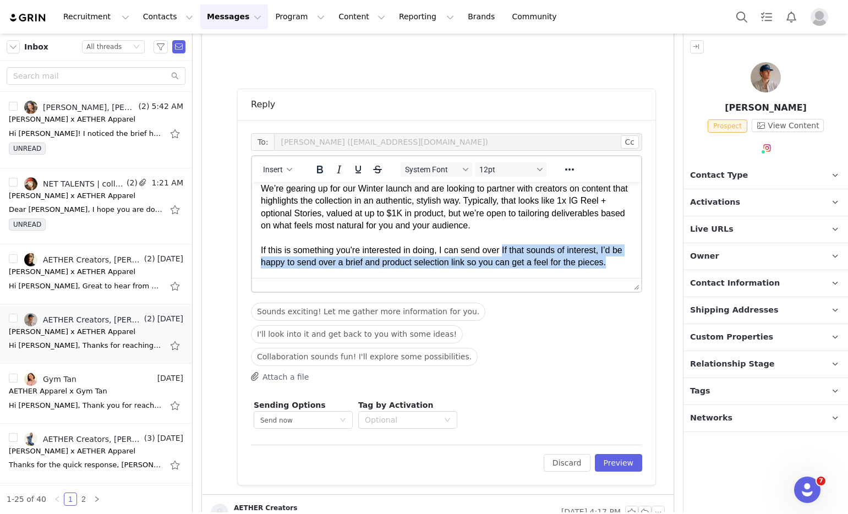
scroll to position [39, 0]
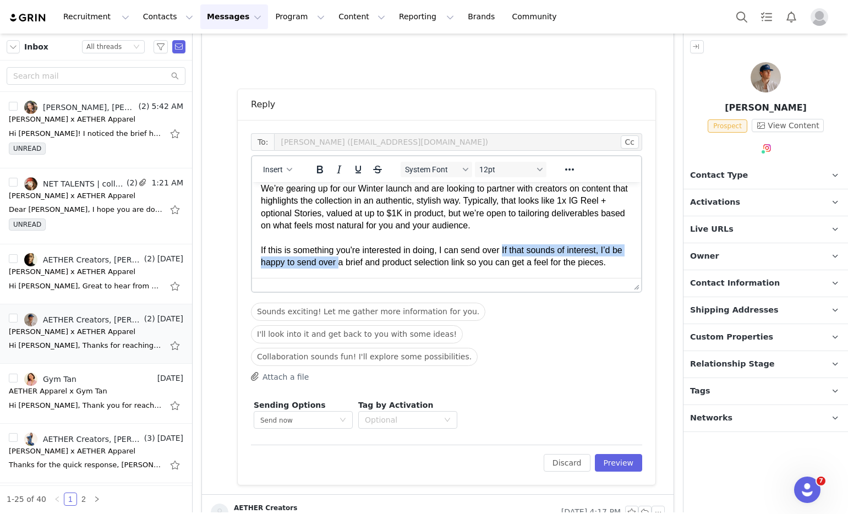
drag, startPoint x: 506, startPoint y: 247, endPoint x: 363, endPoint y: 256, distance: 143.4
click at [363, 256] on p "Hey Parker, We’re gearing up for our Winter launch and are looking to partner w…" at bounding box center [447, 213] width 372 height 111
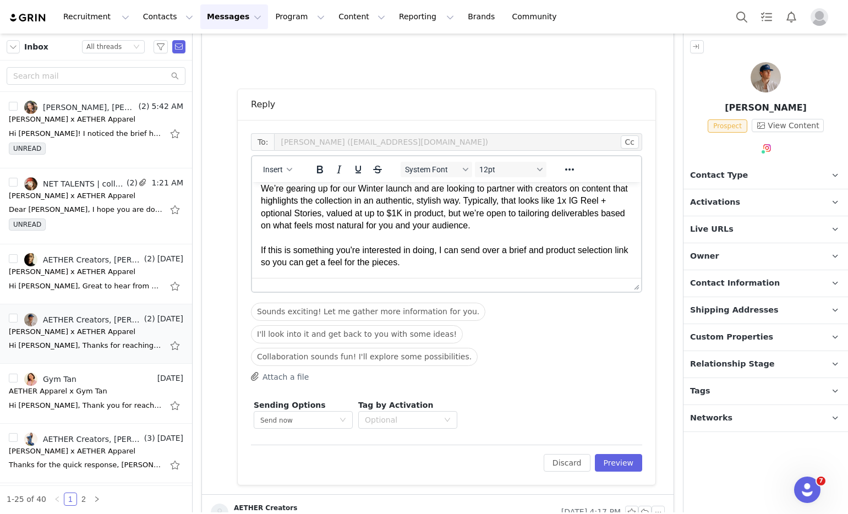
click at [530, 278] on div at bounding box center [446, 285] width 389 height 14
click at [525, 265] on p "Hey Parker, We’re gearing up for our Winter launch and are looking to partner w…" at bounding box center [447, 213] width 372 height 111
drag, startPoint x: 521, startPoint y: 263, endPoint x: 507, endPoint y: 248, distance: 20.3
click at [507, 248] on p "Hey Parker, We’re gearing up for our Winter launch and are looking to partner w…" at bounding box center [447, 213] width 372 height 111
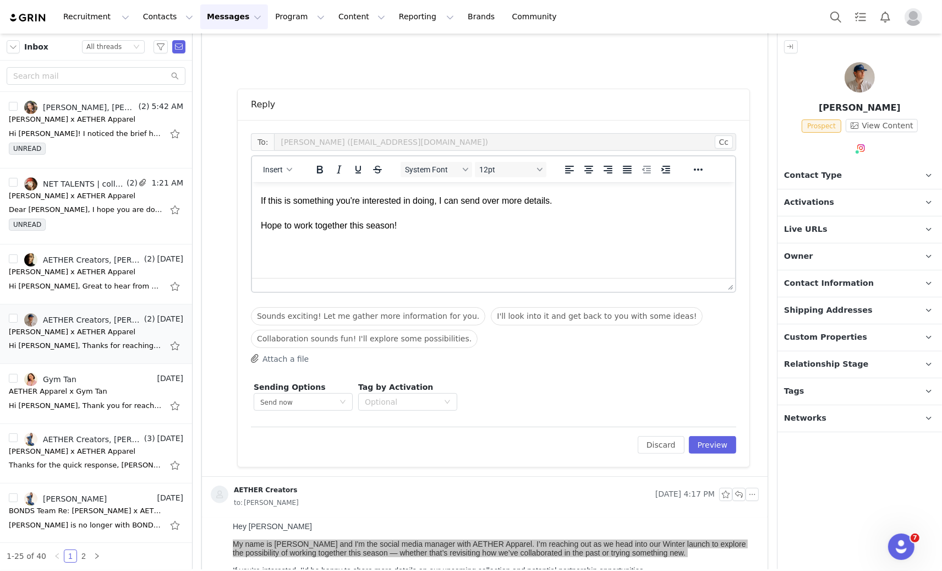
scroll to position [69, 0]
click at [419, 400] on div "Optional" at bounding box center [402, 401] width 74 height 11
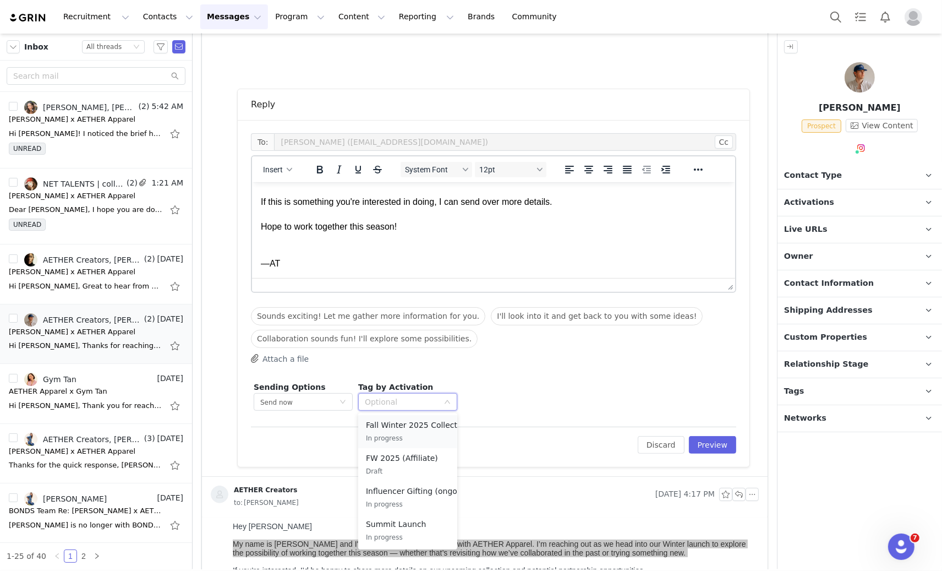
click at [415, 431] on div "Fall Winter 2025 Collection In progress" at bounding box center [417, 431] width 103 height 25
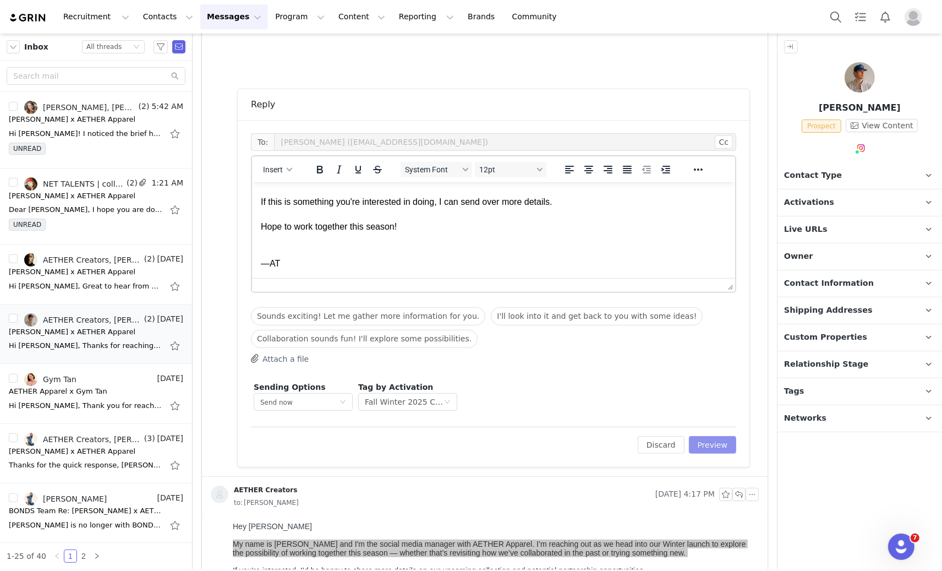
click at [717, 444] on button "Preview" at bounding box center [713, 445] width 48 height 18
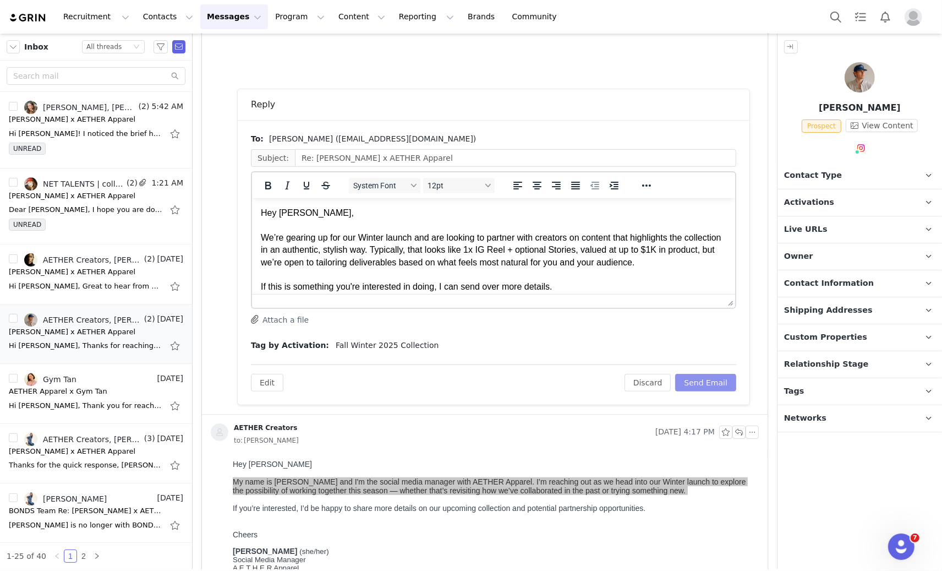
scroll to position [0, 0]
click at [722, 382] on button "Send Email" at bounding box center [705, 383] width 61 height 18
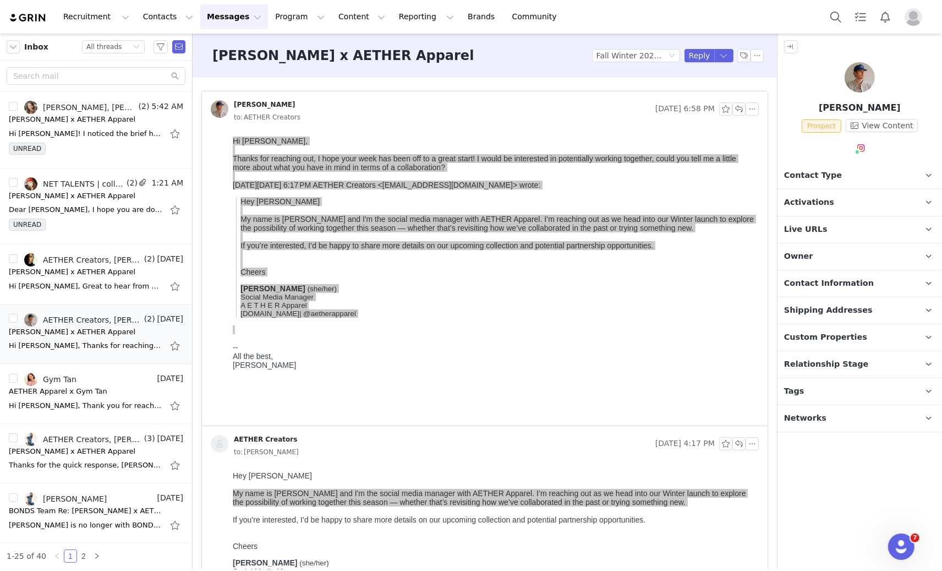
click at [334, 211] on p "Hey Parker My name is Amanda and I'm the social media manager with AETHER Appar…" at bounding box center [497, 235] width 514 height 79
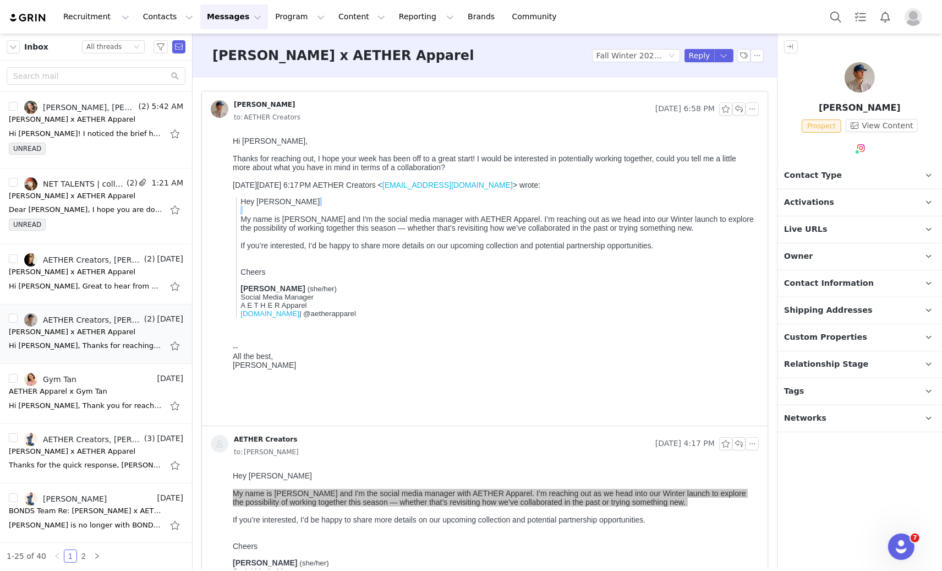
click at [334, 211] on p "Hey Parker My name is Amanda and I'm the social media manager with AETHER Appar…" at bounding box center [497, 235] width 514 height 79
click at [246, 159] on div "Thanks for reaching out, I hope your week has been off to a great start! I woul…" at bounding box center [493, 163] width 522 height 18
click at [733, 107] on button "button" at bounding box center [739, 108] width 13 height 13
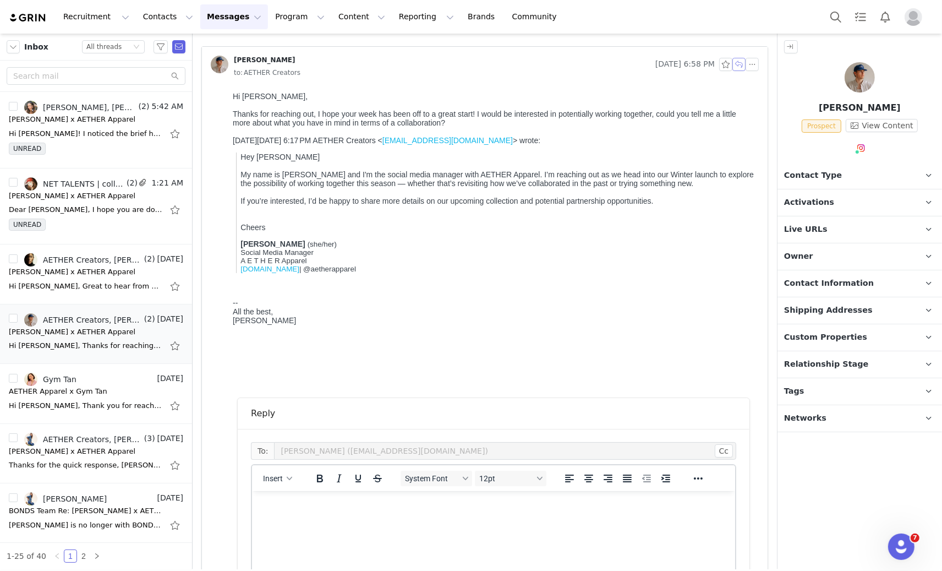
scroll to position [437, 0]
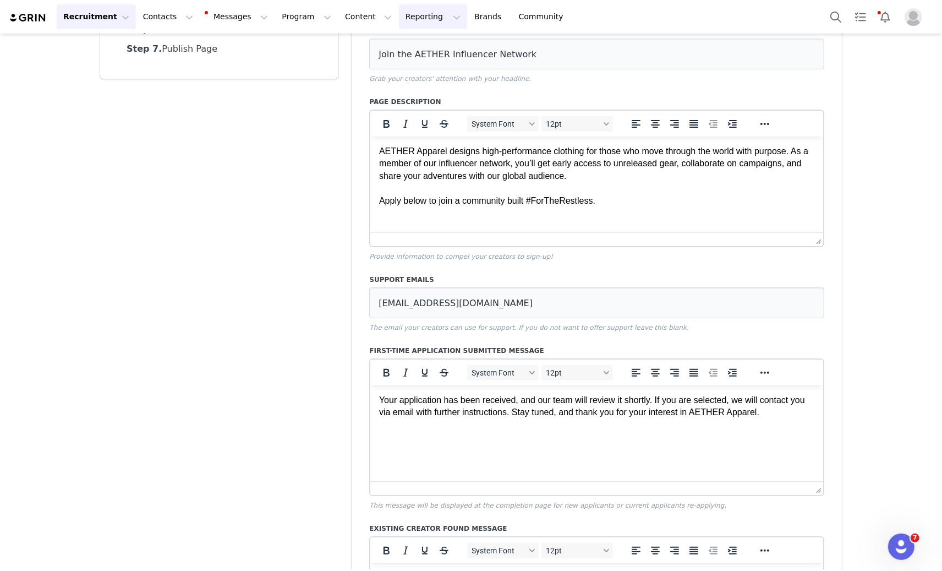
scroll to position [201, 0]
click at [538, 428] on html "Your application has been received, and our team will review it shortly. If you…" at bounding box center [596, 406] width 453 height 42
click at [539, 428] on html "Your application has been received, and our team will review it shortly. If you…" at bounding box center [596, 406] width 453 height 42
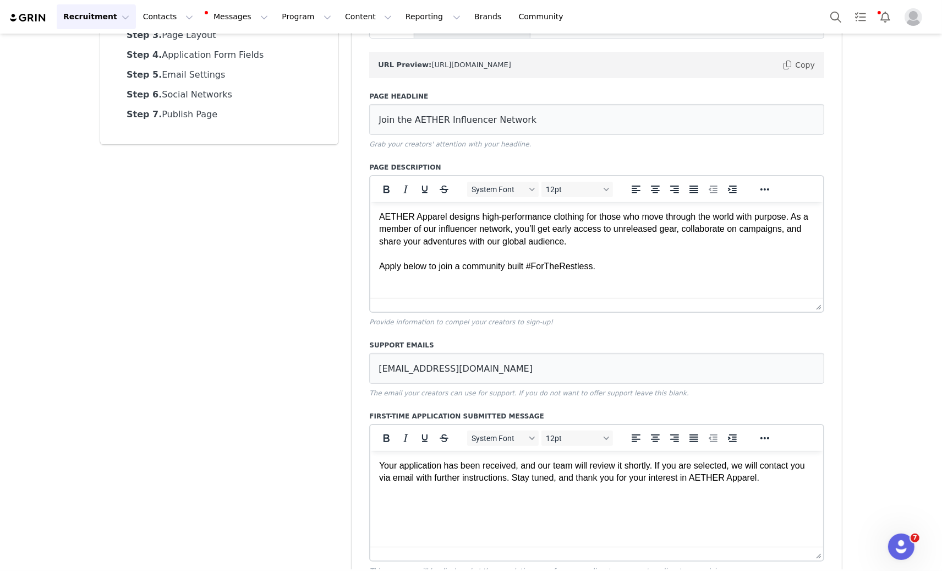
click at [560, 260] on p "AETHER Apparel designs high-performance clothing for those who move through the…" at bounding box center [596, 241] width 435 height 62
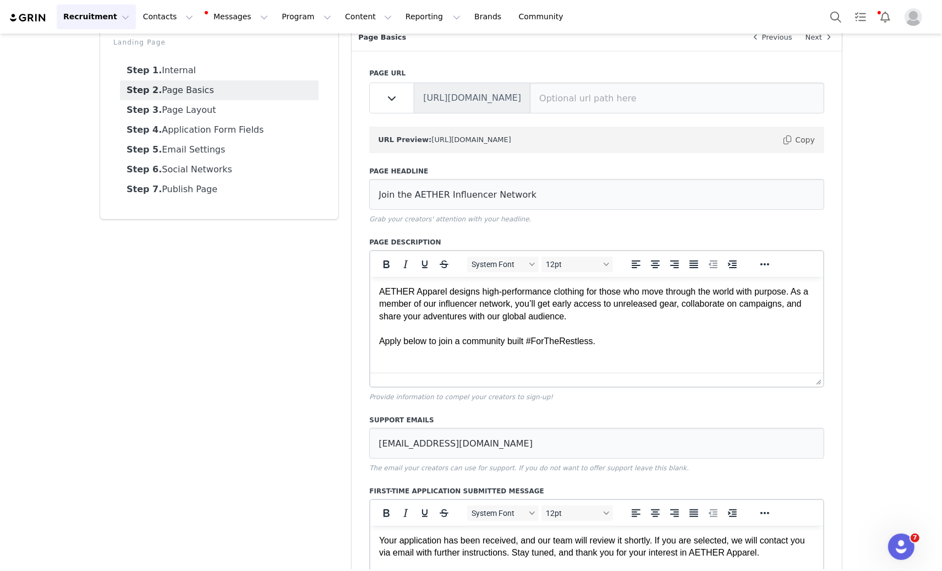
scroll to position [78, 0]
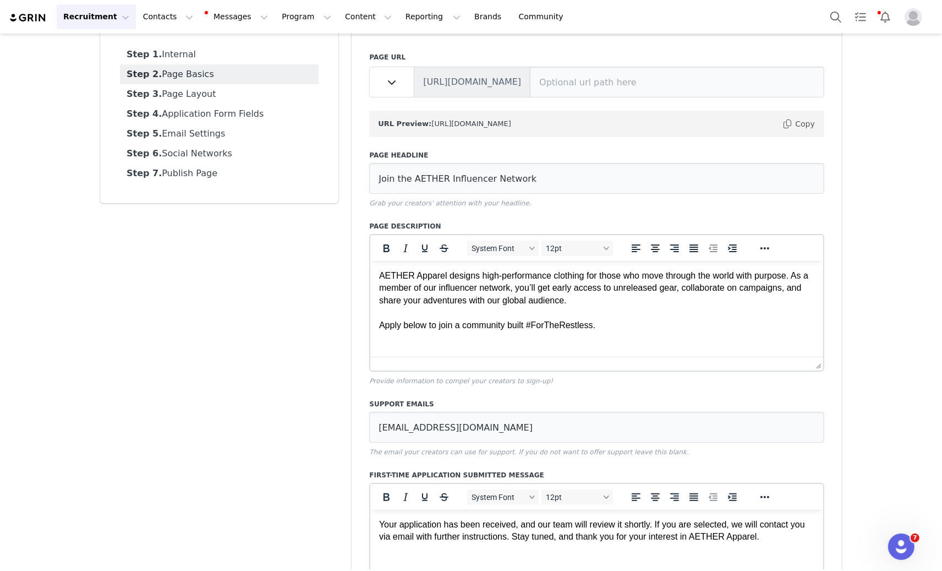
click at [511, 285] on p "AETHER Apparel designs high-performance clothing for those who move through the…" at bounding box center [596, 300] width 435 height 62
click at [508, 171] on input "Join the AETHER Influencer Network" at bounding box center [596, 178] width 455 height 31
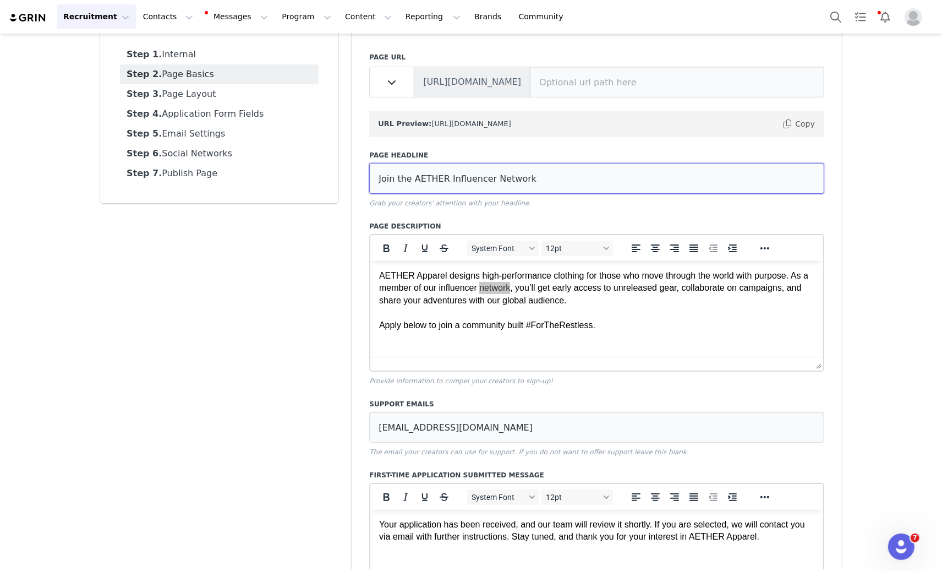
click at [508, 171] on input "Join the AETHER Influencer Network" at bounding box center [596, 178] width 455 height 31
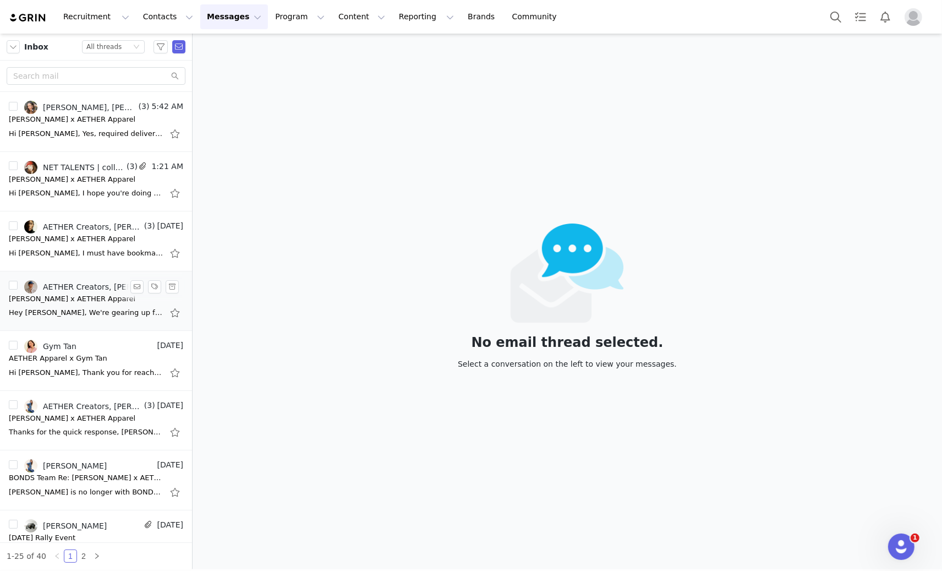
click at [72, 320] on div "Hey [PERSON_NAME], We're gearing up for our Winter launch and are looking to pa…" at bounding box center [96, 313] width 174 height 18
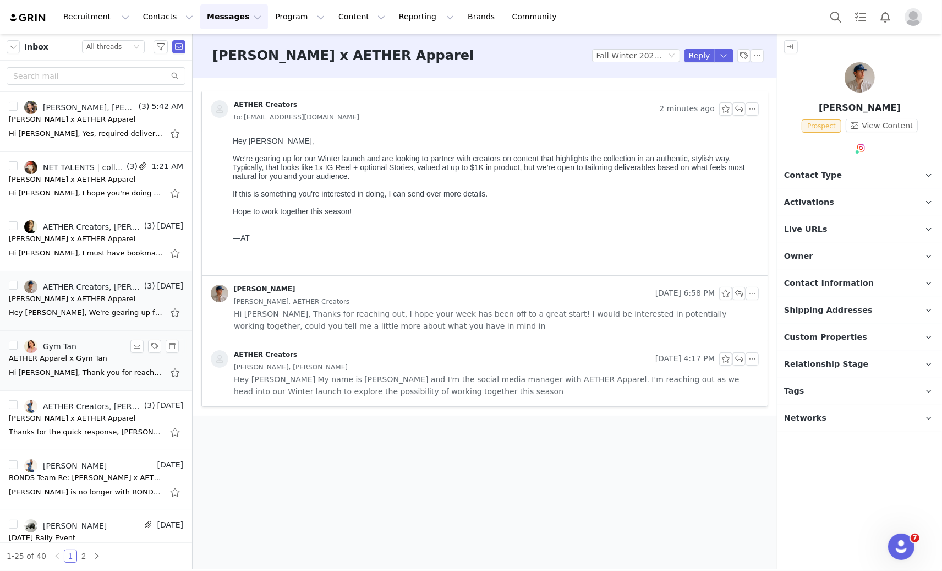
click at [90, 368] on div "Hi [PERSON_NAME], Thank you for reaching out! Are you able to provide more deta…" at bounding box center [86, 372] width 154 height 11
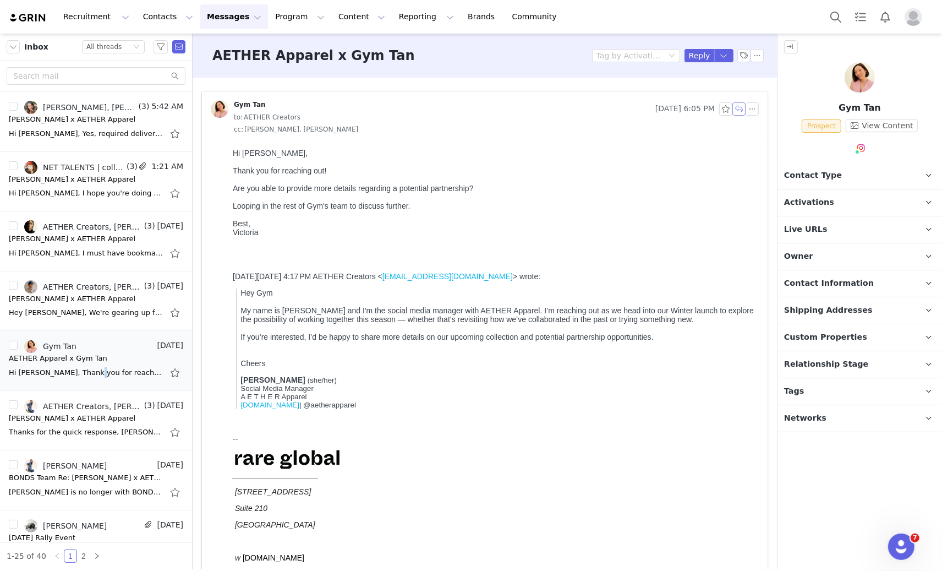
click at [733, 108] on button "button" at bounding box center [739, 108] width 13 height 13
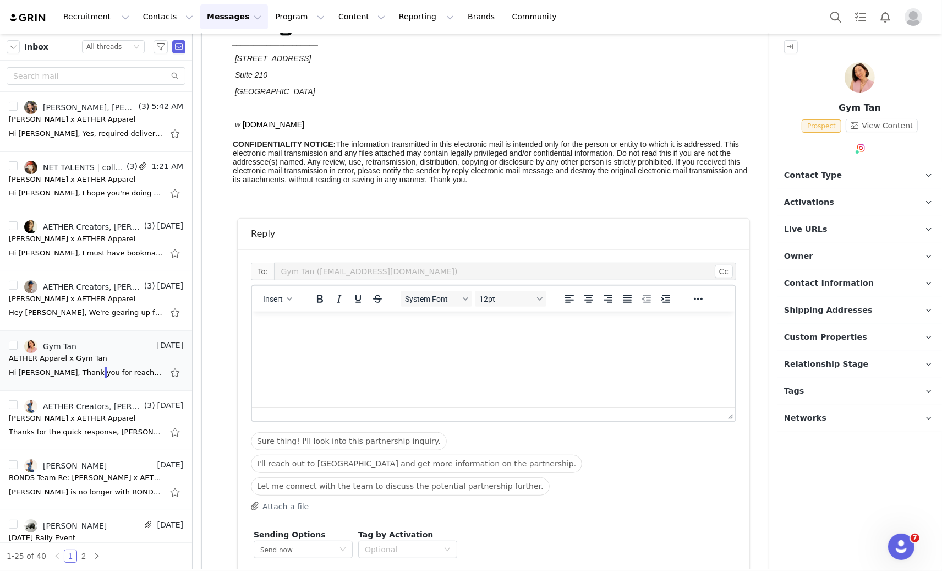
click at [406, 341] on html at bounding box center [493, 326] width 483 height 30
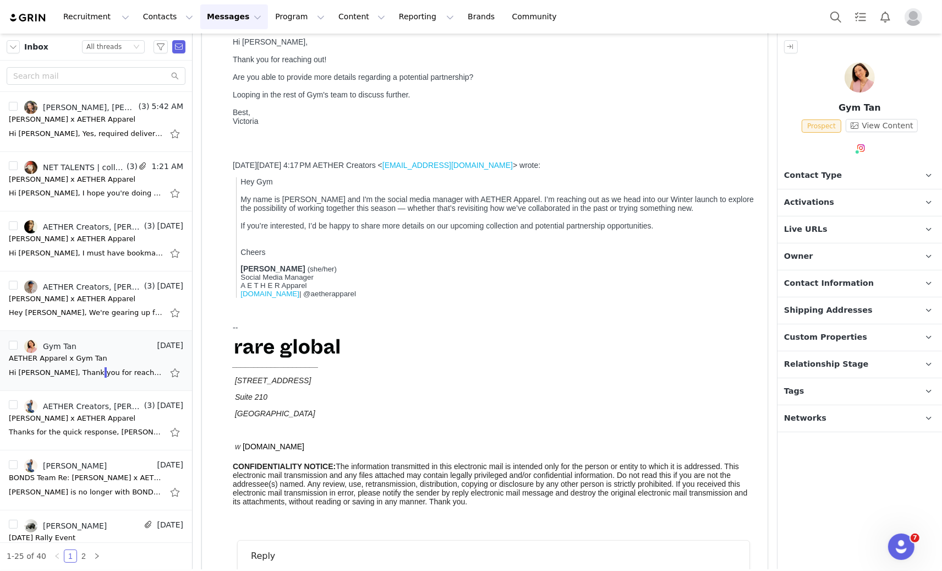
scroll to position [479, 0]
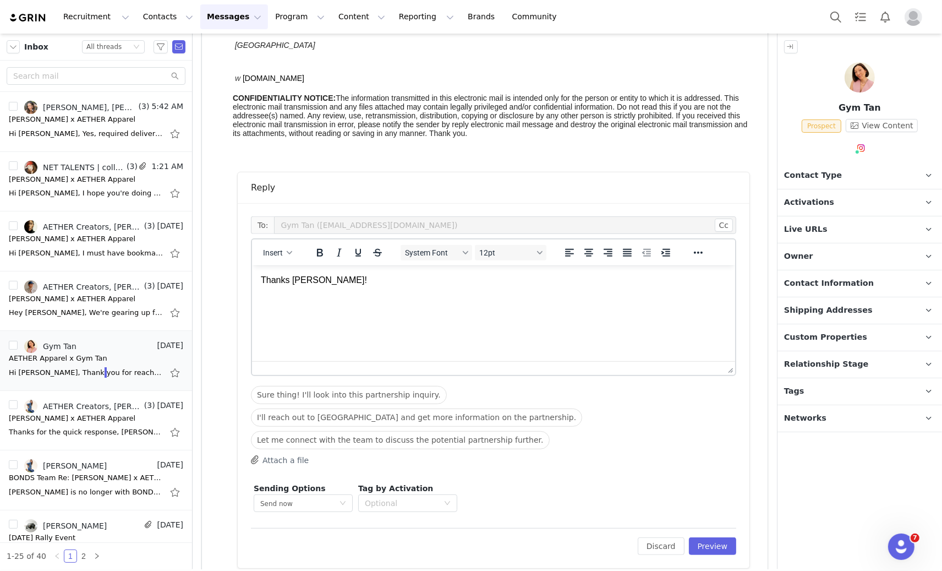
click at [294, 272] on html "Thanks [PERSON_NAME]!" at bounding box center [493, 292] width 483 height 54
click at [301, 280] on p "Thanks [PERSON_NAME]!" at bounding box center [493, 292] width 466 height 37
click at [316, 319] on html "Thanks [PERSON_NAME]!" at bounding box center [493, 292] width 483 height 54
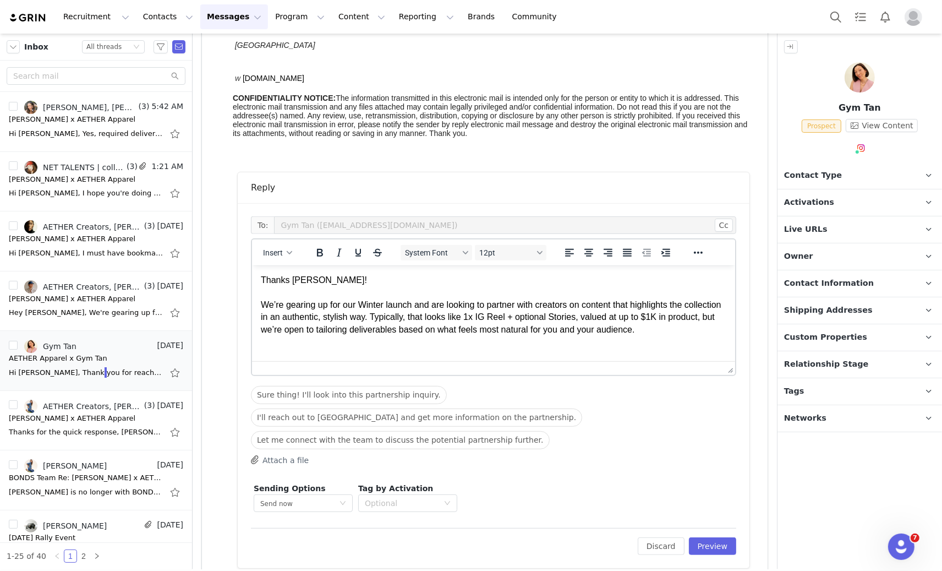
click at [441, 311] on p "Thanks [PERSON_NAME]! We’re gearing up for our Winter launch and are looking to…" at bounding box center [493, 305] width 466 height 62
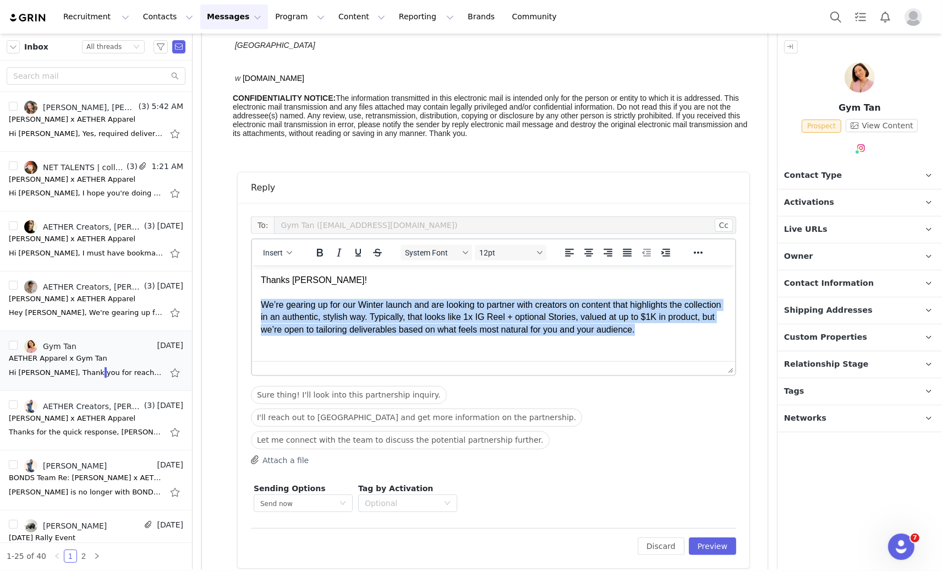
click at [441, 311] on p "Thanks [PERSON_NAME]! We’re gearing up for our Winter launch and are looking to…" at bounding box center [493, 305] width 466 height 62
click at [409, 311] on p "Thanks [PERSON_NAME]! We’re gearing up for our Winter launch and are looking to…" at bounding box center [493, 305] width 466 height 62
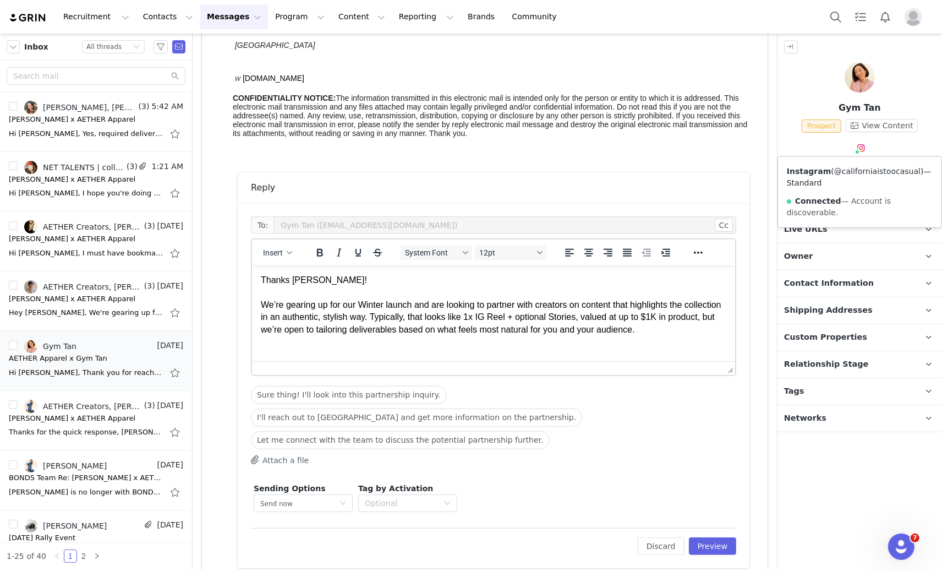
click at [864, 170] on link "@californiaistoocasual" at bounding box center [877, 171] width 86 height 9
click at [693, 320] on p "Thanks [PERSON_NAME]! We’re gearing up for our Winter launch and are looking to…" at bounding box center [493, 305] width 466 height 62
click at [616, 325] on p "Thanks [PERSON_NAME]! We’re gearing up for our Winter launch and are looking to…" at bounding box center [493, 305] width 466 height 62
click at [614, 326] on p "Thanks [PERSON_NAME]! We’re gearing up for our Winter launch and are looking to…" at bounding box center [493, 305] width 466 height 62
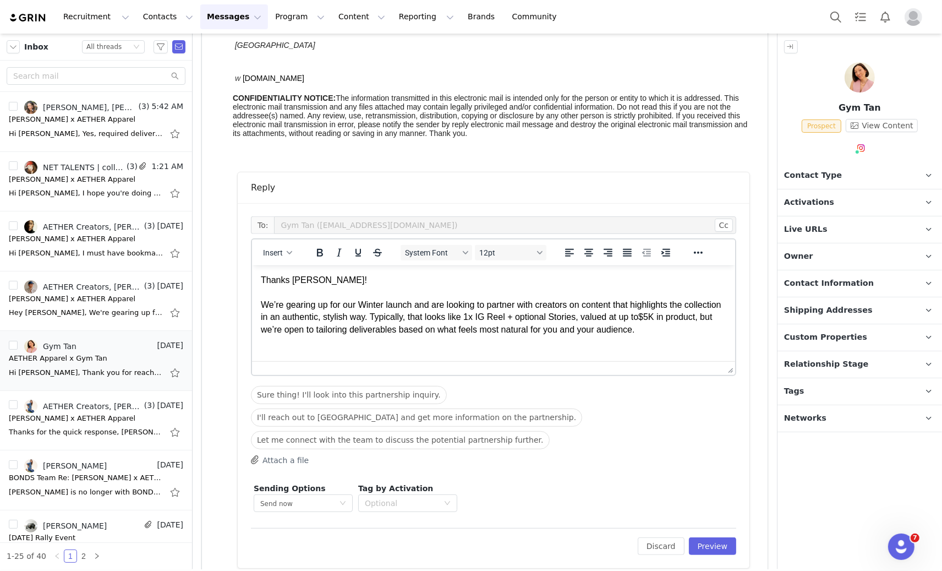
click at [612, 327] on p "Thanks [PERSON_NAME]! We’re gearing up for our Winter launch and are looking to…" at bounding box center [493, 305] width 466 height 62
click at [649, 325] on p "Thanks [PERSON_NAME]! We’re gearing up for our Winter launch and are looking to…" at bounding box center [493, 305] width 466 height 62
click at [709, 330] on p "Thanks [PERSON_NAME]! We’re gearing up for our Winter launch and are looking to…" at bounding box center [493, 305] width 466 height 62
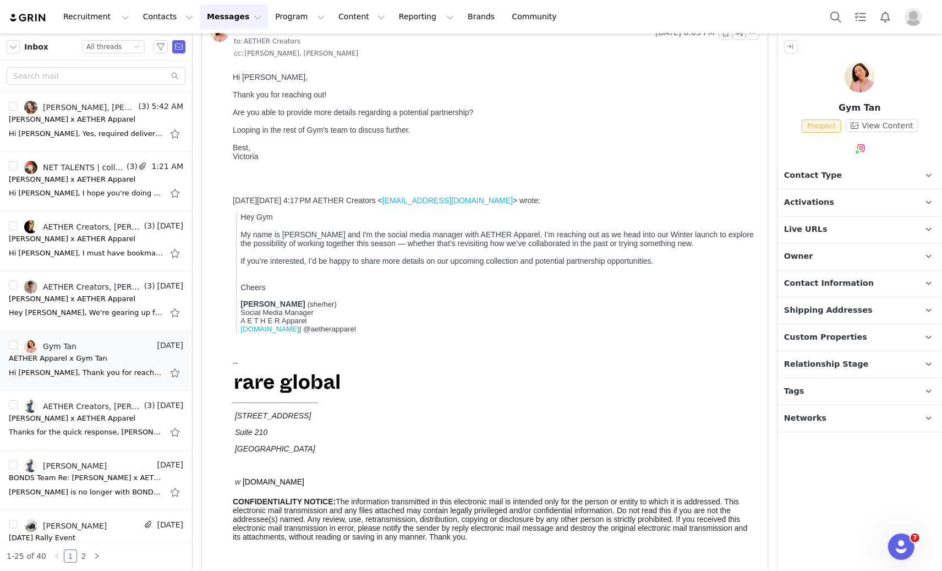
scroll to position [57, 0]
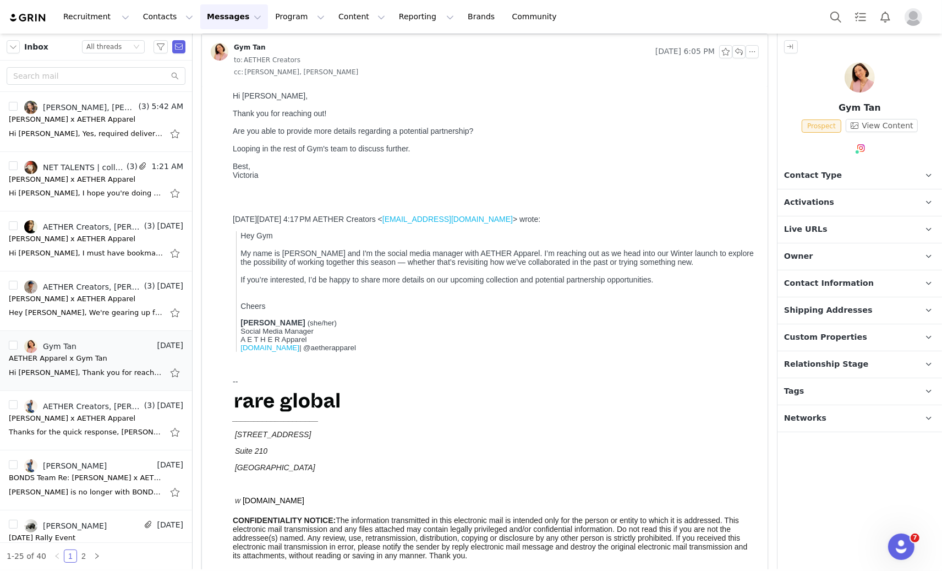
click at [425, 170] on div "Best," at bounding box center [493, 165] width 522 height 9
click at [424, 151] on div "Looping in the rest of Gym's team to discuss further." at bounding box center [493, 148] width 522 height 9
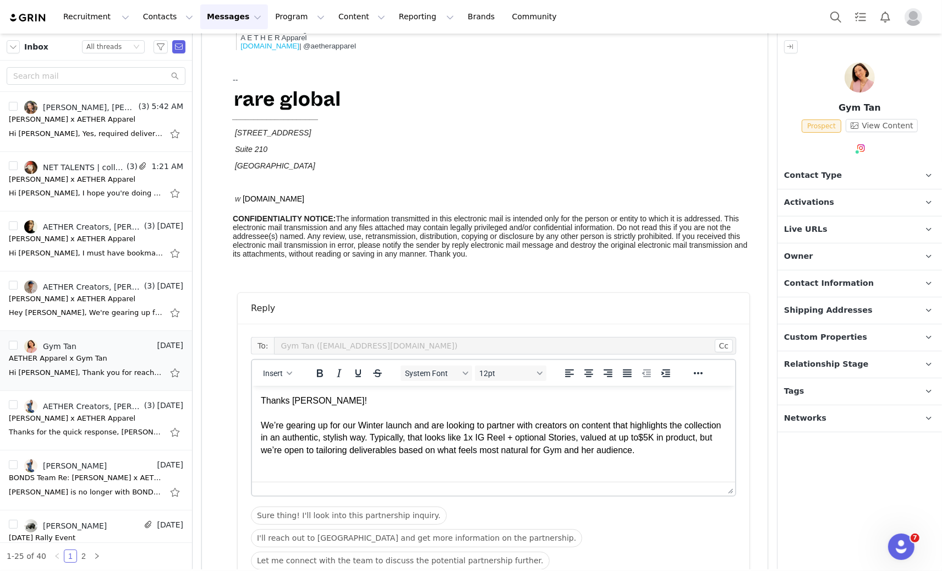
scroll to position [474, 0]
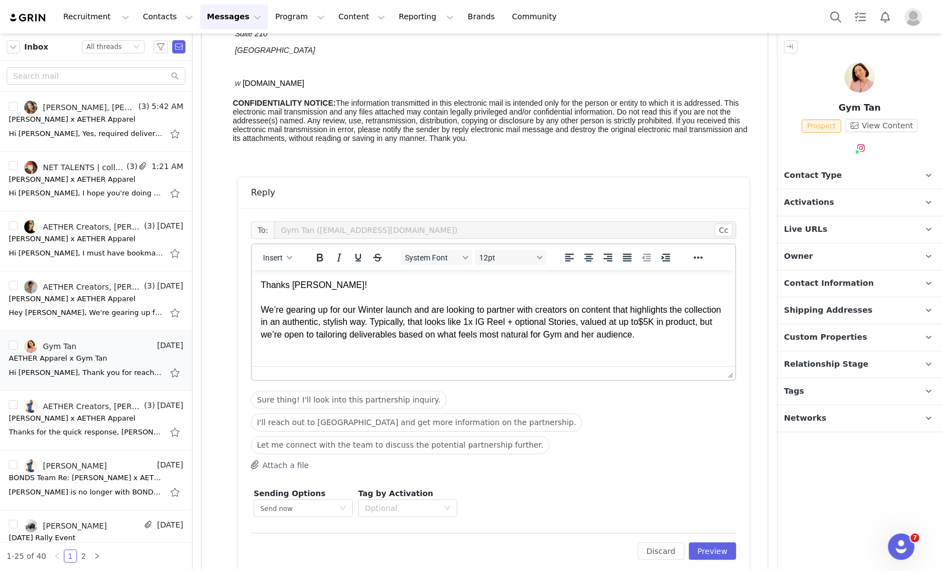
click at [698, 344] on html "Thanks [PERSON_NAME]! We’re gearing up for our Winter launch and are looking to…" at bounding box center [493, 309] width 483 height 79
click at [703, 338] on p "Thanks [PERSON_NAME]! We’re gearing up for our Winter launch and are looking to…" at bounding box center [493, 309] width 466 height 62
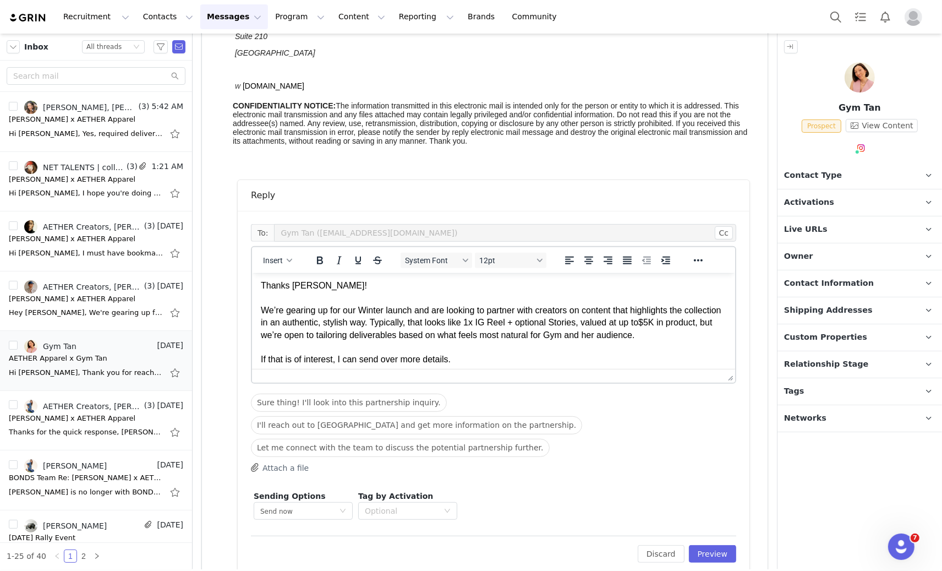
scroll to position [7, 0]
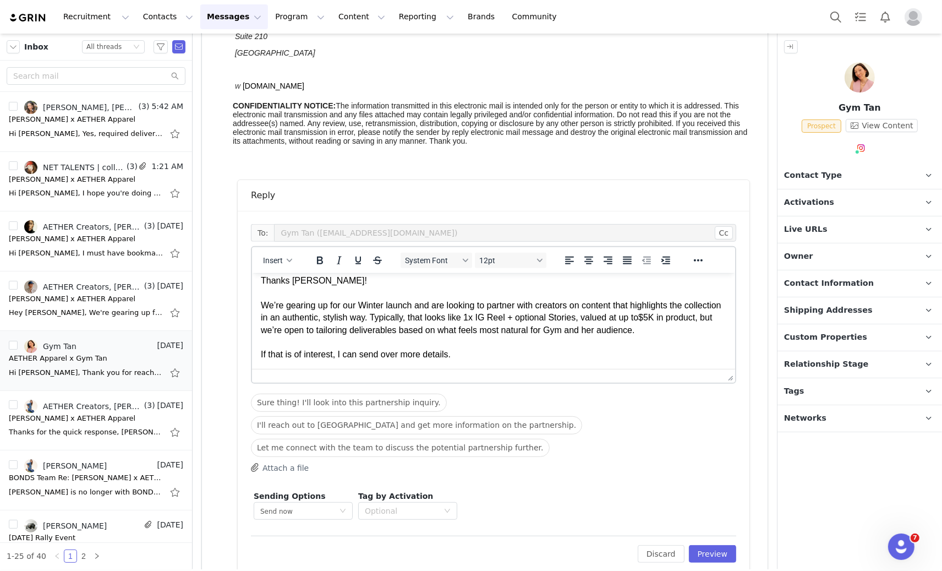
click at [696, 320] on p "Thanks [PERSON_NAME]! We’re gearing up for our Winter launch and are looking to…" at bounding box center [493, 317] width 466 height 86
click at [695, 318] on p "Thanks [PERSON_NAME]! We’re gearing up for our Winter launch and are looking to…" at bounding box center [493, 317] width 466 height 86
click at [485, 325] on p "Thanks [PERSON_NAME]! We’re gearing up for our Winter launch and are looking to…" at bounding box center [493, 317] width 466 height 86
click at [484, 330] on p "Thanks [PERSON_NAME]! We’re gearing up for our Winter launch and are looking to…" at bounding box center [493, 317] width 466 height 86
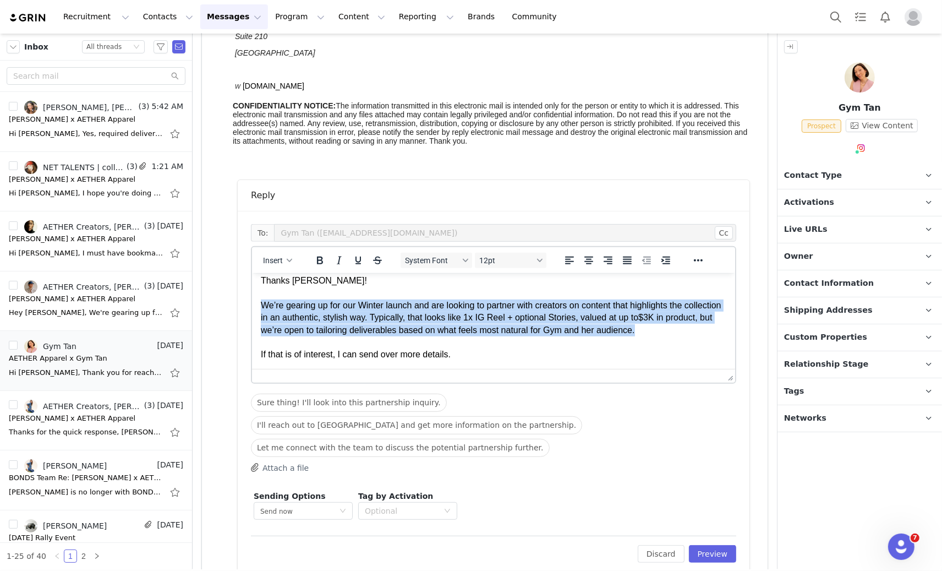
click at [484, 330] on p "Thanks [PERSON_NAME]! We’re gearing up for our Winter launch and are looking to…" at bounding box center [493, 317] width 466 height 86
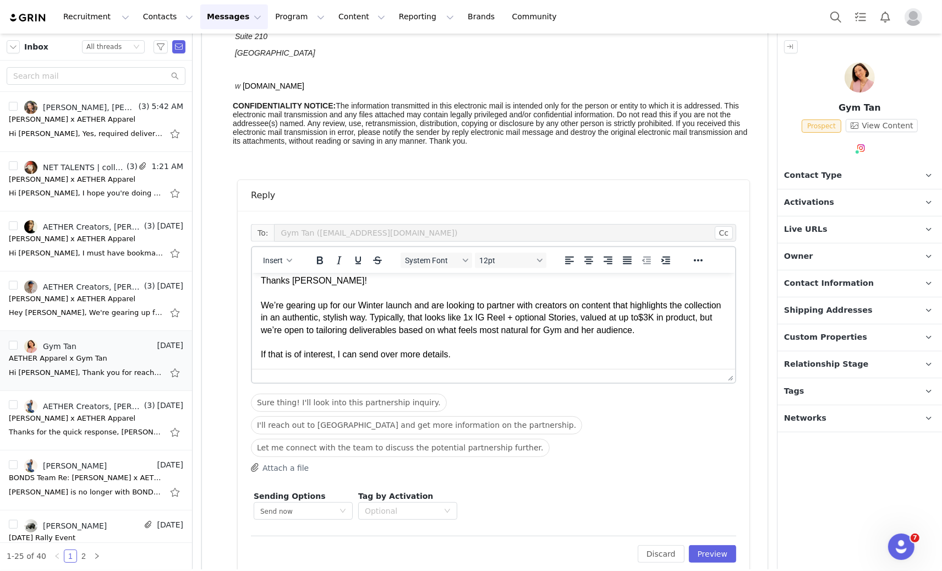
click at [490, 350] on p "Thanks [PERSON_NAME]! We’re gearing up for our Winter launch and are looking to…" at bounding box center [493, 317] width 466 height 86
click at [490, 360] on html "Thanks [PERSON_NAME]! We’re gearing up for our Winter launch and are looking to…" at bounding box center [493, 317] width 483 height 104
click at [490, 358] on p "Thanks [PERSON_NAME]! We’re gearing up for our Winter launch and are looking to…" at bounding box center [493, 317] width 466 height 86
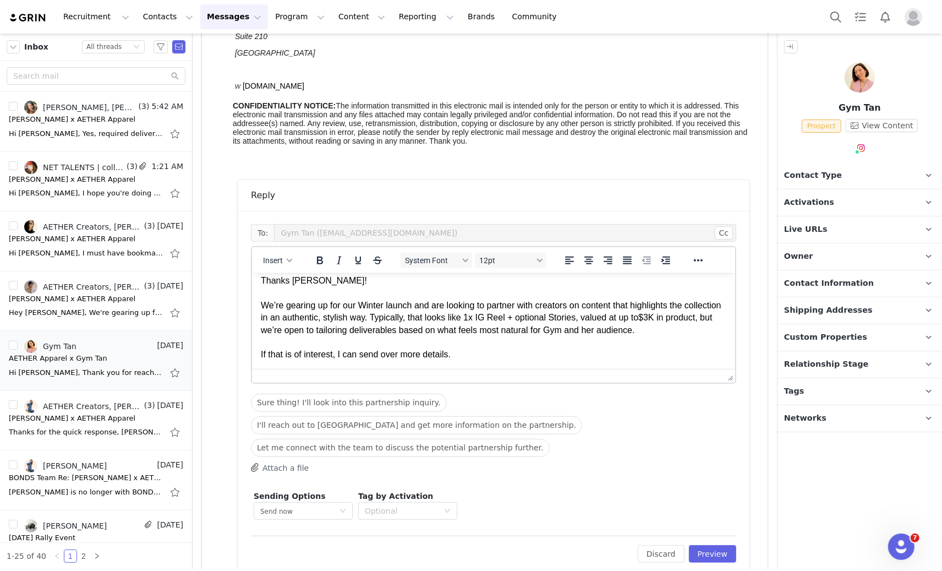
click at [490, 358] on p "Thanks [PERSON_NAME]! We’re gearing up for our Winter launch and are looking to…" at bounding box center [493, 317] width 466 height 86
click at [488, 362] on html "Thanks [PERSON_NAME]! We’re gearing up for our Winter launch and are looking to…" at bounding box center [493, 317] width 483 height 104
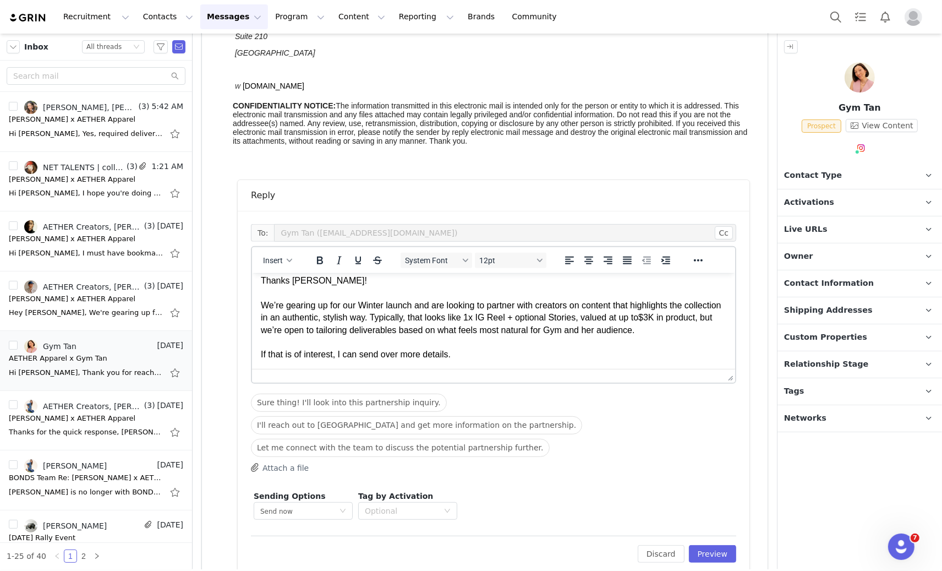
click at [487, 362] on html "Thanks [PERSON_NAME]! We’re gearing up for our Winter launch and are looking to…" at bounding box center [493, 317] width 483 height 104
click at [487, 363] on html "Thanks [PERSON_NAME]! We’re gearing up for our Winter launch and are looking to…" at bounding box center [493, 317] width 483 height 104
click at [489, 360] on p "Thanks [PERSON_NAME]! We’re gearing up for our Winter launch and are looking to…" at bounding box center [493, 317] width 466 height 86
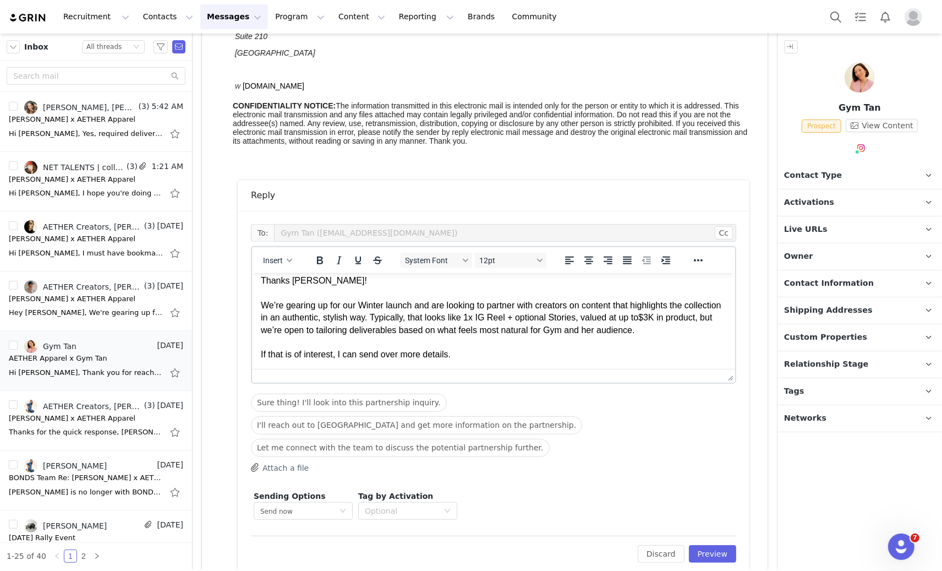
click at [489, 360] on p "Thanks [PERSON_NAME]! We’re gearing up for our Winter launch and are looking to…" at bounding box center [493, 317] width 466 height 86
click at [424, 505] on div "Optional" at bounding box center [402, 510] width 74 height 11
drag, startPoint x: 429, startPoint y: 361, endPoint x: 179, endPoint y: 91, distance: 368.0
click at [429, 361] on p "Fall Winter 2025 Collection" at bounding box center [417, 357] width 103 height 12
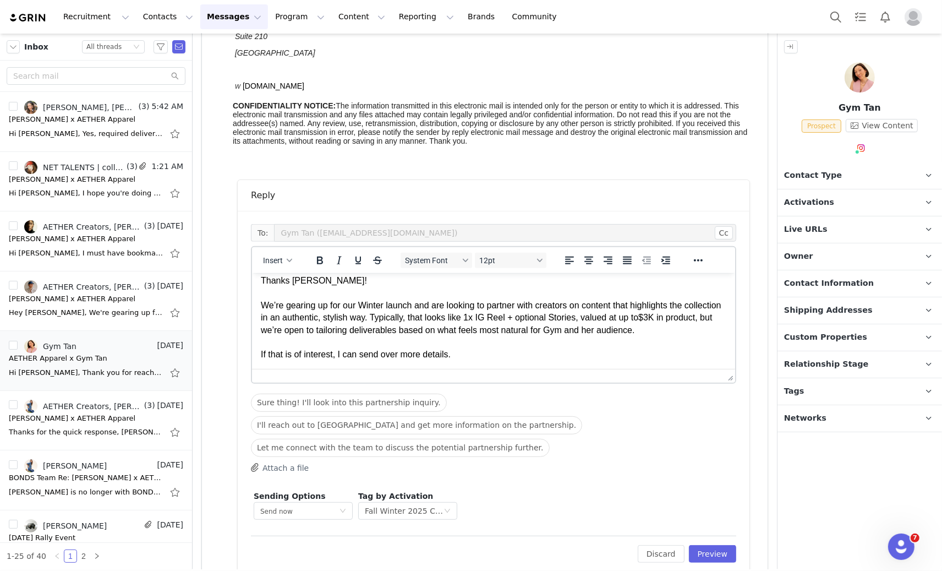
click at [578, 361] on html "Thanks [PERSON_NAME]! We’re gearing up for our Winter launch and are looking to…" at bounding box center [493, 317] width 483 height 104
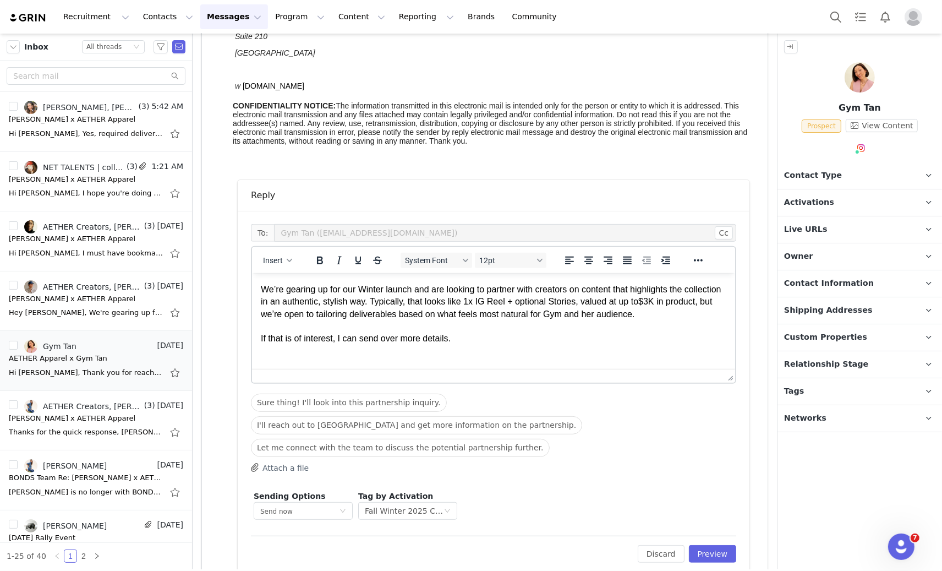
scroll to position [35, 0]
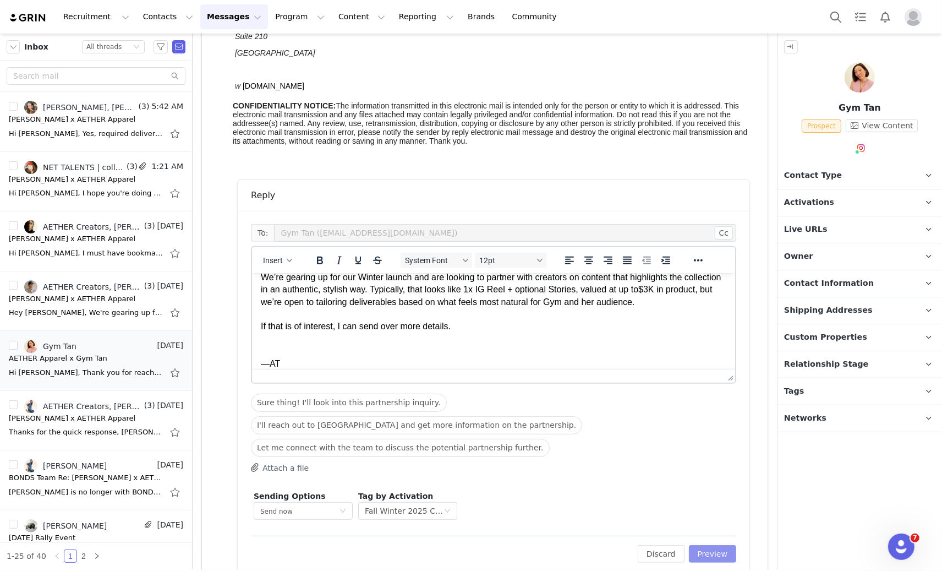
click at [704, 545] on button "Preview" at bounding box center [713, 554] width 48 height 18
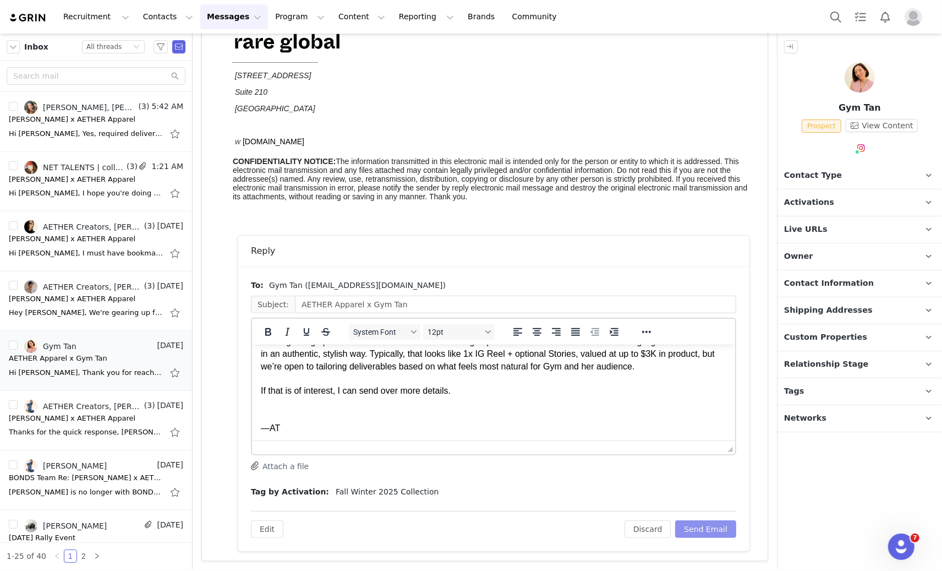
scroll to position [44, 0]
click at [711, 534] on button "Send Email" at bounding box center [705, 529] width 61 height 18
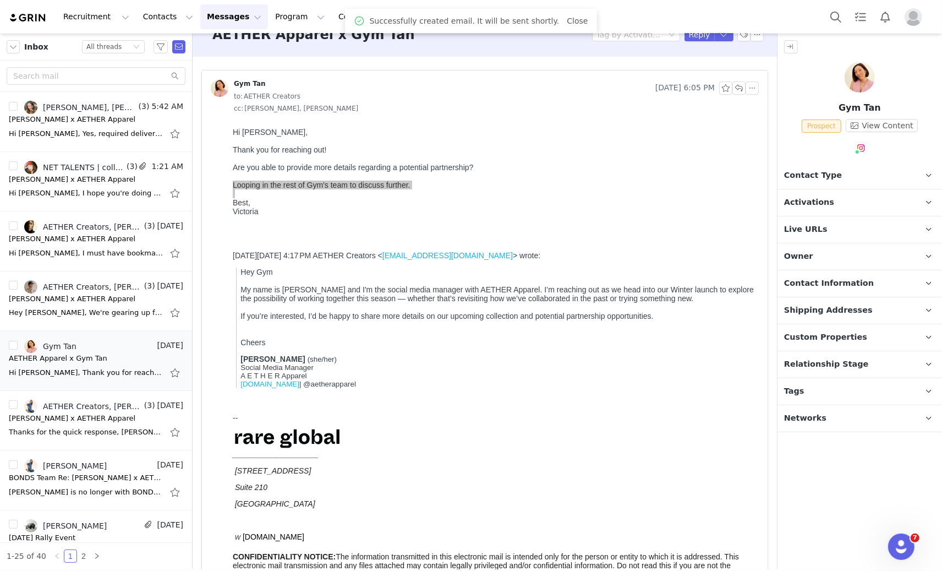
scroll to position [0, 0]
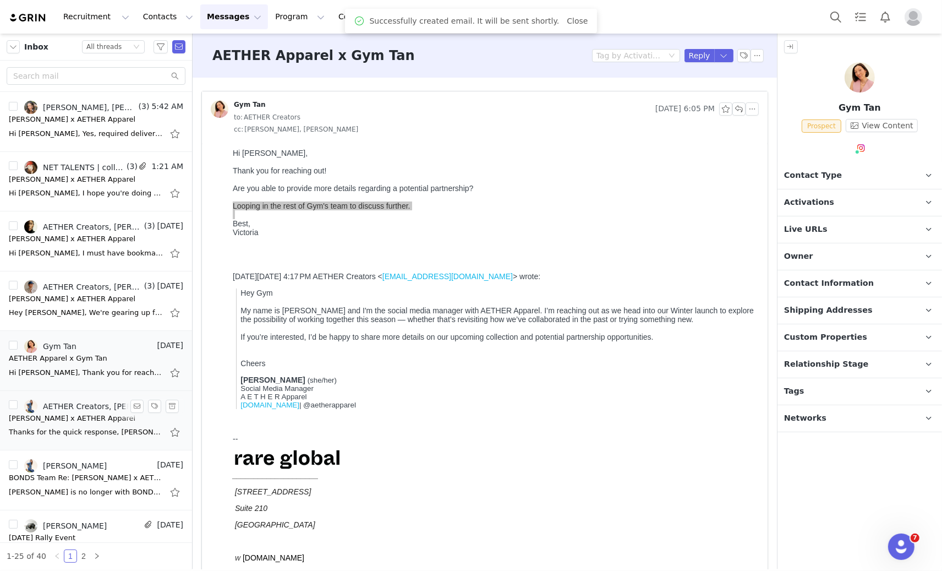
click at [78, 413] on div "[PERSON_NAME] x AETHER Apparel" at bounding box center [72, 418] width 127 height 11
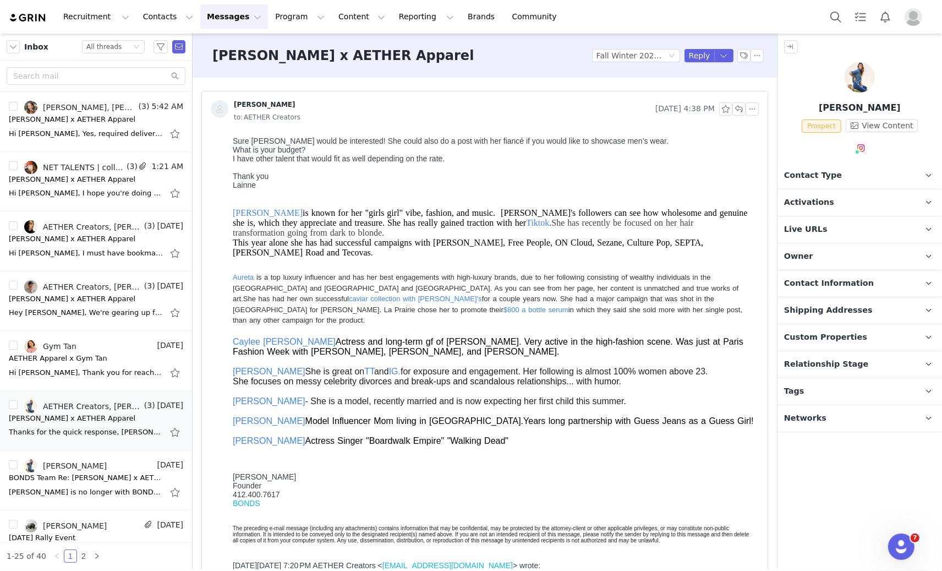
click at [355, 151] on div "What is your budget?" at bounding box center [493, 149] width 522 height 9
click at [357, 148] on div "What is your budget?" at bounding box center [493, 149] width 522 height 9
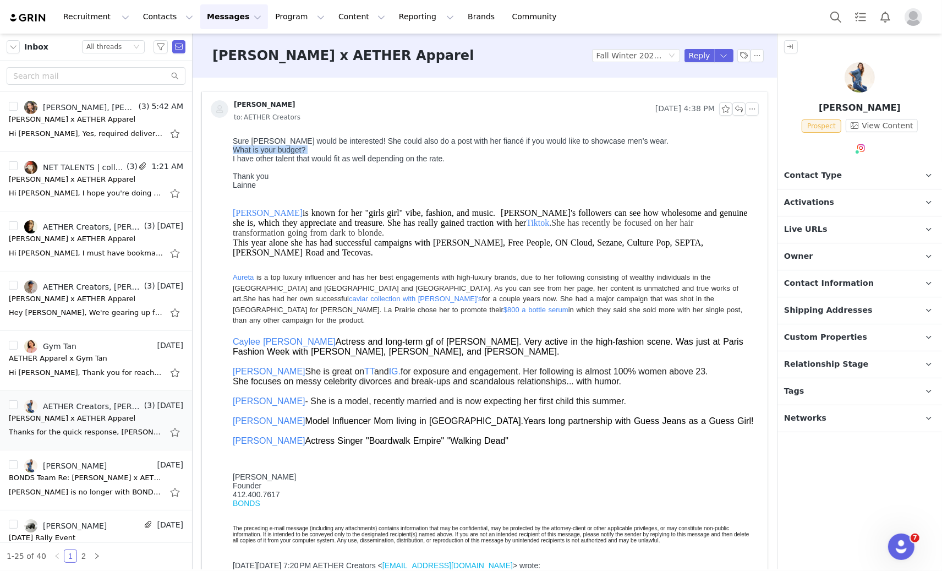
click at [357, 148] on div "What is your budget?" at bounding box center [493, 149] width 522 height 9
click at [361, 143] on div "Sure [PERSON_NAME] would be interested! She could also do a post with her fianc…" at bounding box center [493, 140] width 522 height 9
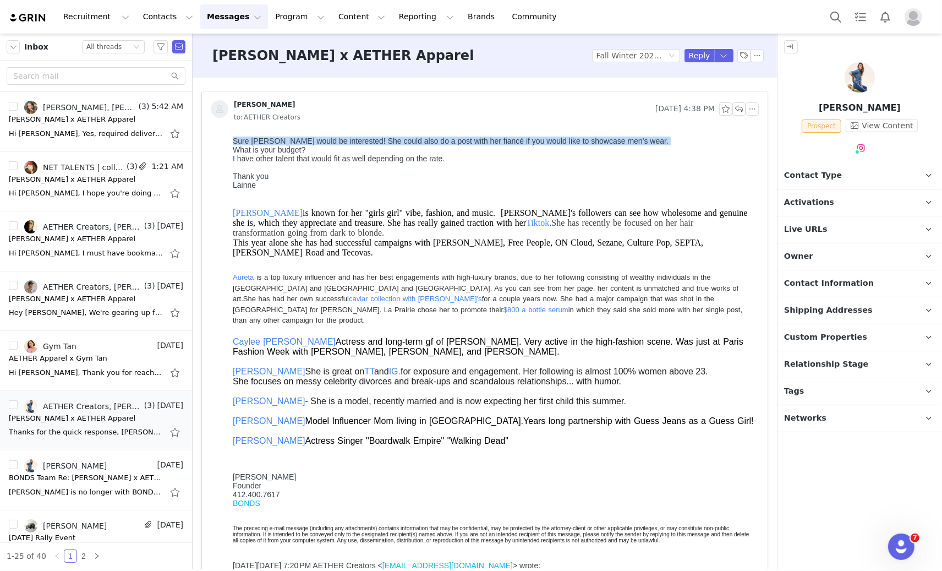
click at [361, 143] on div "Sure [PERSON_NAME] would be interested! She could also do a post with her fianc…" at bounding box center [493, 140] width 522 height 9
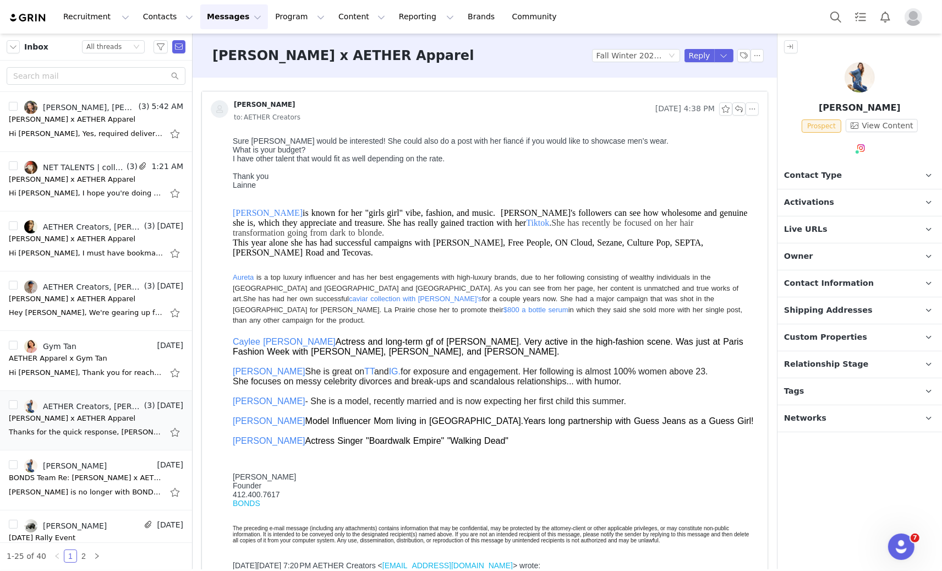
click at [359, 170] on div at bounding box center [493, 166] width 522 height 9
click at [363, 152] on div "What is your budget?" at bounding box center [493, 149] width 522 height 9
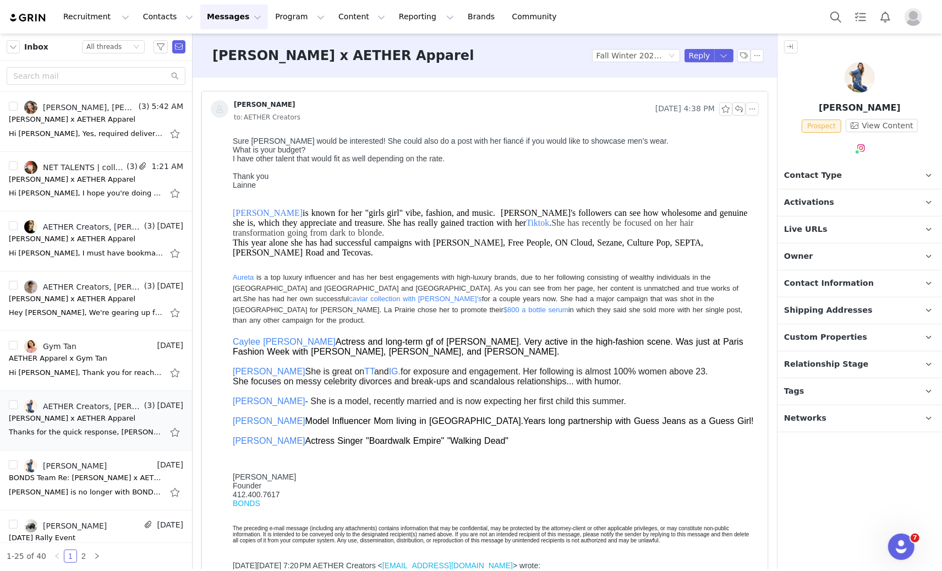
click at [363, 159] on div "I have other talent that would fit as well depending on the rate." at bounding box center [493, 158] width 522 height 9
click at [733, 110] on button "button" at bounding box center [739, 108] width 13 height 13
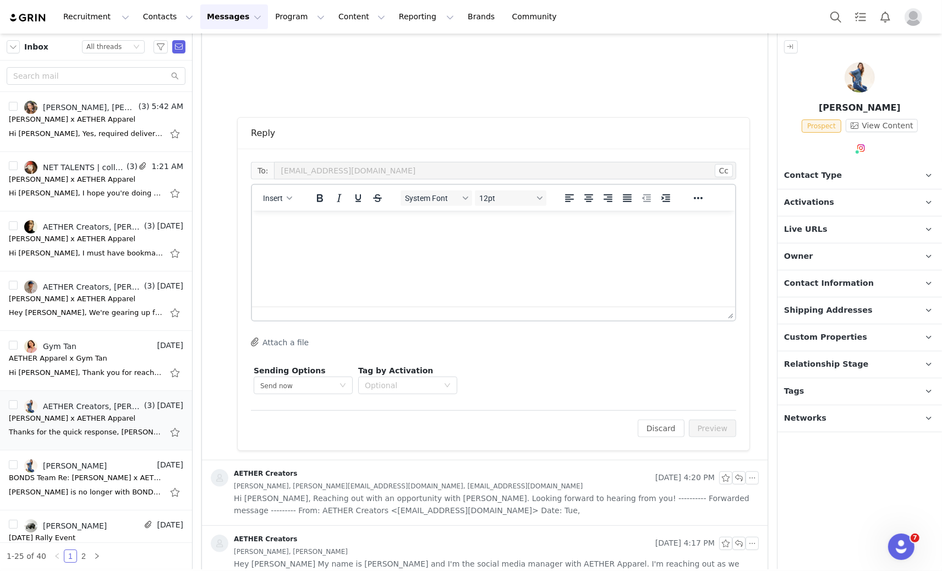
click at [296, 240] on html at bounding box center [493, 225] width 483 height 30
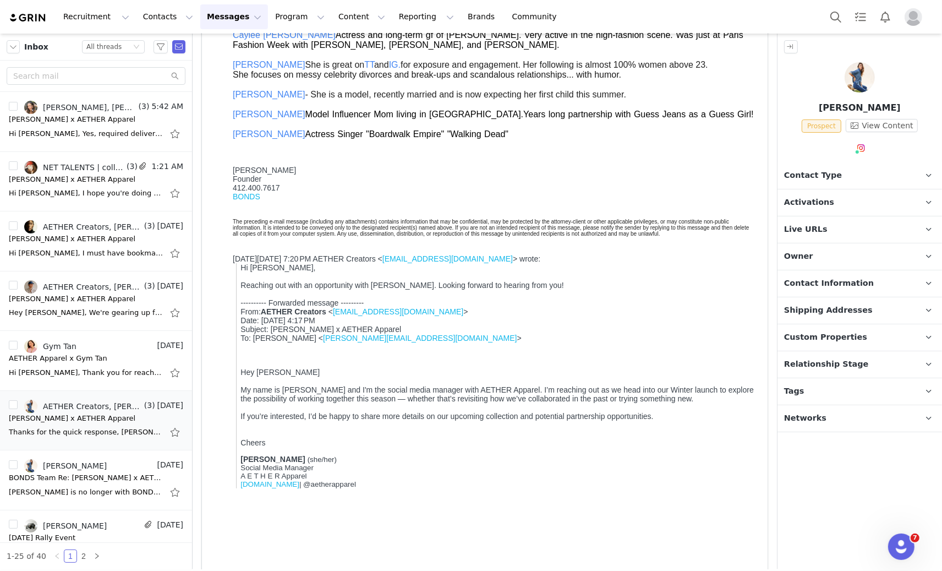
scroll to position [64, 0]
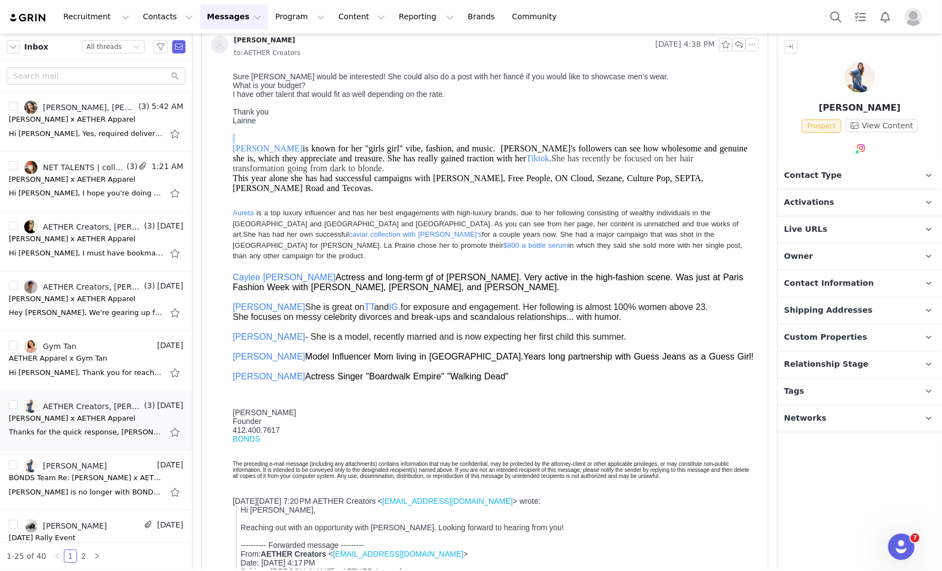
drag, startPoint x: 228, startPoint y: 153, endPoint x: 523, endPoint y: 389, distance: 377.9
click at [523, 389] on html "Sure [PERSON_NAME] would be interested! She could also do a post with her fianc…" at bounding box center [493, 436] width 531 height 738
drag, startPoint x: 483, startPoint y: 397, endPoint x: 408, endPoint y: 400, distance: 74.4
click at [483, 396] on div "[PERSON_NAME] is known for her "girls girl" vibe, fashion, and music. [PERSON_N…" at bounding box center [493, 297] width 522 height 363
click at [548, 371] on div "[PERSON_NAME] Actress Singer "Boardwalk Empire" "Walking Dead"" at bounding box center [493, 376] width 522 height 10
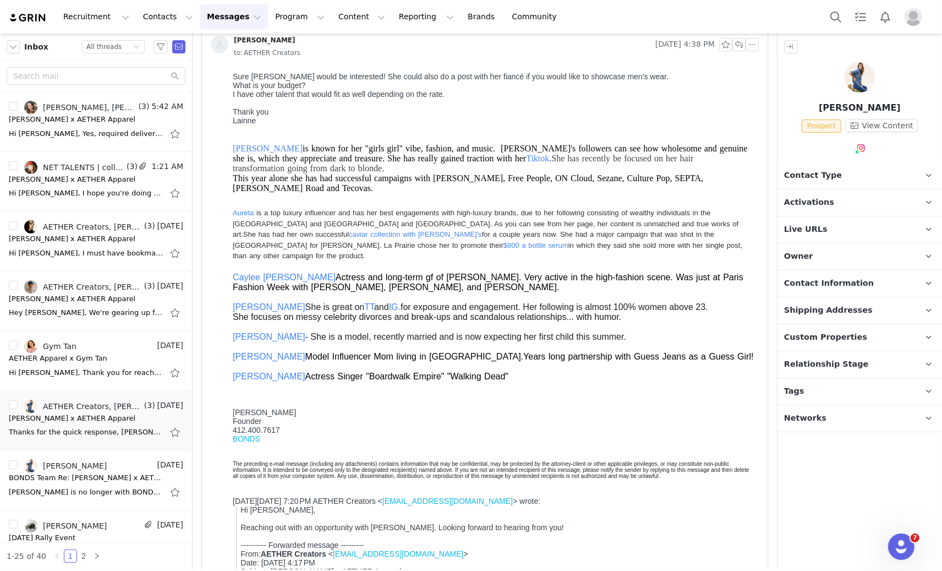
drag, startPoint x: 540, startPoint y: 375, endPoint x: 449, endPoint y: 260, distance: 147.0
click at [228, 181] on html "Sure [PERSON_NAME] would be interested! She could also do a post with her fianc…" at bounding box center [493, 436] width 531 height 738
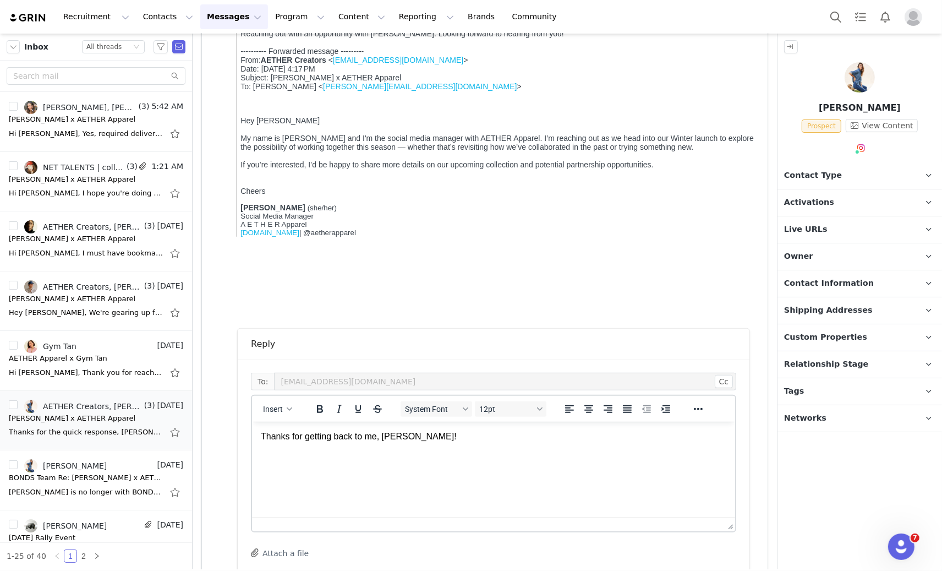
scroll to position [692, 0]
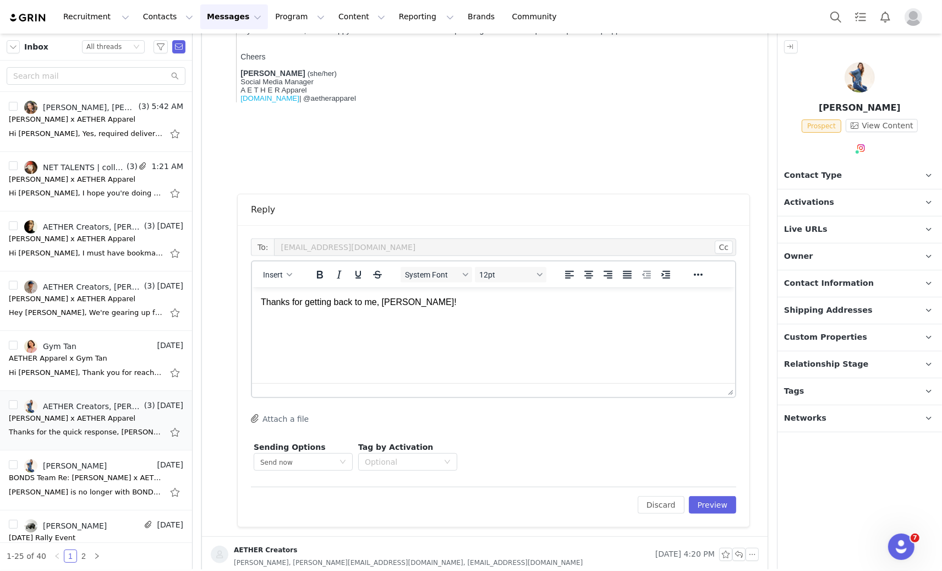
click at [448, 341] on html "Thanks for getting back to me, [PERSON_NAME]!" at bounding box center [493, 314] width 483 height 54
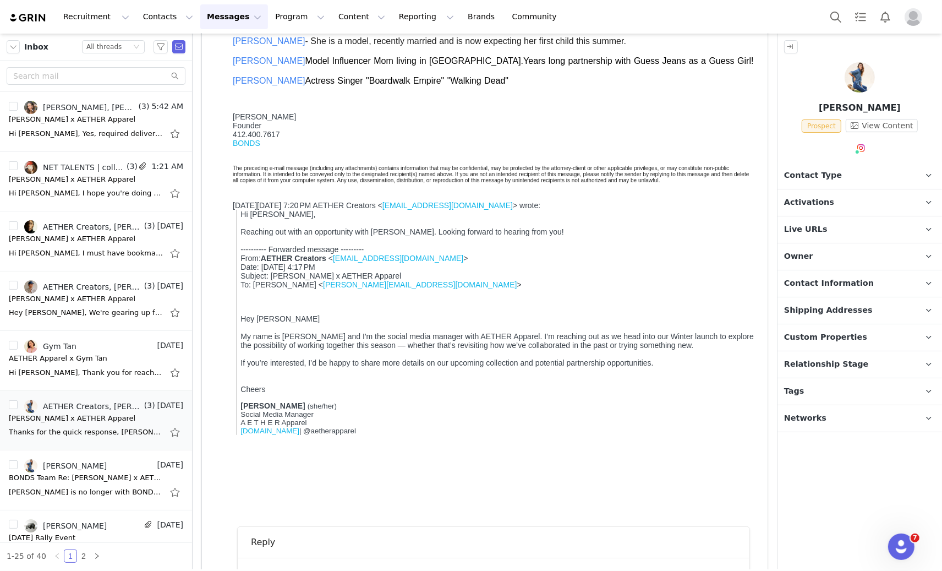
scroll to position [134, 0]
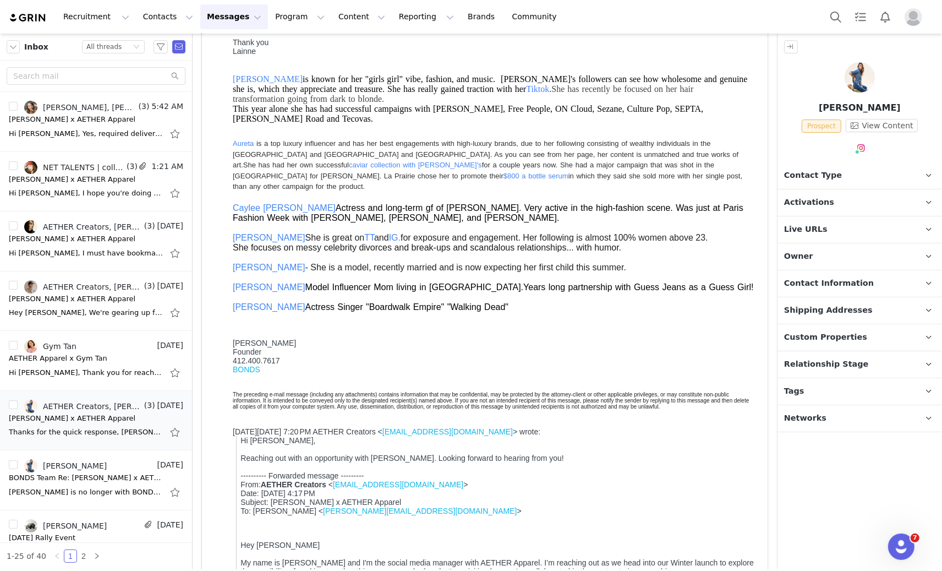
click at [400, 314] on div "[PERSON_NAME] is known for her "girls girl" vibe, fashion, and music. [PERSON_N…" at bounding box center [493, 192] width 522 height 256
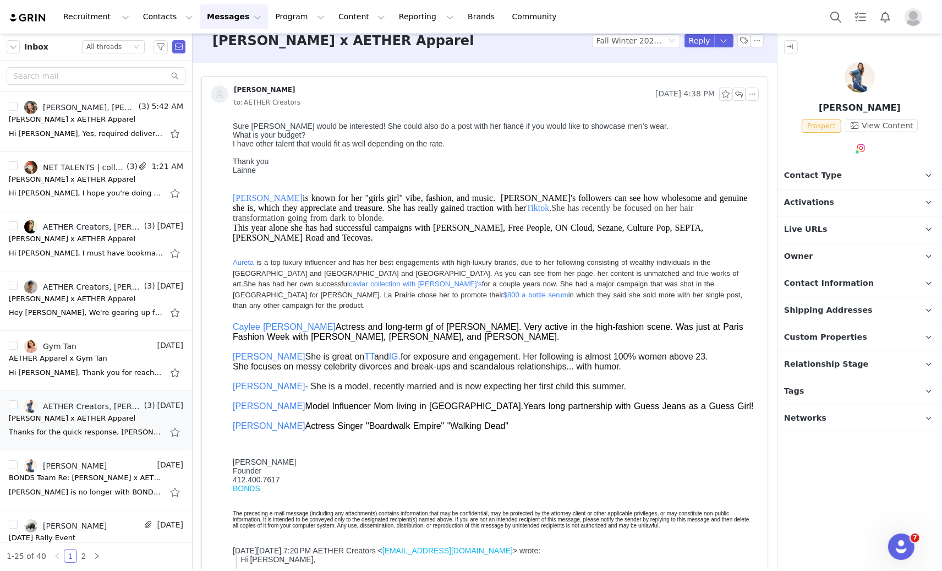
scroll to position [0, 0]
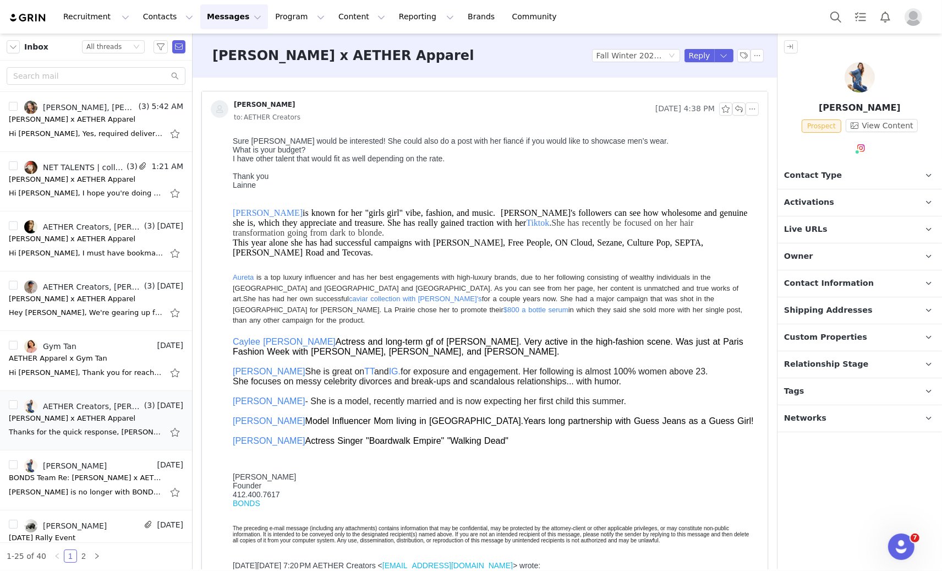
drag, startPoint x: 454, startPoint y: 272, endPoint x: 536, endPoint y: 369, distance: 127.0
click at [539, 460] on div "[PERSON_NAME] is known for her "girls girl" vibe, fashion, and music. [PERSON_N…" at bounding box center [493, 361] width 522 height 363
drag, startPoint x: 526, startPoint y: 441, endPoint x: 228, endPoint y: 139, distance: 423.4
click at [228, 139] on html "Sure [PERSON_NAME] would be interested! She could also do a post with her fianc…" at bounding box center [493, 501] width 531 height 738
copy div "Lore Ipsumd sitam co adipiscing! Eli seddo eius te i utla etdo mag aliqua en ad…"
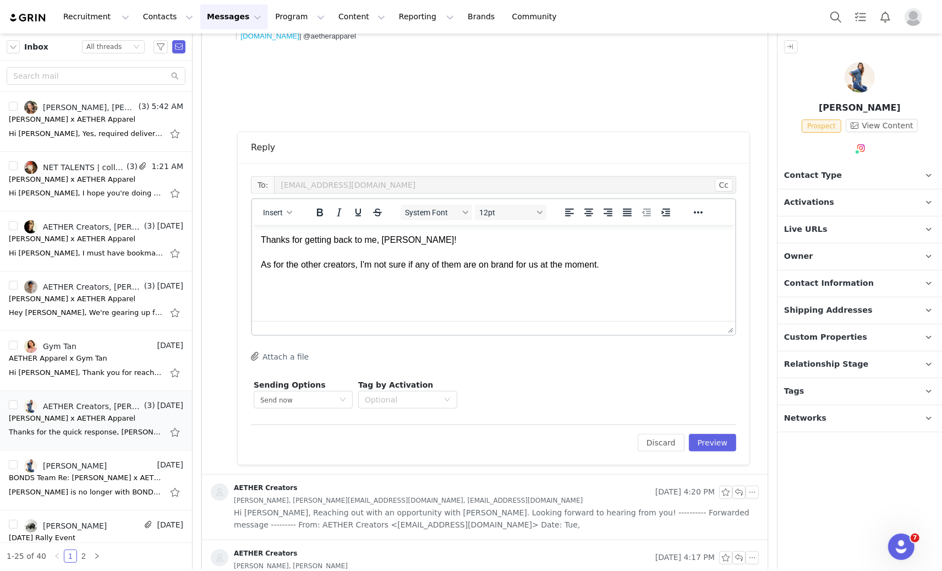
scroll to position [763, 0]
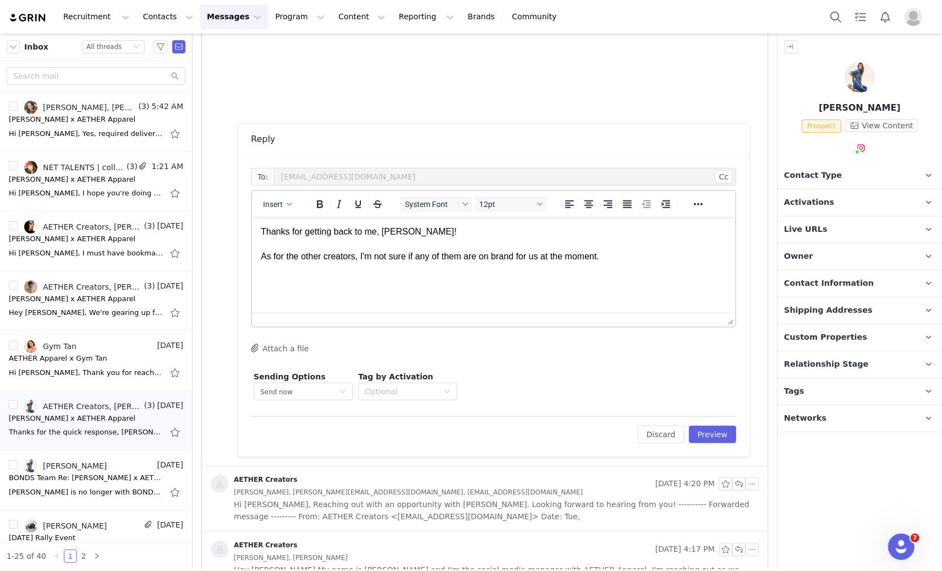
click at [374, 251] on p "Thanks for getting back to me, [PERSON_NAME]! As for the other creators, I'm no…" at bounding box center [493, 243] width 466 height 37
click at [373, 253] on p "Thanks for getting back to me, [PERSON_NAME]! As for the other creators, I'm no…" at bounding box center [493, 243] width 466 height 37
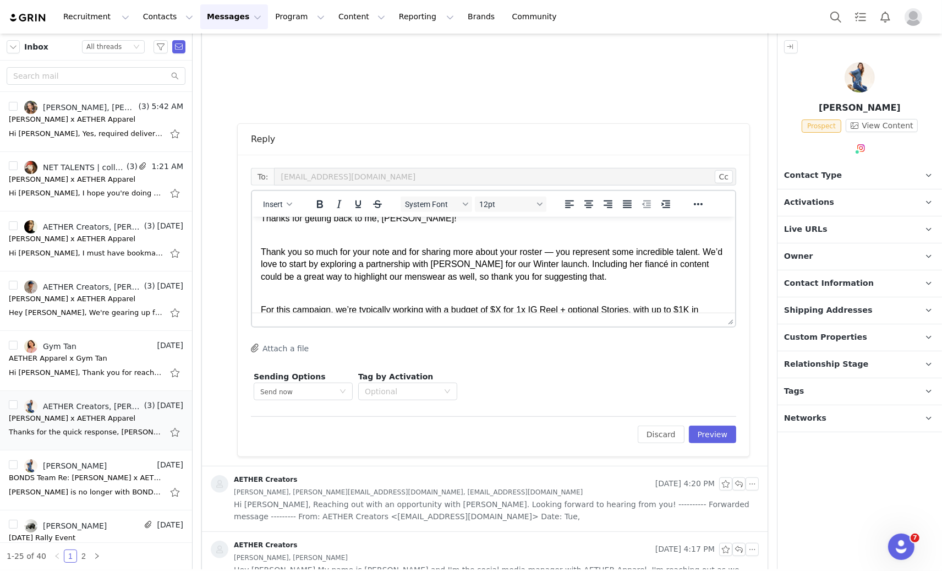
scroll to position [0, 0]
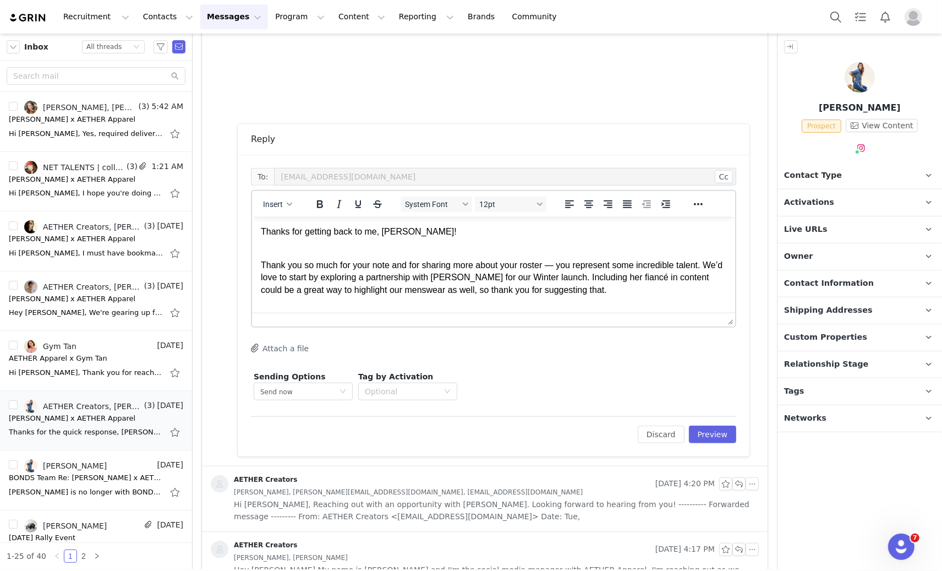
click at [443, 269] on p "Thank you so much for your note and for sharing more about your roster — you re…" at bounding box center [493, 277] width 466 height 37
click at [557, 265] on p "Thank you so much for your note and for sharing more about your roster — you re…" at bounding box center [493, 277] width 466 height 37
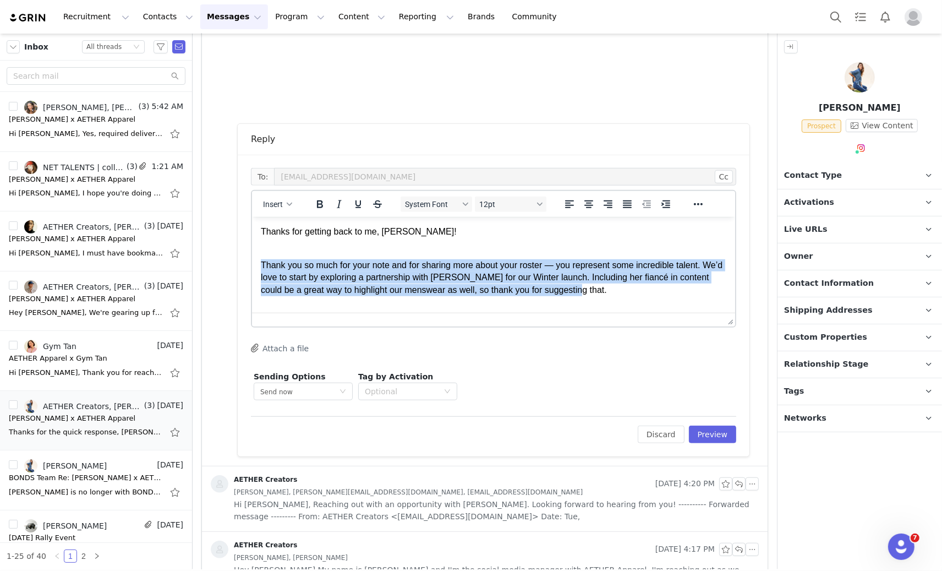
click at [557, 265] on p "Thank you so much for your note and for sharing more about your roster — you re…" at bounding box center [493, 277] width 466 height 37
click at [550, 267] on p "Thank you so much for your note and for sharing more about your roster — you re…" at bounding box center [493, 277] width 466 height 37
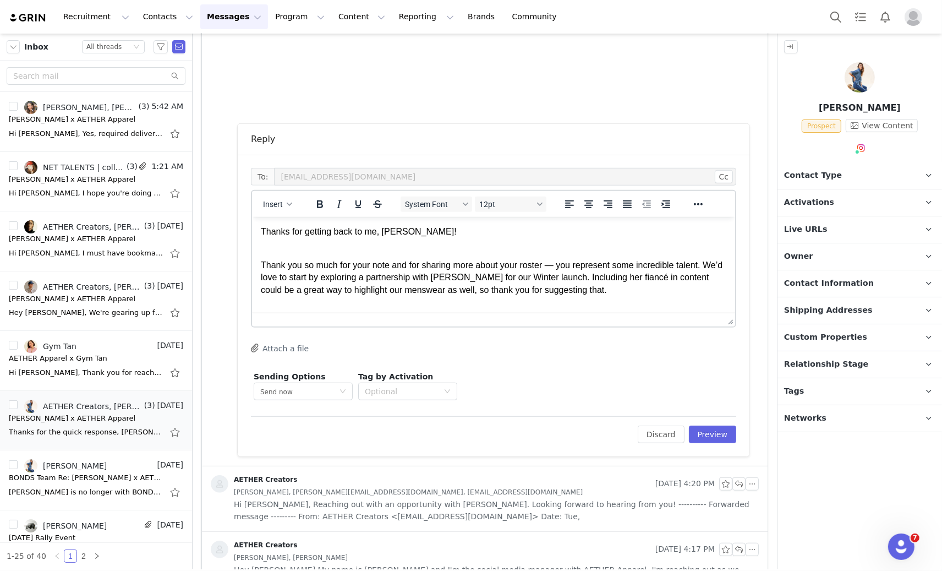
drag, startPoint x: 709, startPoint y: 262, endPoint x: 392, endPoint y: 261, distance: 317.0
click at [394, 261] on html "Thanks for getting back to me, [PERSON_NAME]! Thank you so much for your note a…" at bounding box center [493, 289] width 483 height 146
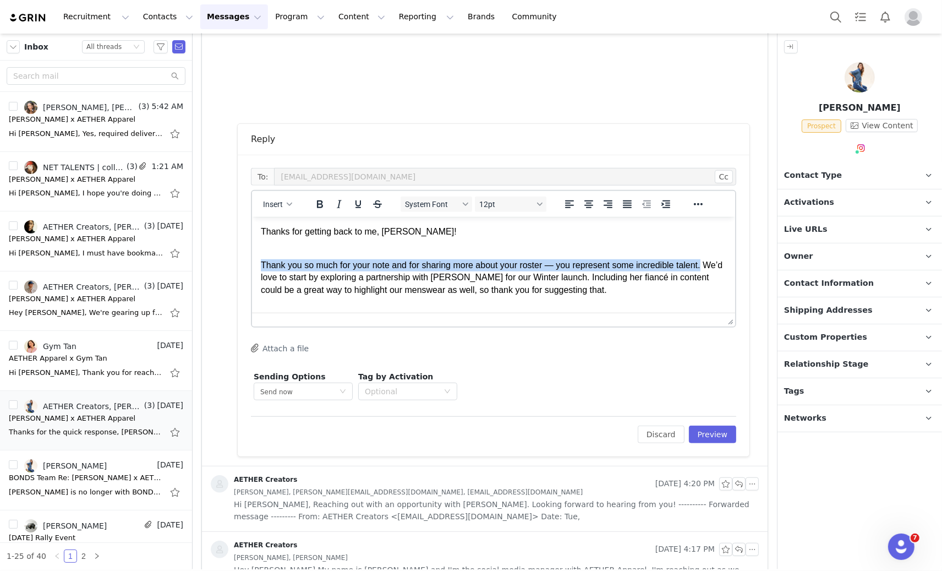
drag, startPoint x: 260, startPoint y: 263, endPoint x: 722, endPoint y: 268, distance: 461.3
click at [722, 268] on html "Thanks for getting back to me, [PERSON_NAME]! Thank you so much for your note a…" at bounding box center [493, 289] width 483 height 146
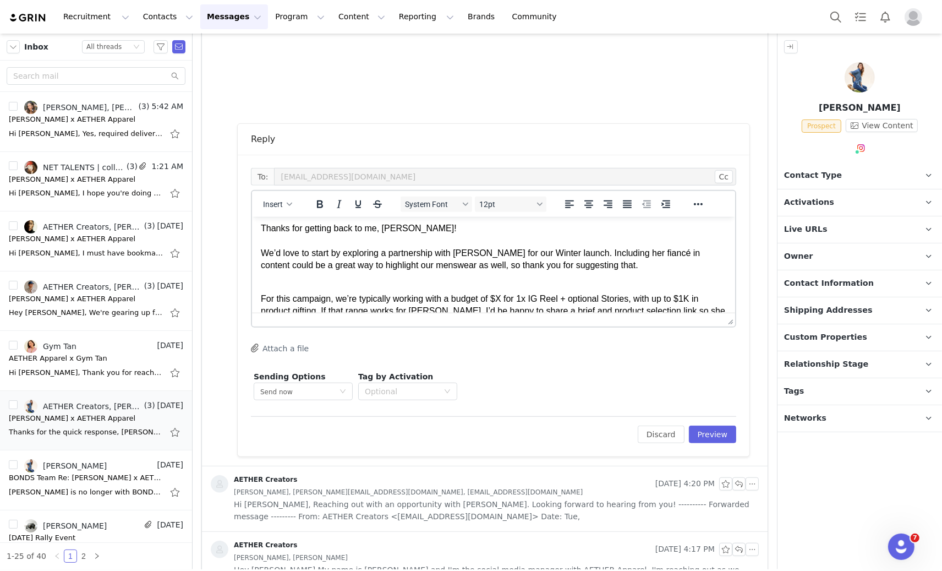
scroll to position [7, 0]
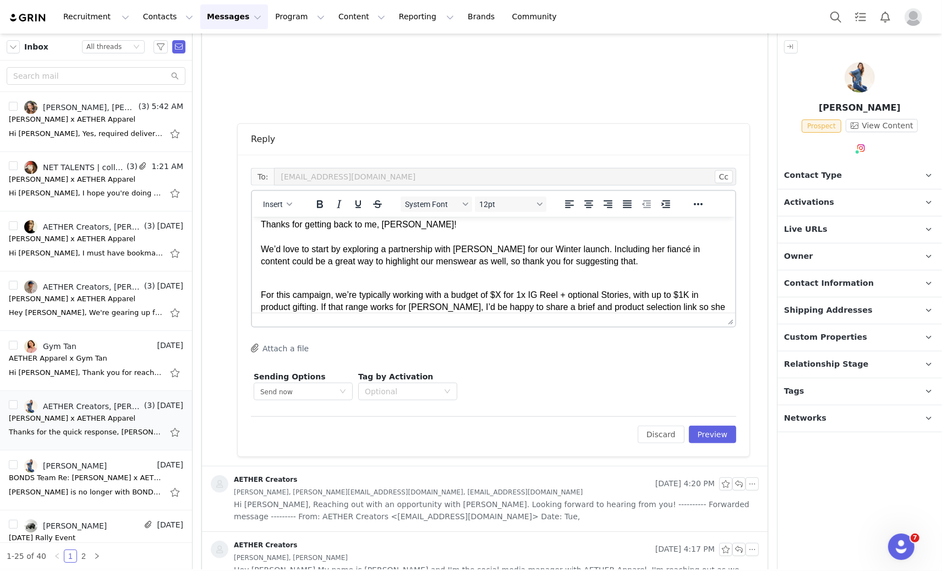
click at [442, 253] on p "Thanks for getting back to me, [PERSON_NAME]! We’d love to start by exploring a…" at bounding box center [493, 243] width 466 height 50
click at [444, 254] on p "Thanks for getting back to me, [PERSON_NAME]! We’d love to start by exploring a…" at bounding box center [493, 243] width 466 height 50
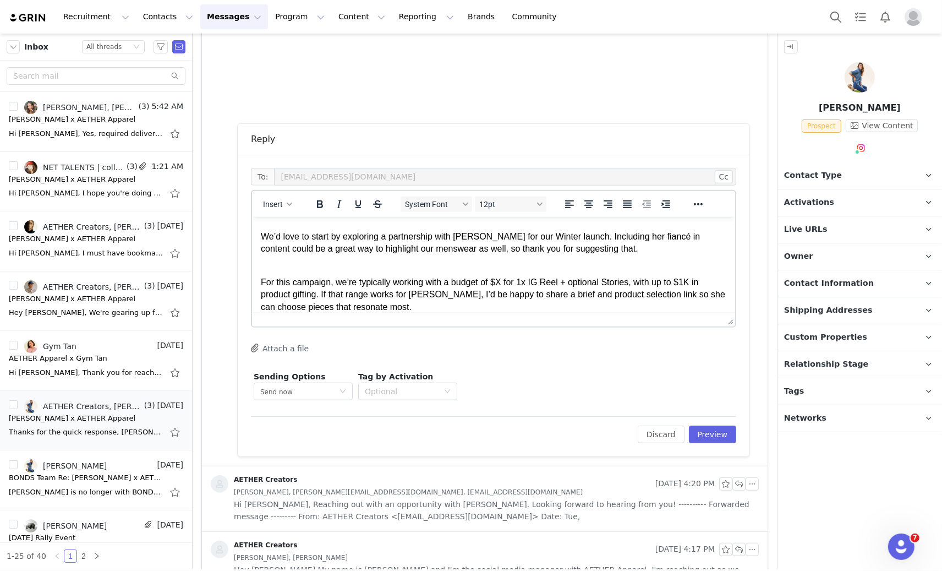
scroll to position [20, 0]
click at [263, 279] on p "For this campaign, we’re typically working with a budget of $X for 1x IG Reel +…" at bounding box center [493, 288] width 466 height 50
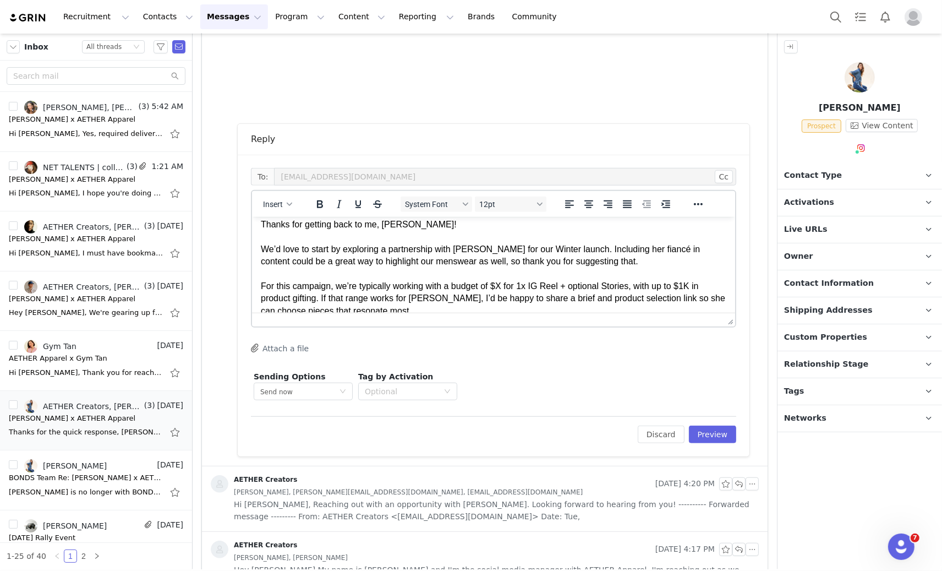
scroll to position [19, 0]
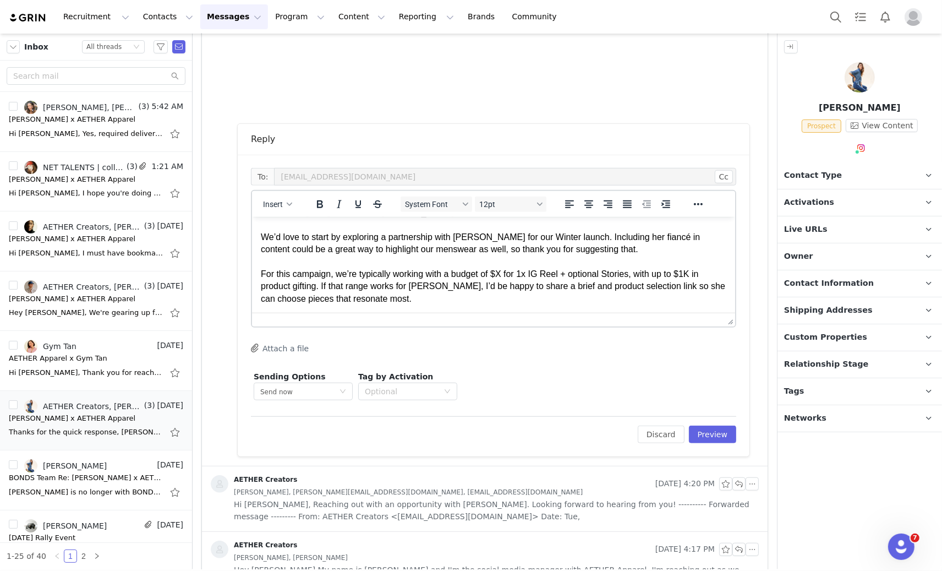
click at [510, 275] on p "Thanks for getting back to me, [PERSON_NAME]! We’d love to start by exploring a…" at bounding box center [493, 255] width 466 height 99
click at [506, 274] on p "Thanks for getting back to me, [PERSON_NAME]! We’d love to start by exploring a…" at bounding box center [493, 255] width 466 height 99
click at [695, 271] on p "Thanks for getting back to me, [PERSON_NAME]! We’d love to start by exploring a…" at bounding box center [493, 255] width 466 height 99
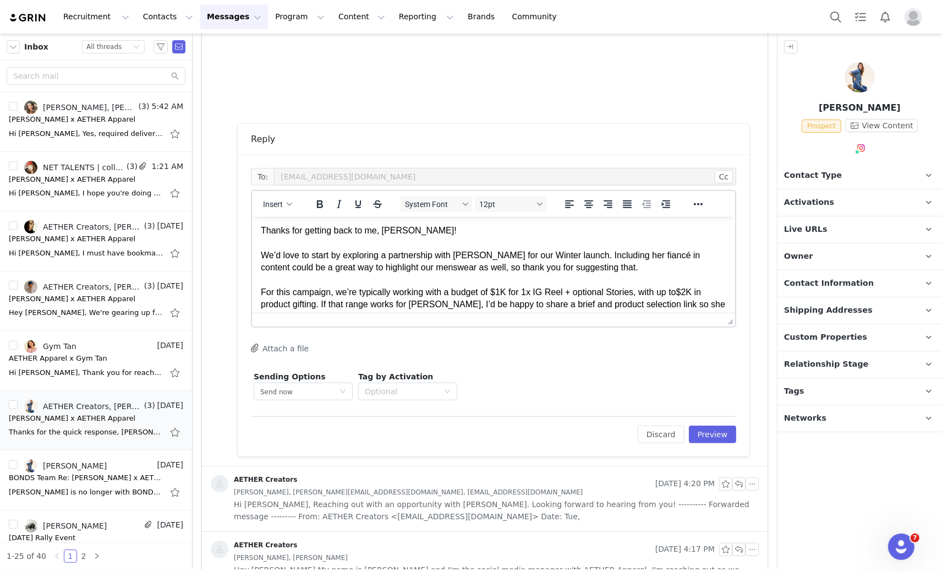
scroll to position [0, 0]
click at [446, 269] on p "Thanks for getting back to me, [PERSON_NAME]! We’d love to start by exploring a…" at bounding box center [493, 274] width 466 height 99
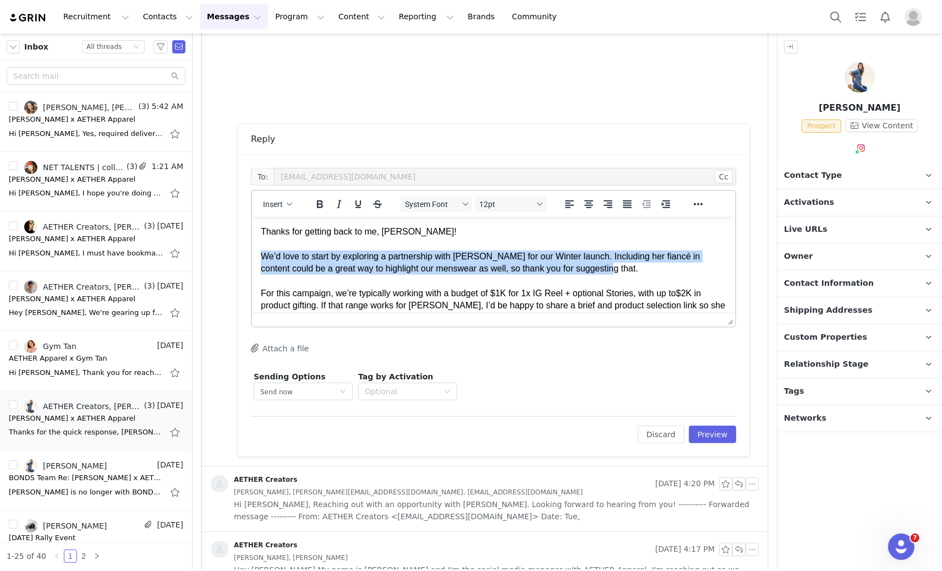
click at [446, 269] on p "Thanks for getting back to me, [PERSON_NAME]! We’d love to start by exploring a…" at bounding box center [493, 274] width 466 height 99
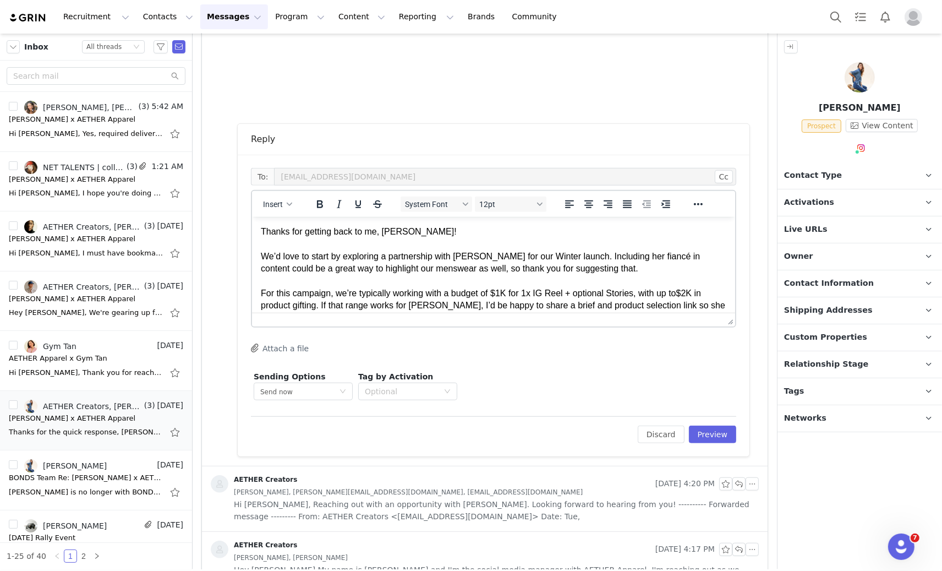
click at [545, 258] on p "Thanks for getting back to me, [PERSON_NAME]! We’d love to start by exploring a…" at bounding box center [493, 274] width 466 height 99
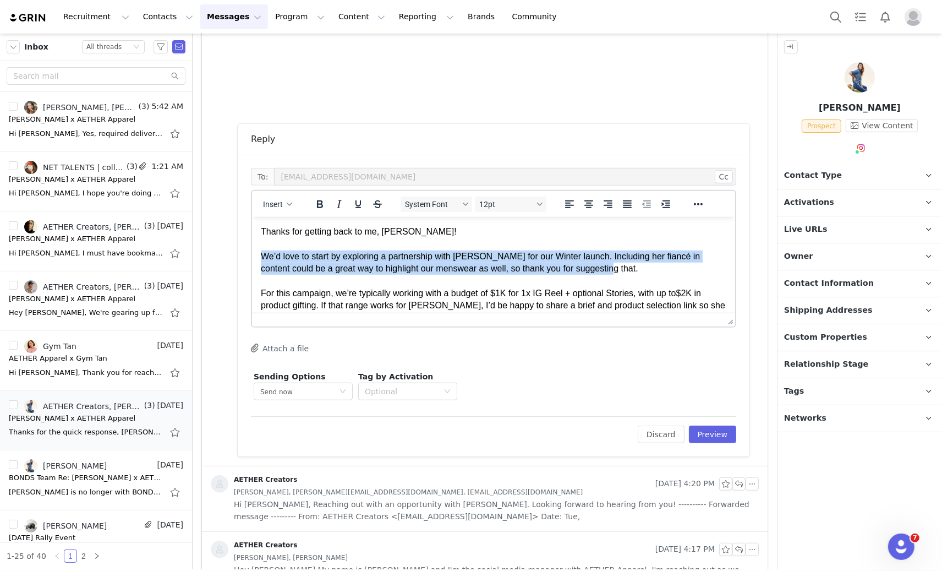
click at [545, 258] on p "Thanks for getting back to me, [PERSON_NAME]! We’d love to start by exploring a…" at bounding box center [493, 274] width 466 height 99
click at [510, 265] on p "Thanks for getting back to me, [PERSON_NAME]! We’d love to start by exploring a…" at bounding box center [493, 274] width 466 height 99
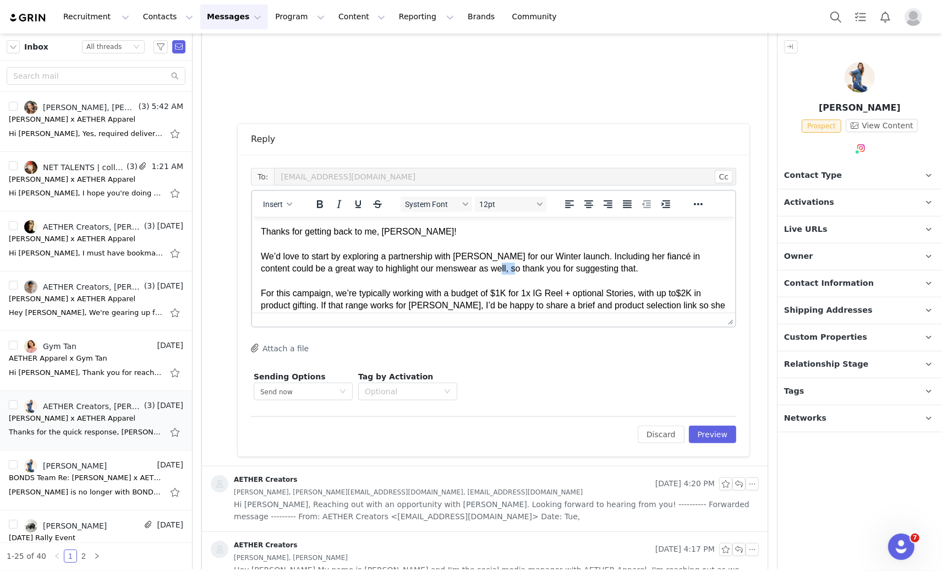
click at [510, 265] on p "Thanks for getting back to me, [PERSON_NAME]! We’d love to start by exploring a…" at bounding box center [493, 274] width 466 height 99
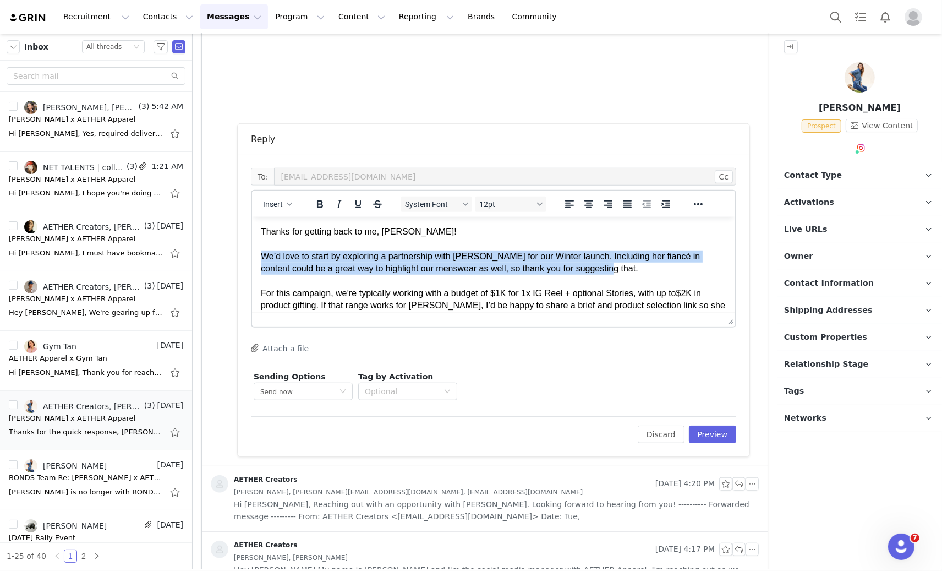
click at [510, 265] on p "Thanks for getting back to me, [PERSON_NAME]! We’d love to start by exploring a…" at bounding box center [493, 274] width 466 height 99
click at [510, 266] on p "Thanks for getting back to me, [PERSON_NAME]! We’d love to start by exploring a…" at bounding box center [493, 274] width 466 height 99
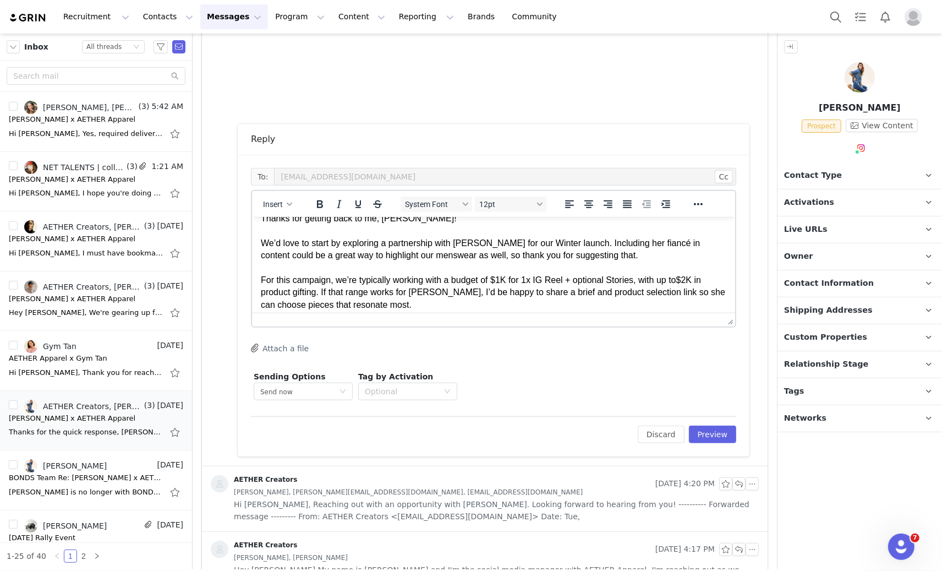
scroll to position [14, 0]
click at [264, 279] on p "Thanks for getting back to me, [PERSON_NAME]! We’d love to start by exploring a…" at bounding box center [493, 260] width 466 height 99
click at [262, 279] on p "Thanks for getting back to me, [PERSON_NAME]! We’d love to start by exploring a…" at bounding box center [493, 260] width 466 height 99
click at [598, 286] on p "Thanks for getting back to me, [PERSON_NAME]! We’d love to start by exploring a…" at bounding box center [493, 260] width 466 height 99
click at [586, 280] on p "Thanks for getting back to me, [PERSON_NAME]! We’d love to start by exploring a…" at bounding box center [493, 260] width 466 height 99
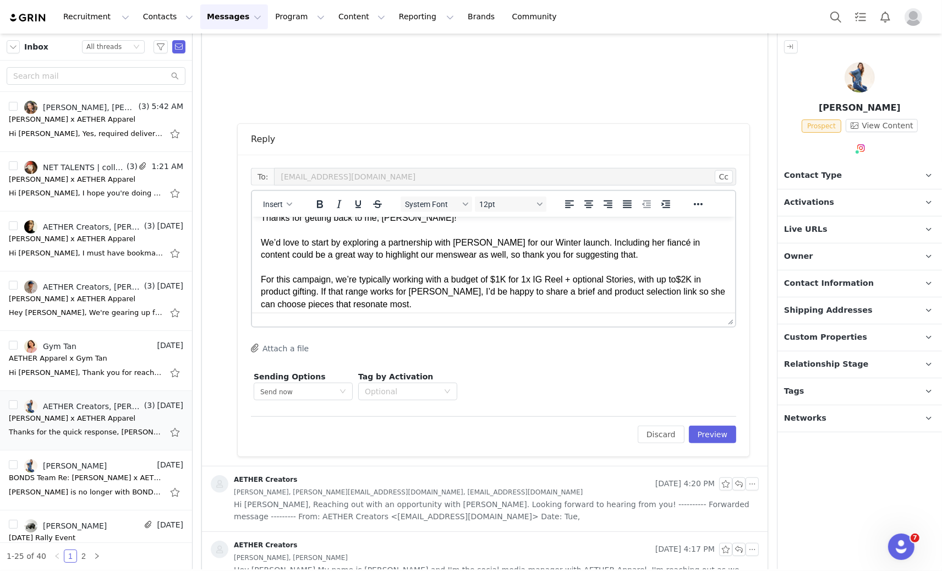
click at [527, 278] on p "Thanks for getting back to me, [PERSON_NAME]! We’d love to start by exploring a…" at bounding box center [493, 260] width 466 height 99
click at [519, 280] on p "Thanks for getting back to me, [PERSON_NAME]! We’d love to start by exploring a…" at bounding box center [493, 260] width 466 height 99
click at [514, 279] on p "Thanks for getting back to me, [PERSON_NAME]! We’d love to start by exploring a…" at bounding box center [493, 260] width 466 height 99
click at [648, 285] on p "Thanks for getting back to me, [PERSON_NAME]! We’d love to start by exploring a…" at bounding box center [493, 260] width 466 height 99
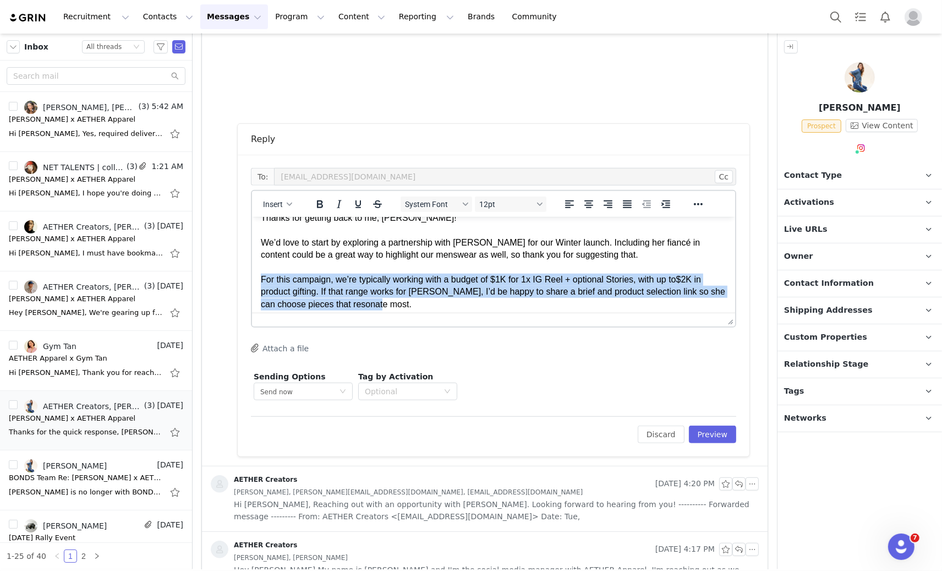
click at [648, 285] on p "Thanks for getting back to me, [PERSON_NAME]! We’d love to start by exploring a…" at bounding box center [493, 260] width 466 height 99
click at [523, 287] on p "Thanks for getting back to me, [PERSON_NAME]! We’d love to start by exploring a…" at bounding box center [493, 260] width 466 height 99
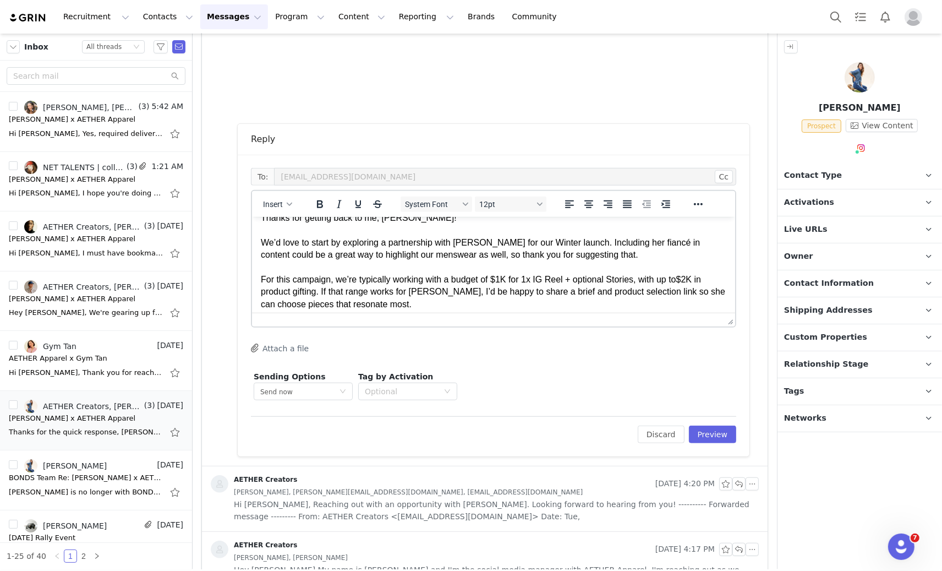
click at [494, 290] on p "Thanks for getting back to me, [PERSON_NAME]! We’d love to start by exploring a…" at bounding box center [493, 260] width 466 height 99
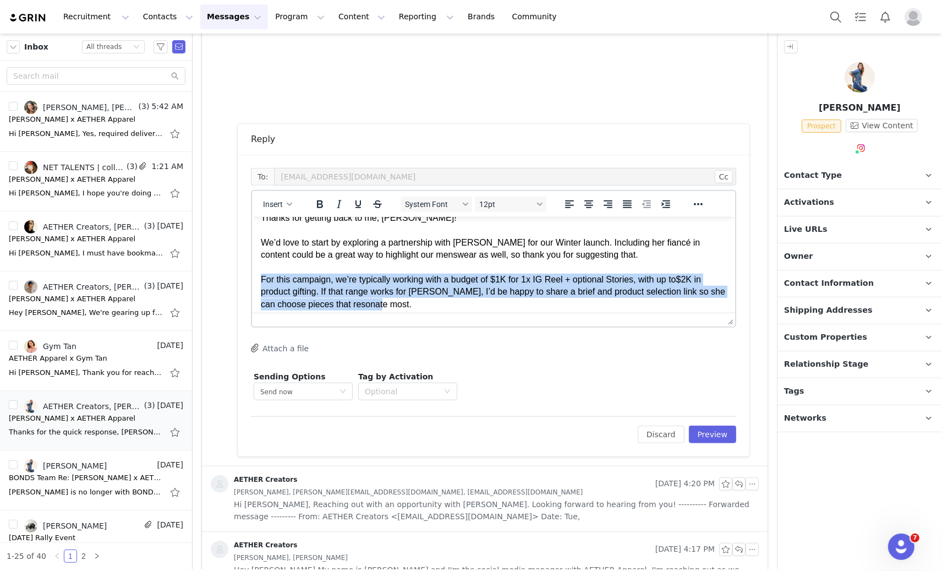
click at [494, 290] on p "Thanks for getting back to me, [PERSON_NAME]! We’d love to start by exploring a…" at bounding box center [493, 260] width 466 height 99
click at [498, 298] on p "Thanks for getting back to me, [PERSON_NAME]! We’d love to start by exploring a…" at bounding box center [493, 260] width 466 height 99
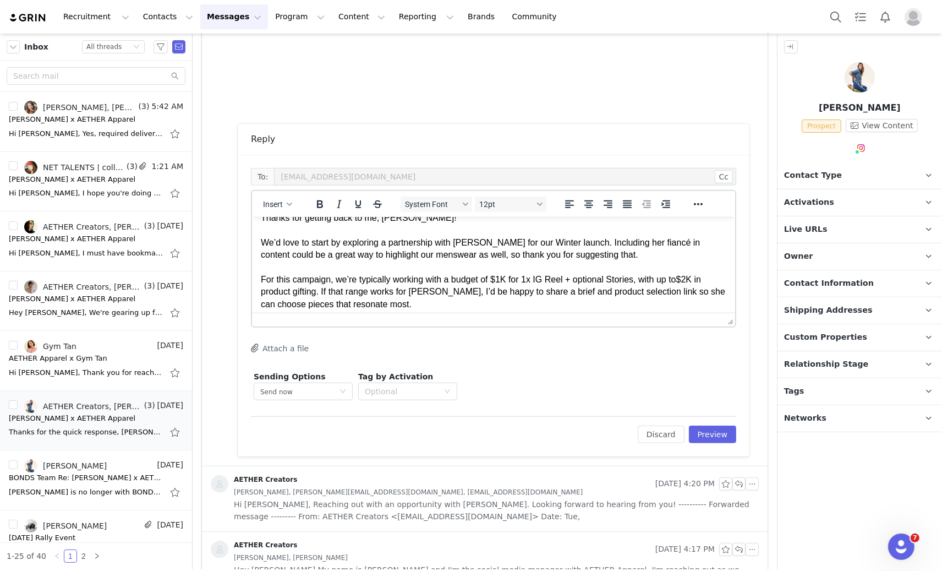
click at [506, 276] on p "Thanks for getting back to me, [PERSON_NAME]! We’d love to start by exploring a…" at bounding box center [493, 260] width 466 height 99
click at [501, 292] on p "Thanks for getting back to me, [PERSON_NAME]! We’d love to start by exploring a…" at bounding box center [493, 260] width 466 height 99
click at [501, 294] on p "Thanks for getting back to me, [PERSON_NAME]! We’d love to start by exploring a…" at bounding box center [493, 260] width 466 height 99
click at [501, 296] on p "Thanks for getting back to me, [PERSON_NAME]! We’d love to start by exploring a…" at bounding box center [493, 260] width 466 height 99
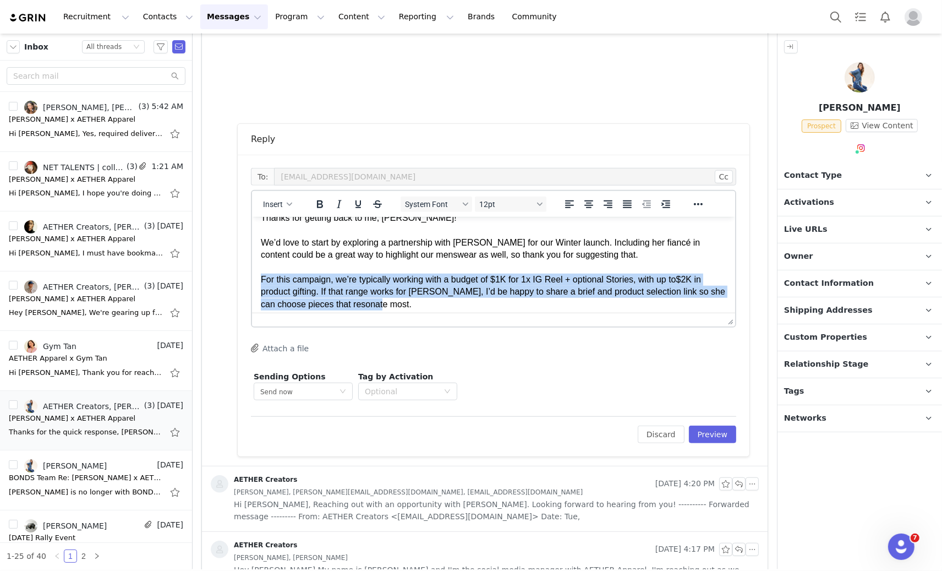
click at [501, 296] on p "Thanks for getting back to me, [PERSON_NAME]! We’d love to start by exploring a…" at bounding box center [493, 260] width 466 height 99
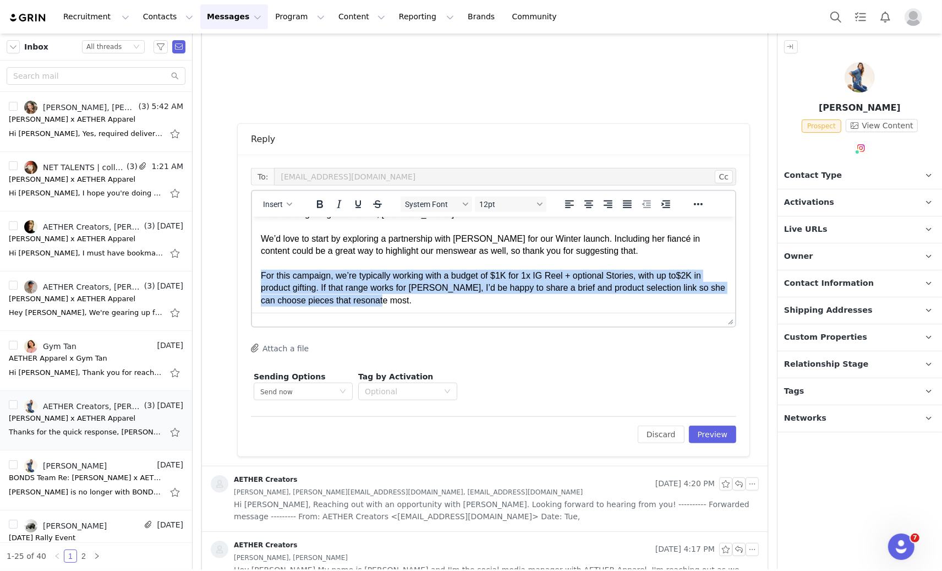
scroll to position [19, 0]
click at [500, 297] on p "Thanks for getting back to me, [PERSON_NAME]! We’d love to start by exploring a…" at bounding box center [493, 255] width 466 height 99
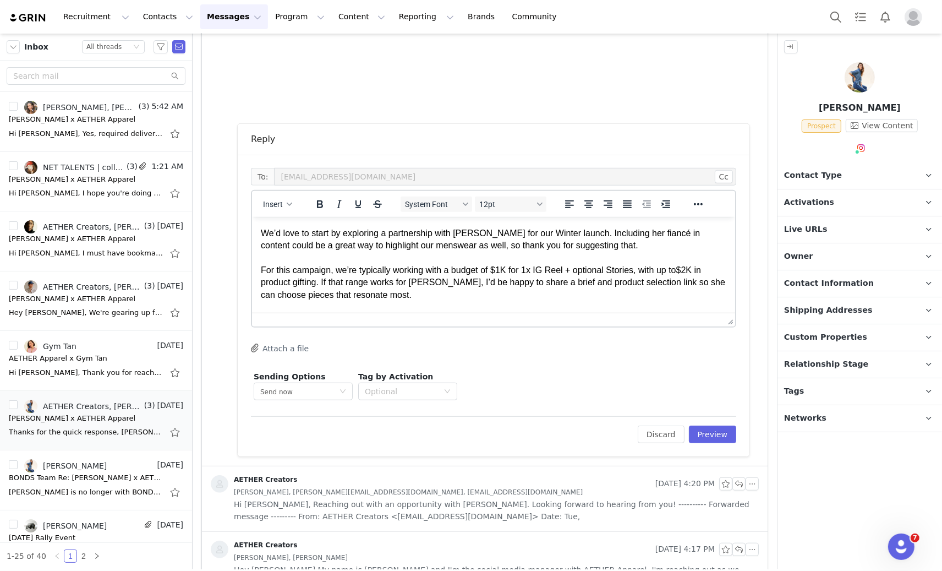
scroll to position [48, 0]
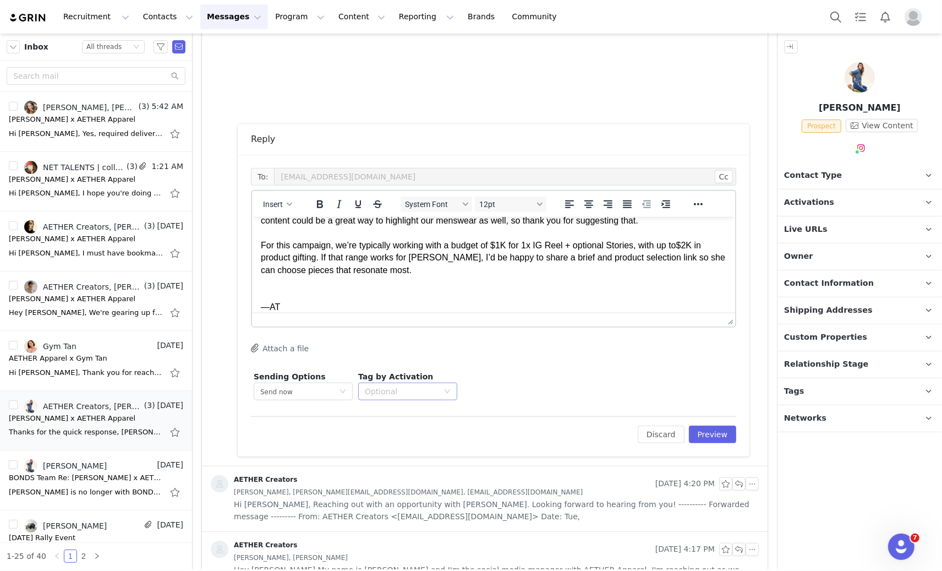
click at [436, 389] on div "Optional" at bounding box center [402, 391] width 74 height 11
click at [430, 429] on p "In progress" at bounding box center [417, 428] width 103 height 12
click at [526, 388] on div "Sending Options Send now This will be sent outside of your set email hours . Ta…" at bounding box center [493, 385] width 485 height 35
click at [689, 438] on button "Preview" at bounding box center [713, 434] width 48 height 18
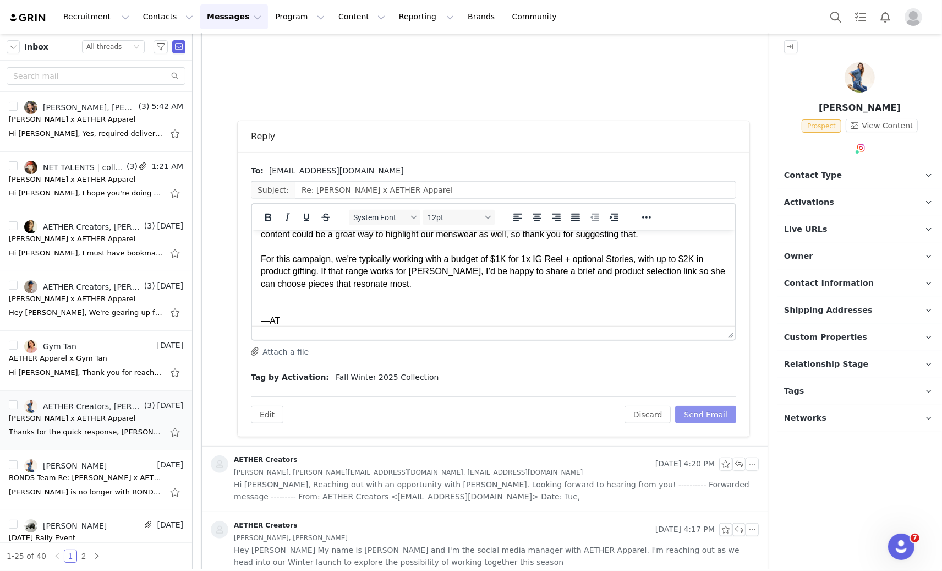
scroll to position [57, 0]
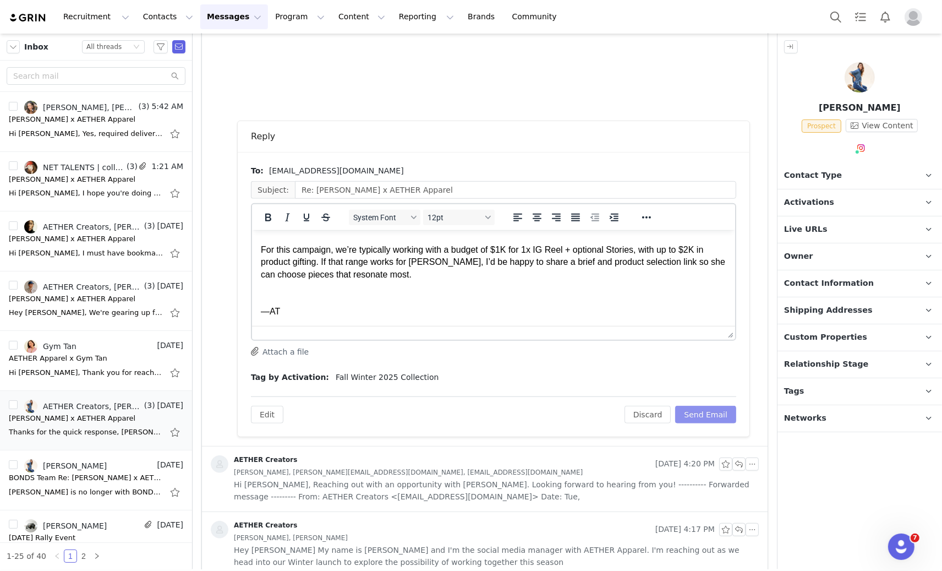
click at [700, 416] on button "Send Email" at bounding box center [705, 415] width 61 height 18
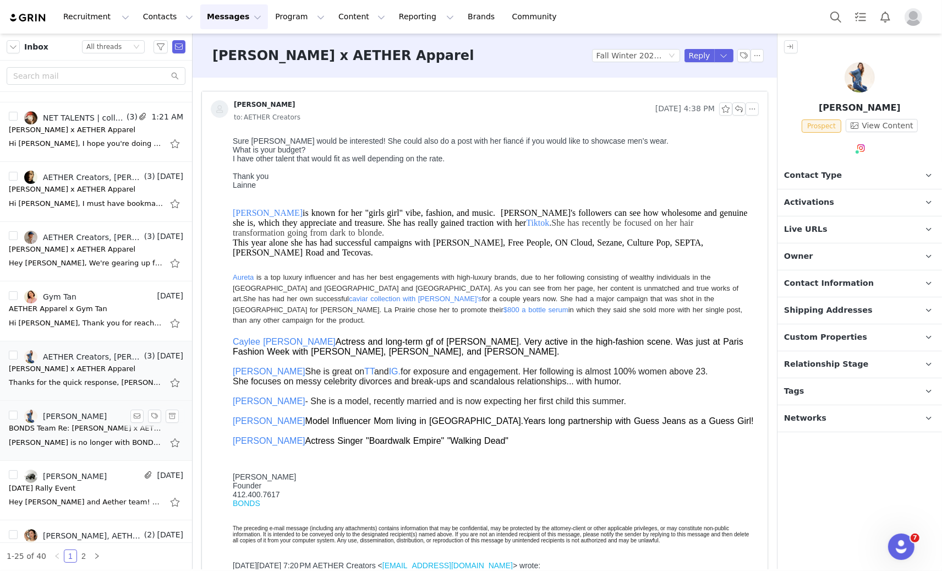
scroll to position [69, 0]
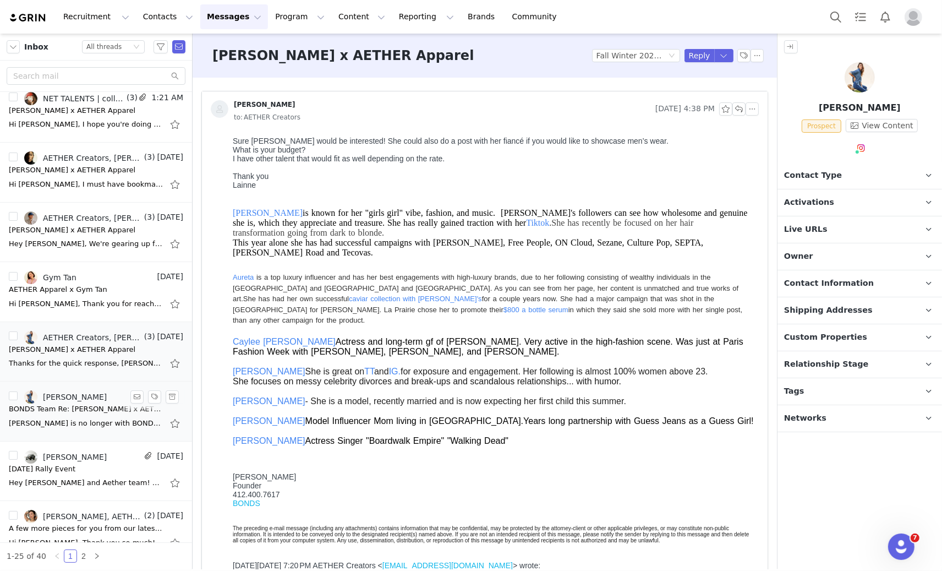
click at [89, 420] on div "[PERSON_NAME] is no longer with BONDS. Please send any inquiries to [EMAIL_ADDR…" at bounding box center [86, 423] width 154 height 11
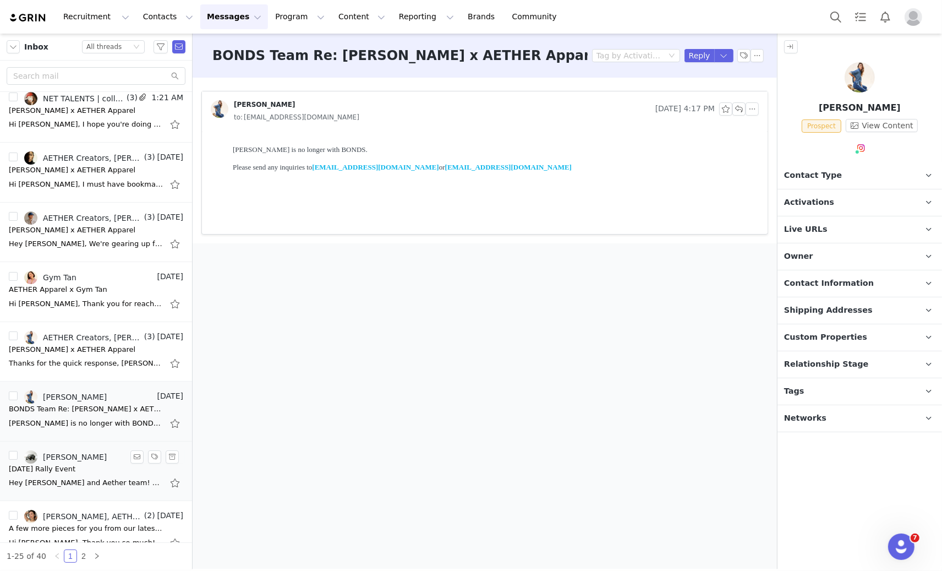
scroll to position [0, 0]
click at [91, 458] on div "[PERSON_NAME]" at bounding box center [75, 456] width 64 height 9
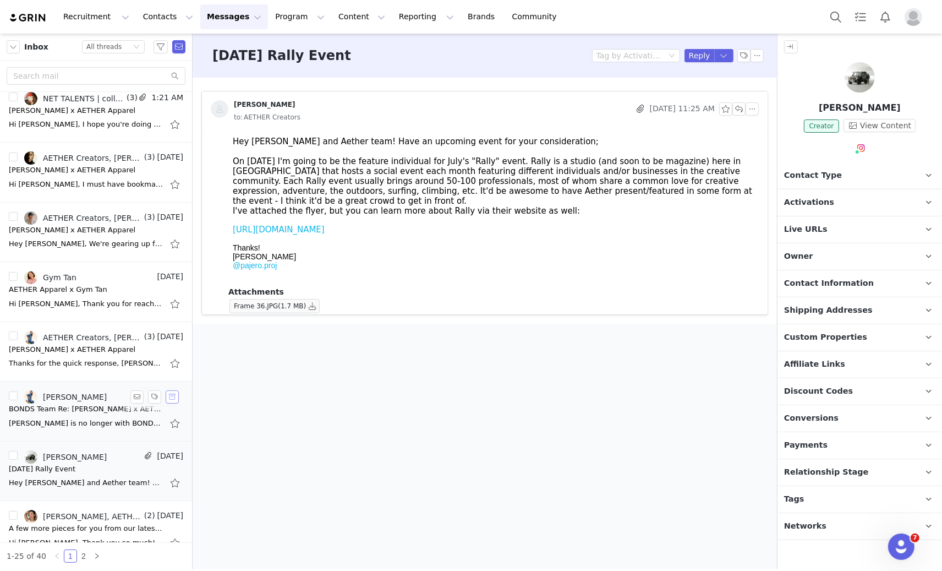
click at [166, 393] on button "button" at bounding box center [172, 396] width 13 height 13
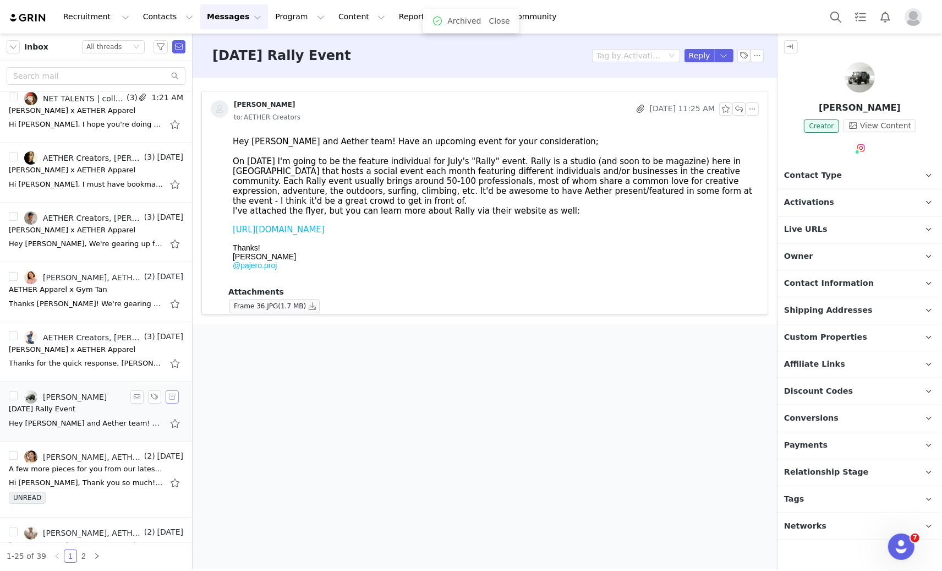
click at [166, 397] on button "button" at bounding box center [172, 396] width 13 height 13
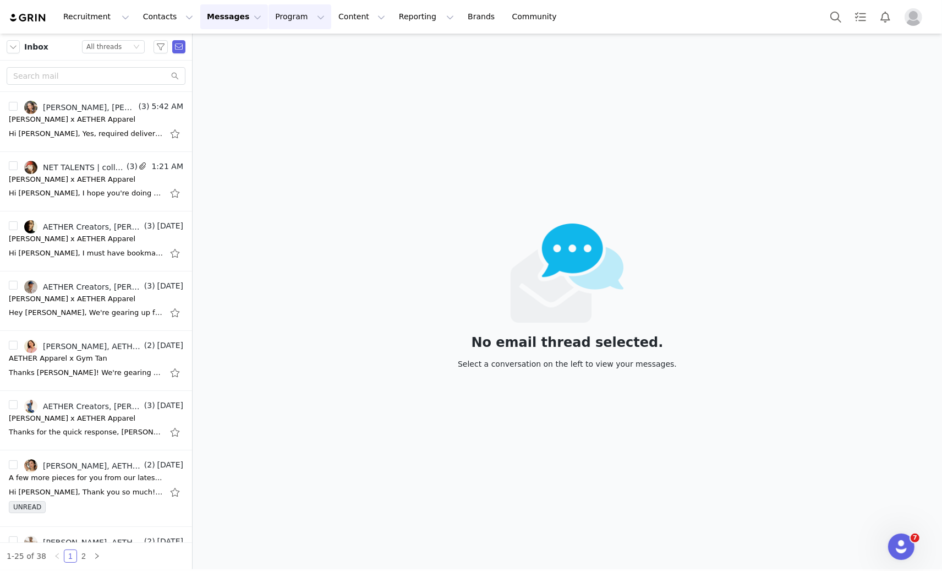
click at [280, 15] on button "Program Program" at bounding box center [300, 16] width 63 height 25
click at [282, 57] on link "Activations" at bounding box center [295, 49] width 87 height 20
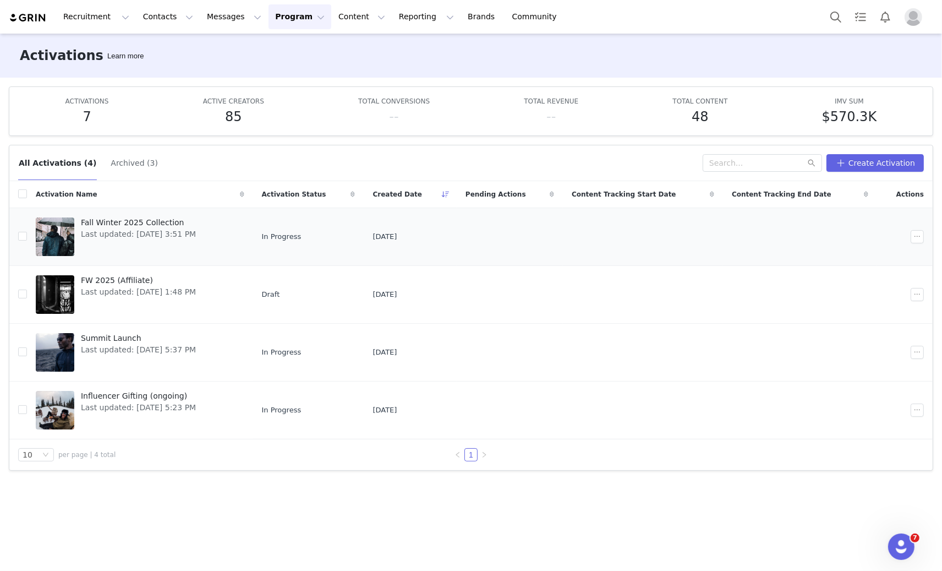
click at [129, 225] on span "Fall Winter 2025 Collection" at bounding box center [138, 223] width 115 height 12
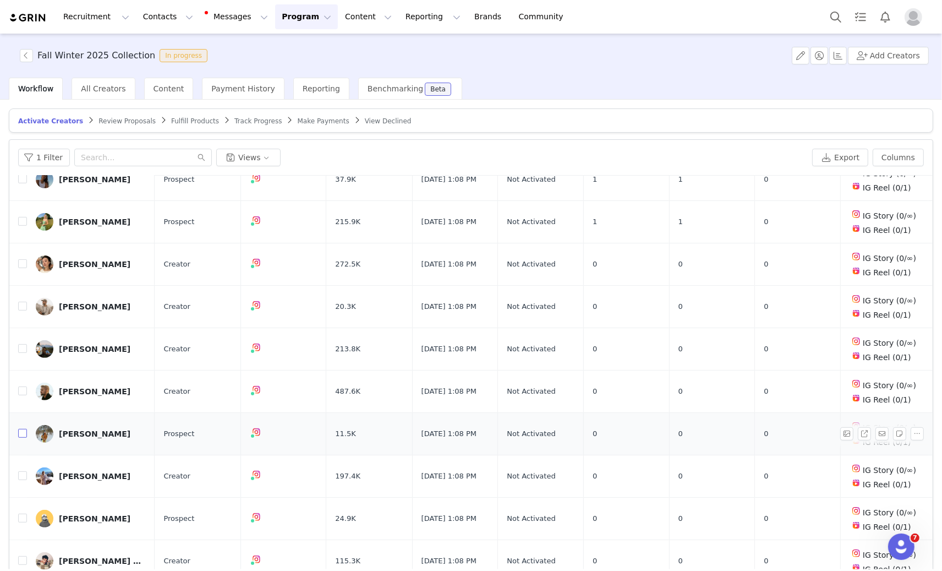
scroll to position [631, 0]
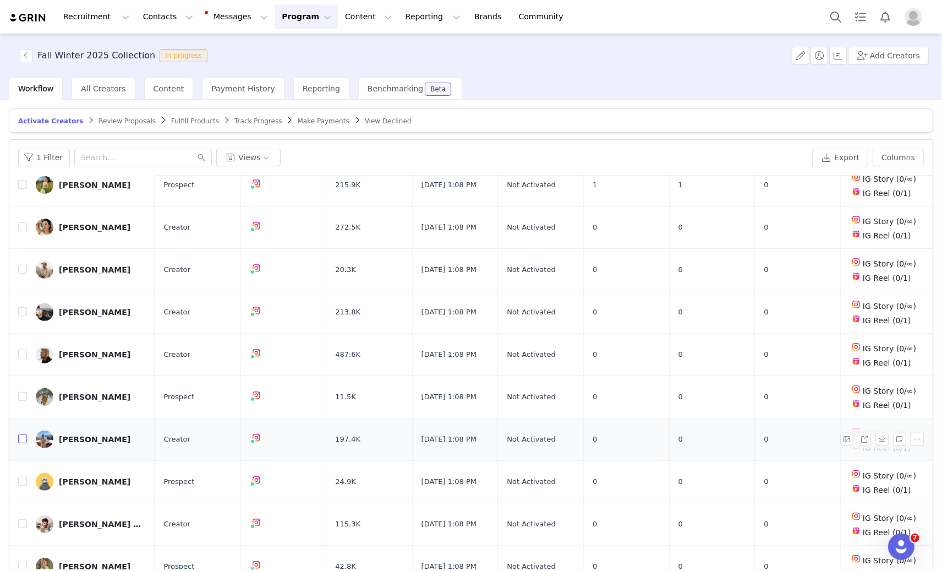
click at [21, 443] on input "checkbox" at bounding box center [22, 438] width 9 height 9
checkbox input "true"
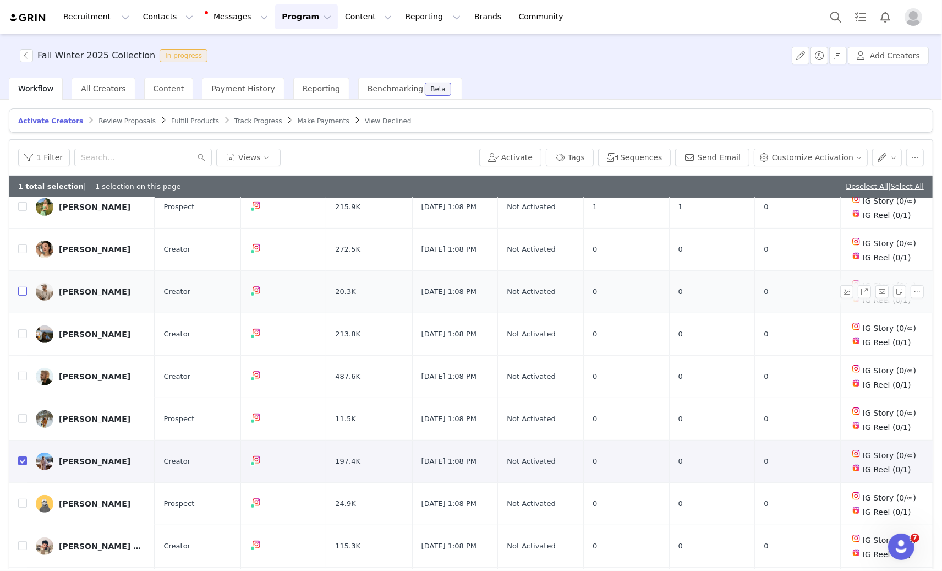
click at [25, 296] on input "checkbox" at bounding box center [22, 291] width 9 height 9
click at [23, 296] on input "checkbox" at bounding box center [22, 291] width 9 height 9
checkbox input "false"
click at [22, 465] on input "checkbox" at bounding box center [22, 460] width 9 height 9
checkbox input "false"
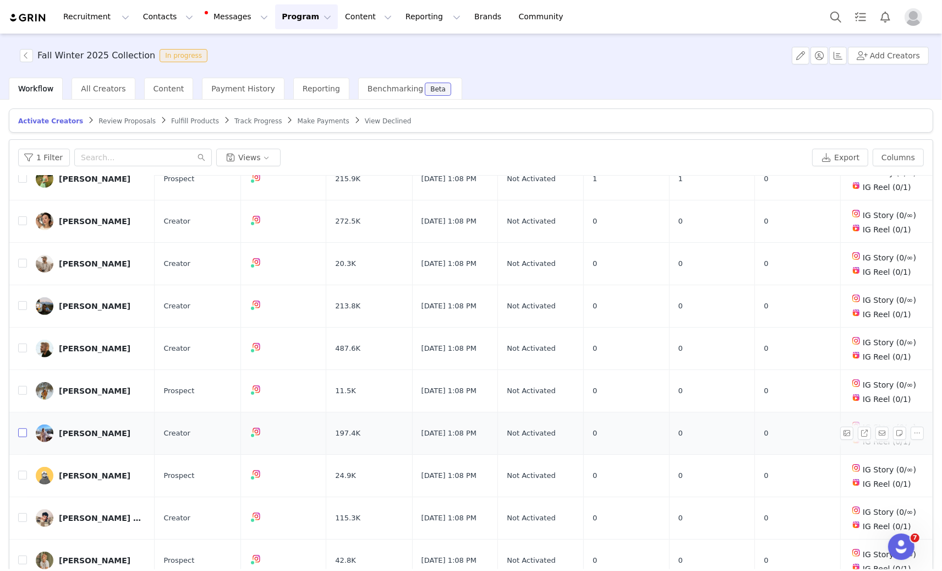
scroll to position [652, 0]
click at [22, 474] on input "checkbox" at bounding box center [22, 475] width 9 height 9
checkbox input "true"
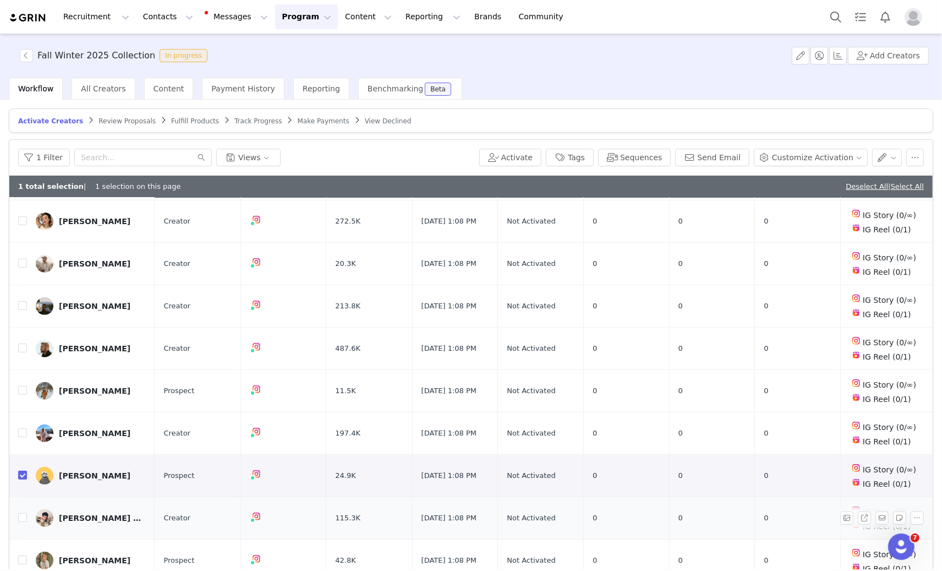
scroll to position [674, 0]
click at [23, 522] on label at bounding box center [22, 518] width 9 height 12
click at [23, 522] on input "checkbox" at bounding box center [22, 517] width 9 height 9
checkbox input "true"
click at [249, 484] on link "@jonsjawns" at bounding box center [246, 488] width 46 height 9
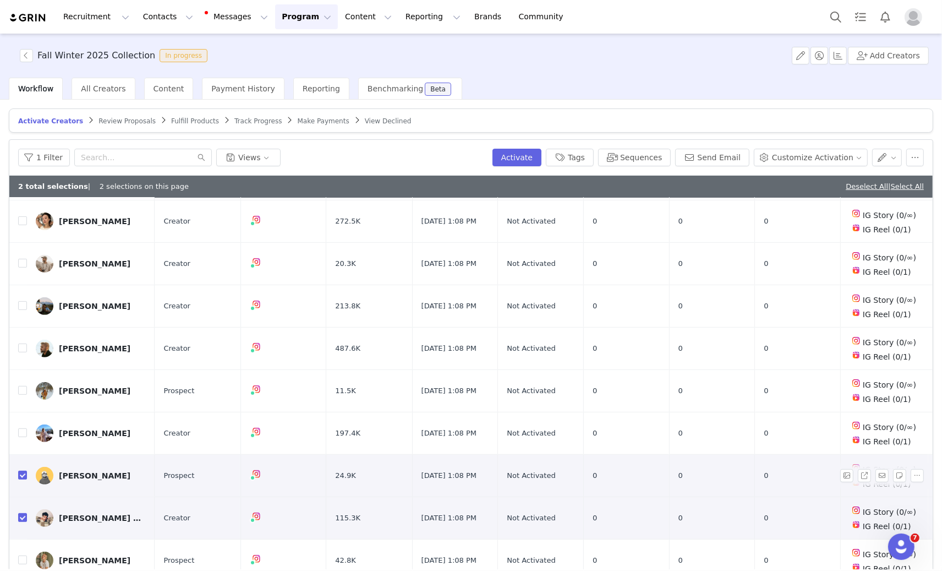
click at [17, 472] on td at bounding box center [18, 476] width 18 height 42
click at [24, 474] on input "checkbox" at bounding box center [22, 475] width 9 height 9
checkbox input "false"
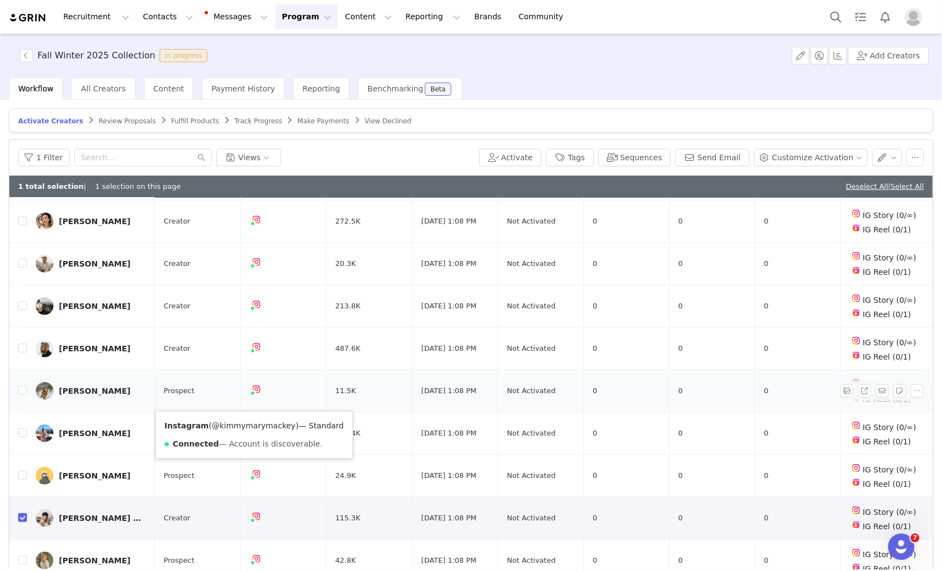
click at [259, 421] on link "@kimmymarymackey" at bounding box center [254, 425] width 84 height 9
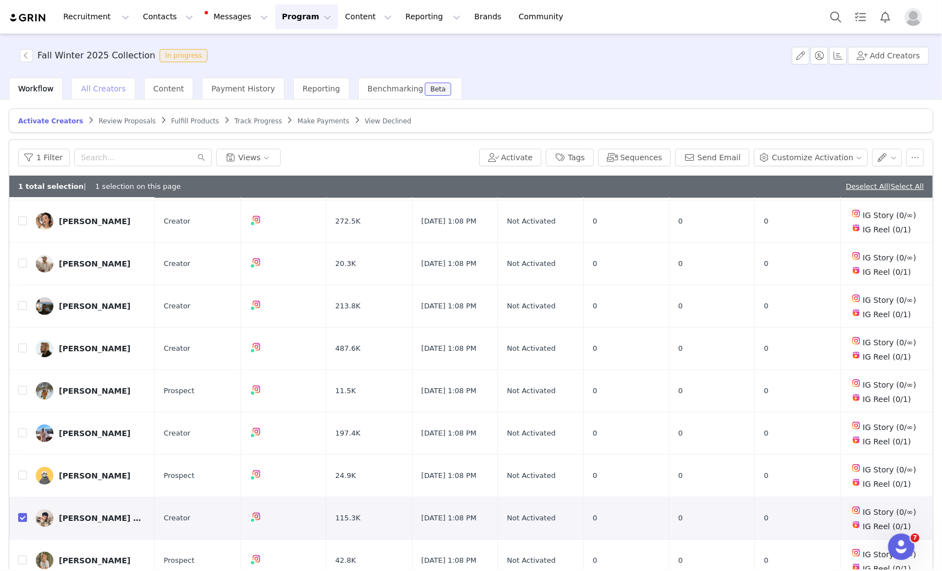
click at [102, 91] on span "All Creators" at bounding box center [103, 88] width 45 height 9
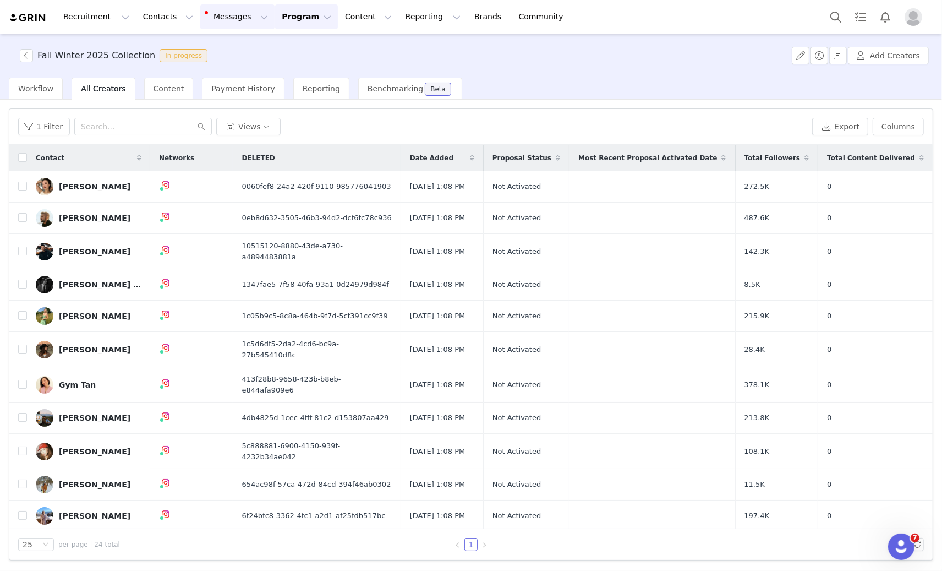
click at [223, 13] on button "Messages Messages" at bounding box center [237, 16] width 74 height 25
click at [145, 17] on button "Contacts Contacts" at bounding box center [167, 16] width 63 height 25
click at [140, 77] on link "Prospects" at bounding box center [172, 69] width 87 height 20
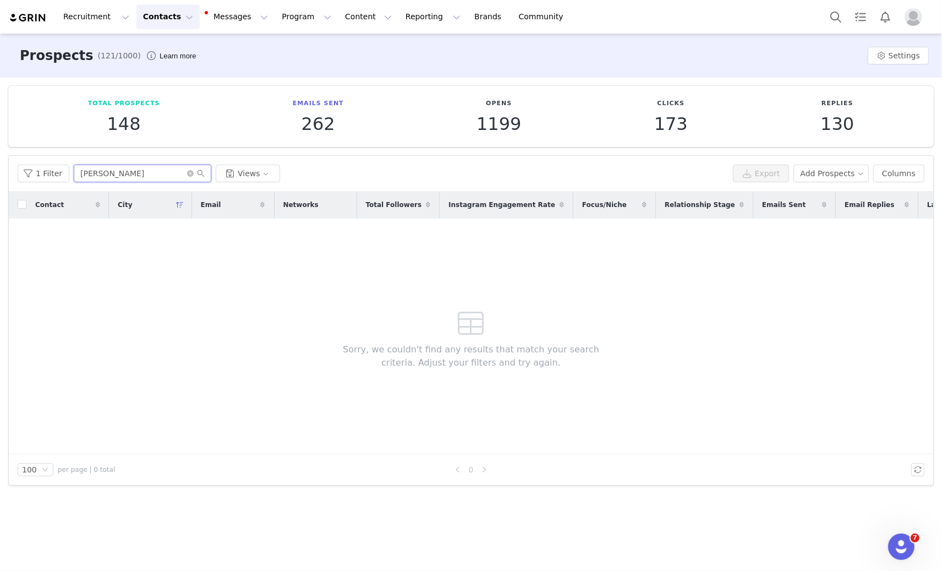
click at [128, 167] on input "[PERSON_NAME]" at bounding box center [143, 174] width 138 height 18
click at [127, 167] on input "[PERSON_NAME]" at bounding box center [143, 174] width 138 height 18
type input "[PERSON_NAME]"
